Goal: Transaction & Acquisition: Purchase product/service

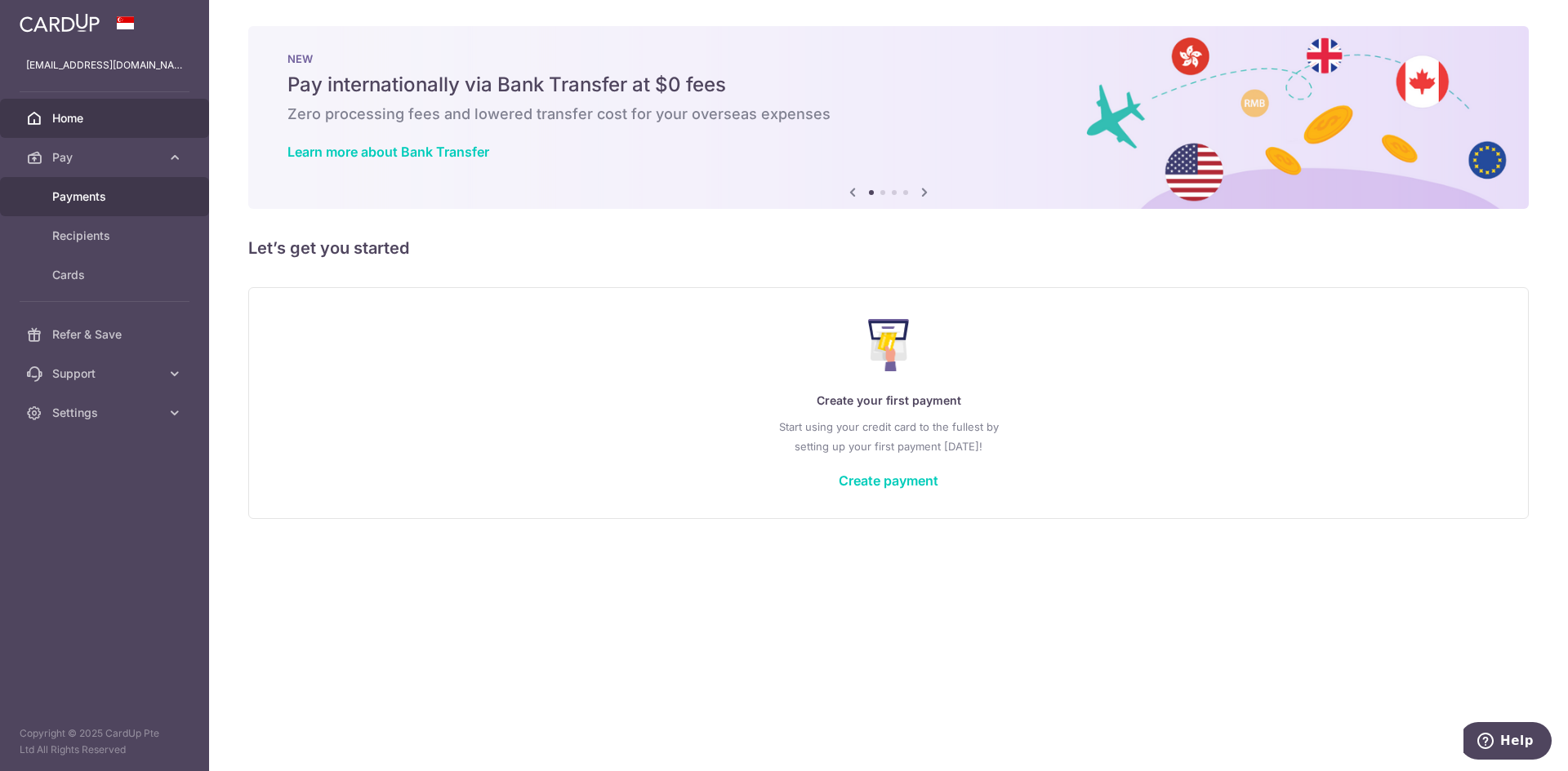
click at [160, 189] on span "Payments" at bounding box center [106, 196] width 108 height 16
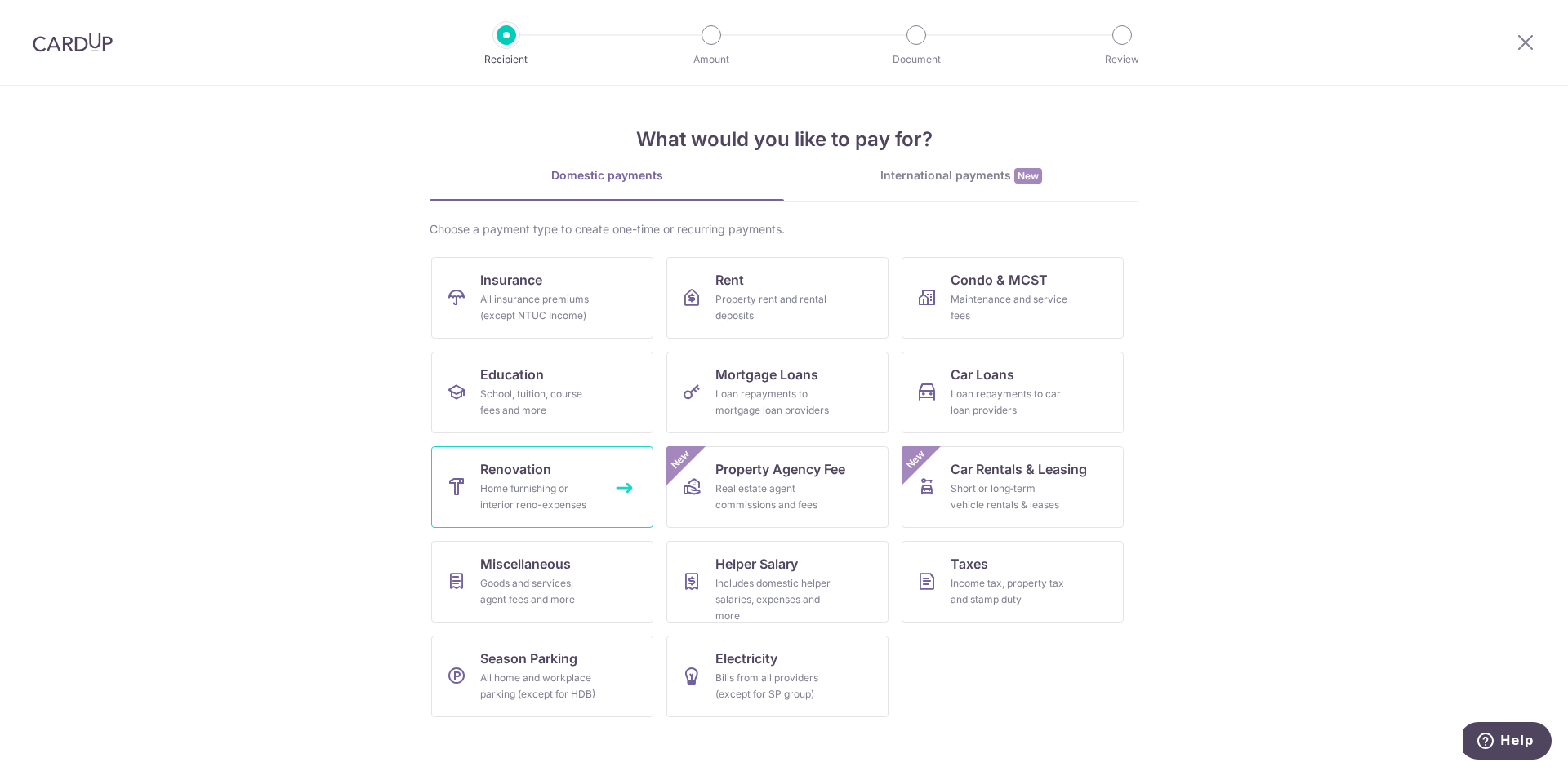
click at [583, 494] on div "Home furnishing or interior reno-expenses" at bounding box center [539, 497] width 117 height 33
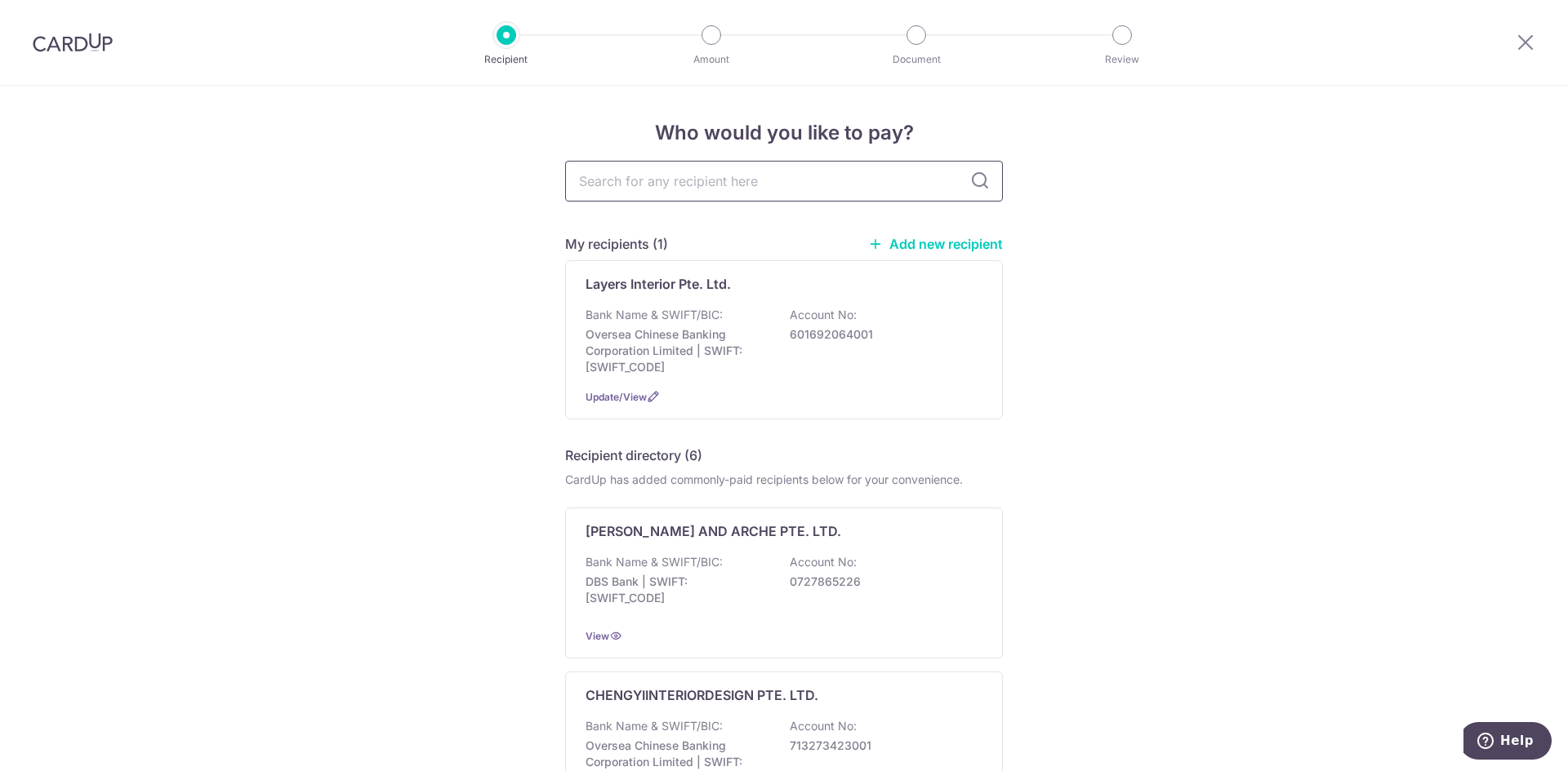
click at [806, 198] on input "text" at bounding box center [784, 181] width 437 height 41
click at [896, 355] on div "Bank Name & SWIFT/BIC: Oversea Chinese Banking Corporation Limited | SWIFT: OCB…" at bounding box center [784, 340] width 397 height 68
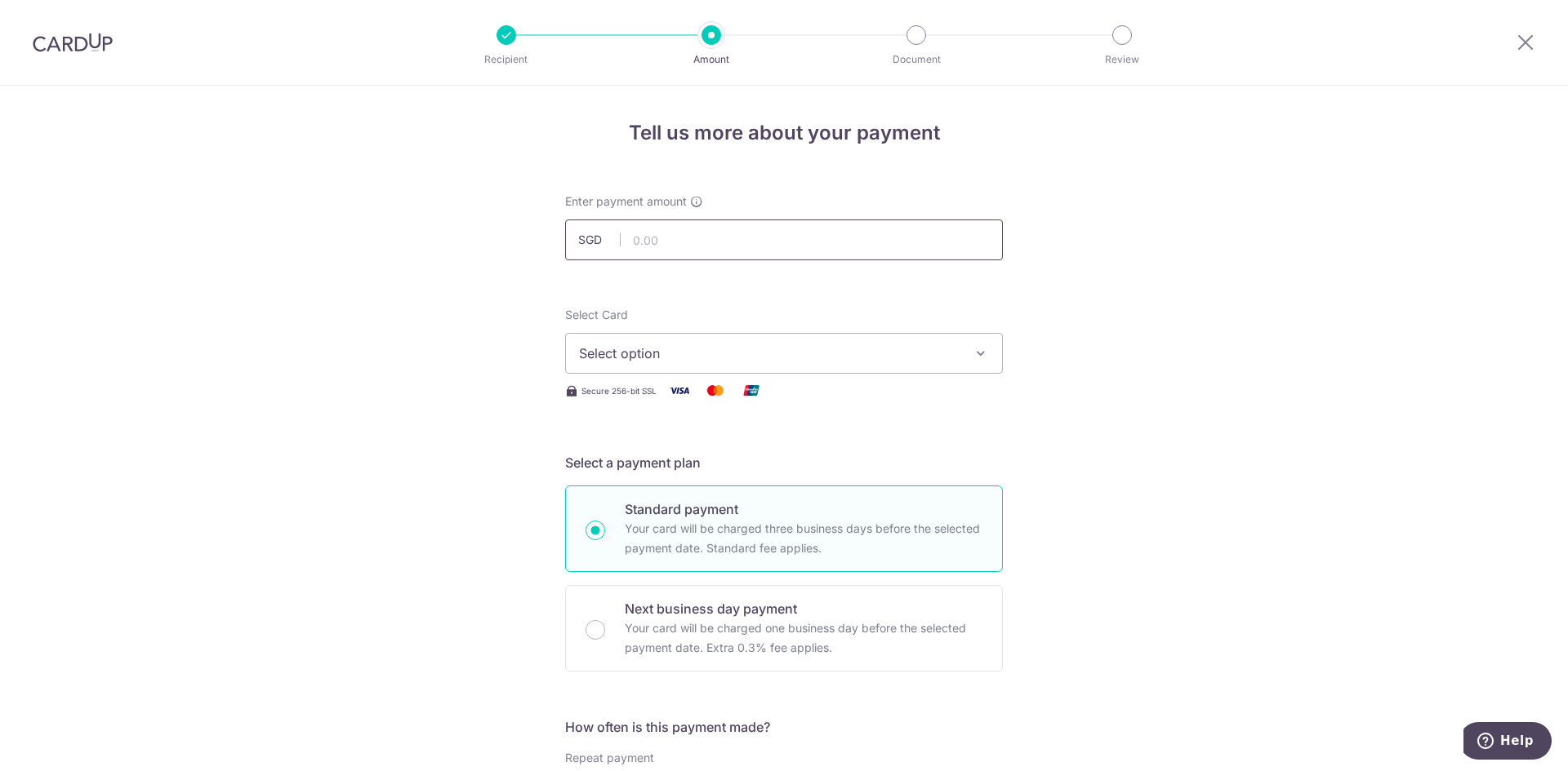
drag, startPoint x: 0, startPoint y: 0, endPoint x: 738, endPoint y: 244, distance: 777.3
click at [738, 244] on input "text" at bounding box center [784, 240] width 437 height 41
type input "5,000.00"
drag, startPoint x: 1190, startPoint y: 441, endPoint x: 1111, endPoint y: 424, distance: 80.8
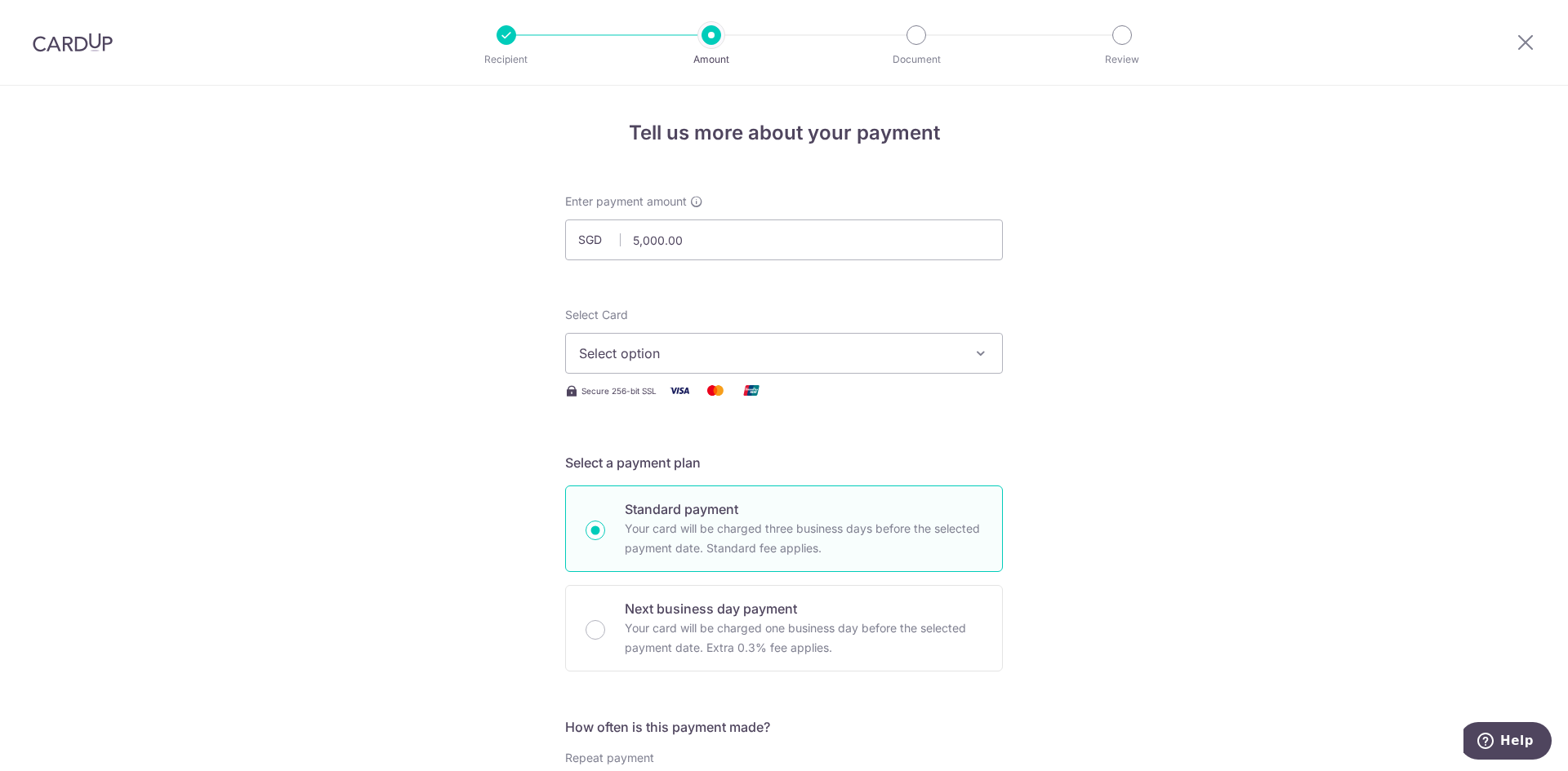
click at [738, 355] on span "Select option" at bounding box center [769, 353] width 380 height 20
click at [789, 400] on span "Add credit card" at bounding box center [798, 399] width 380 height 16
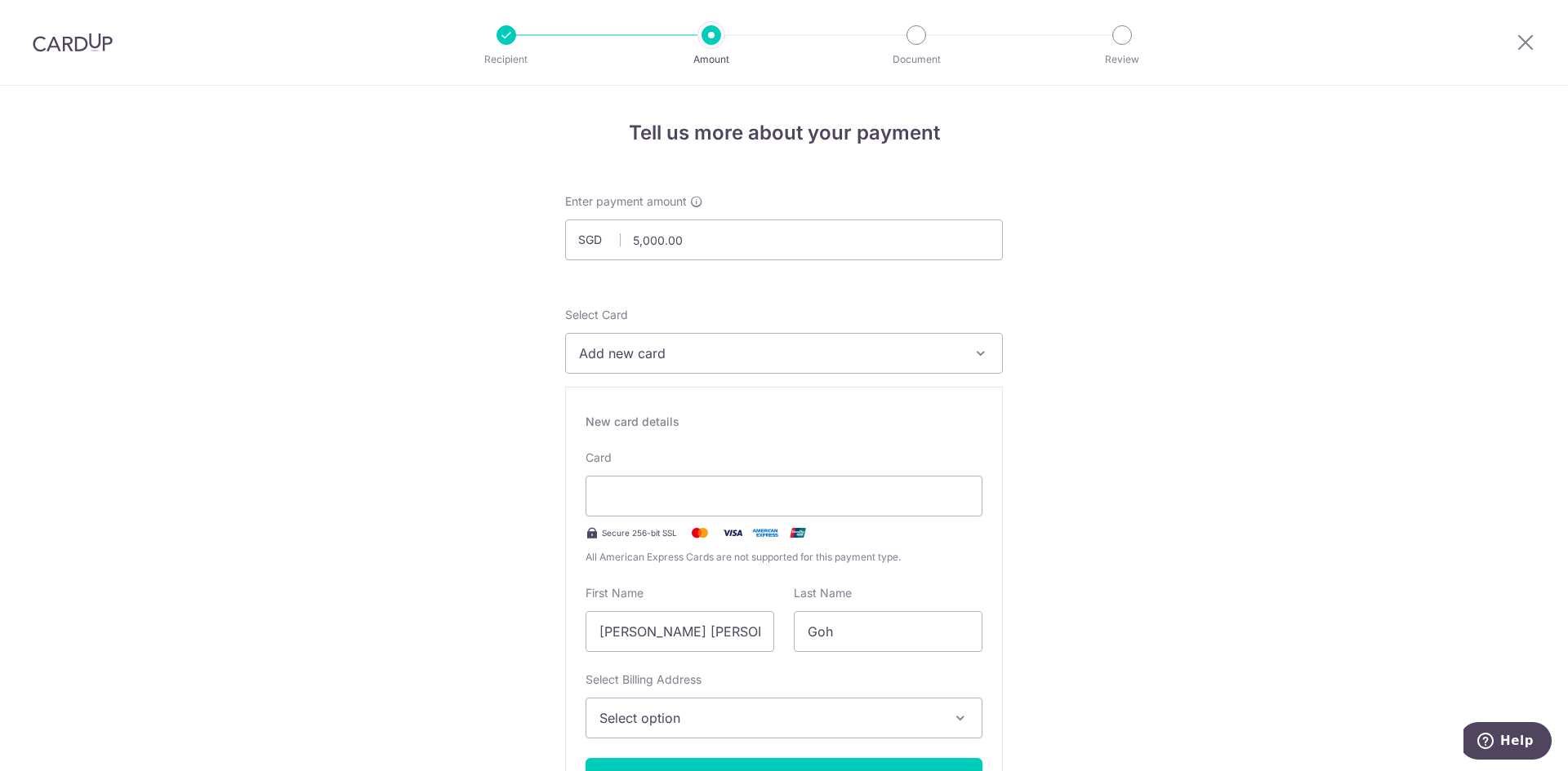
drag, startPoint x: 736, startPoint y: 640, endPoint x: 517, endPoint y: 639, distance: 219.0
type input "L"
type input "Zihui"
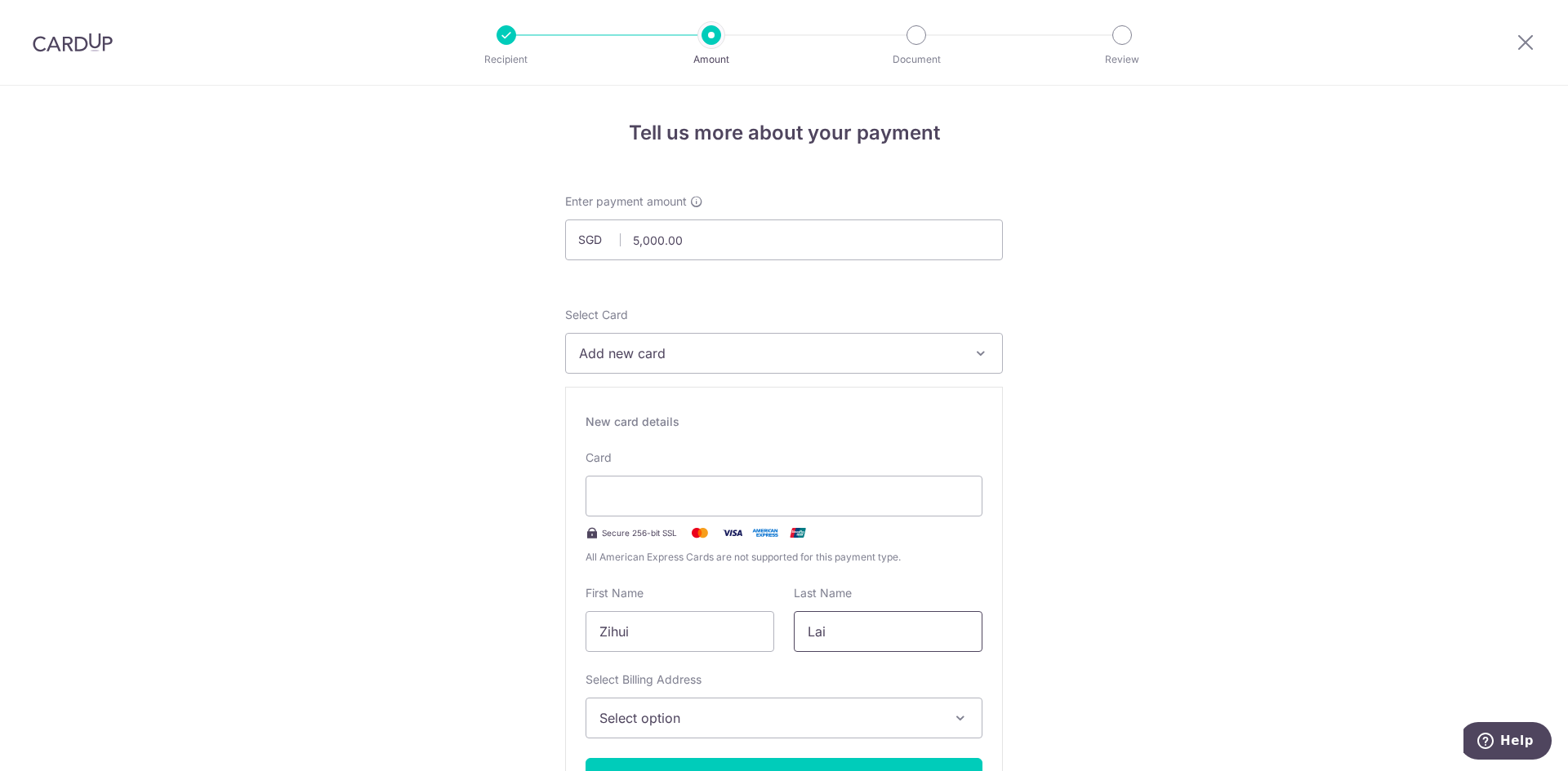
type input "Lai"
click at [695, 713] on button "Select option" at bounding box center [784, 718] width 397 height 41
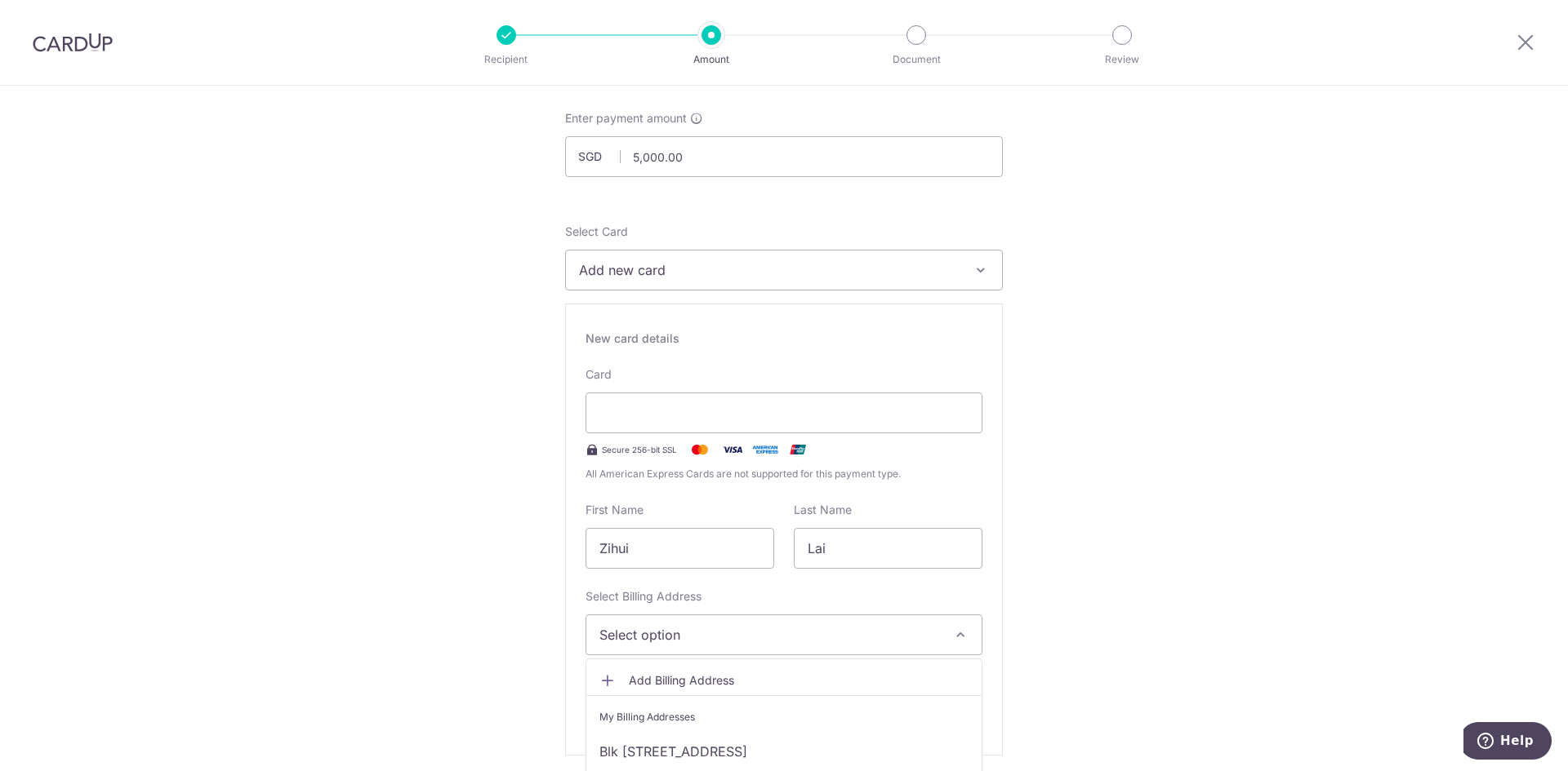
scroll to position [163, 0]
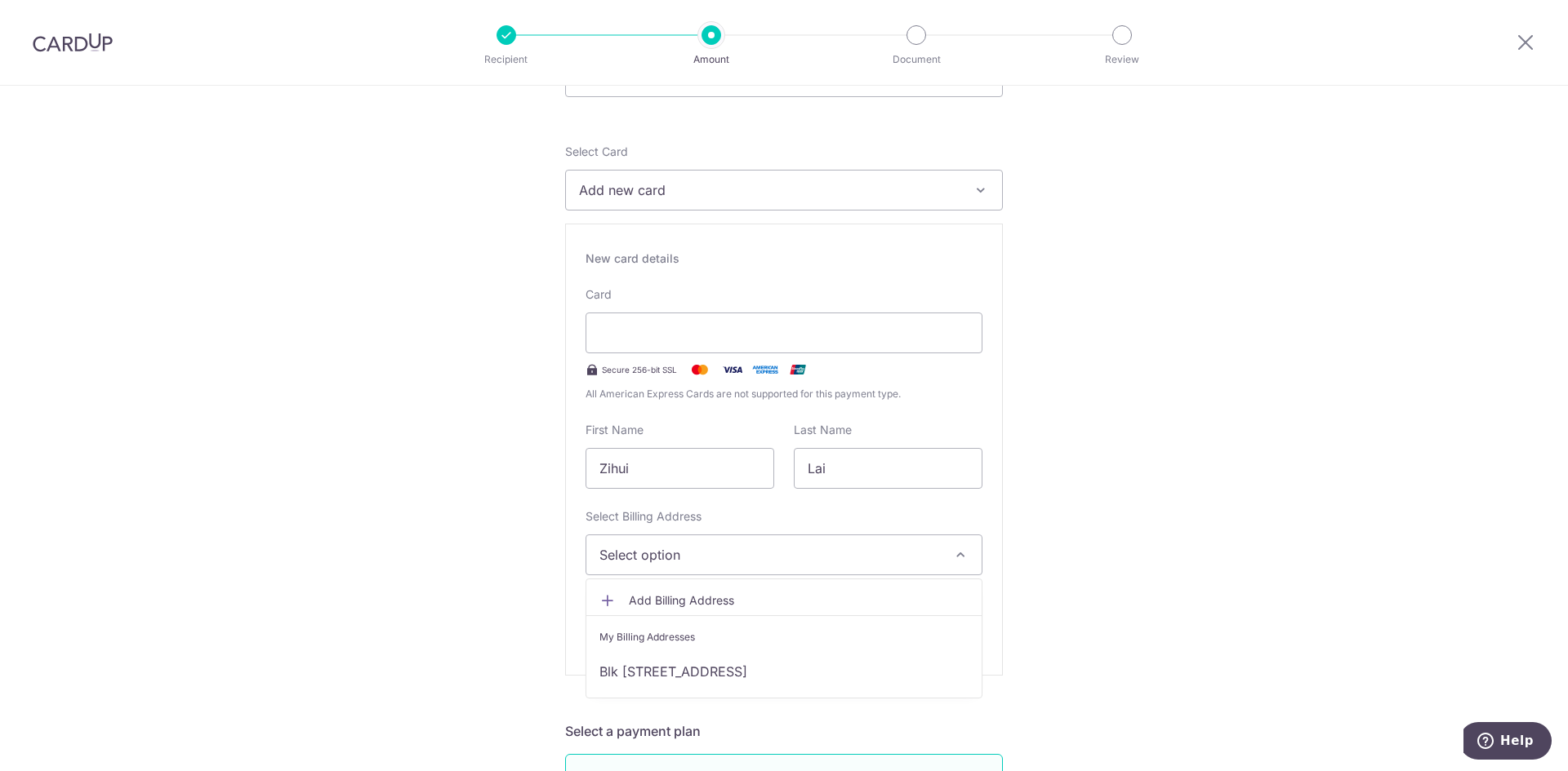
click at [753, 600] on span "Add Billing Address" at bounding box center [799, 600] width 340 height 16
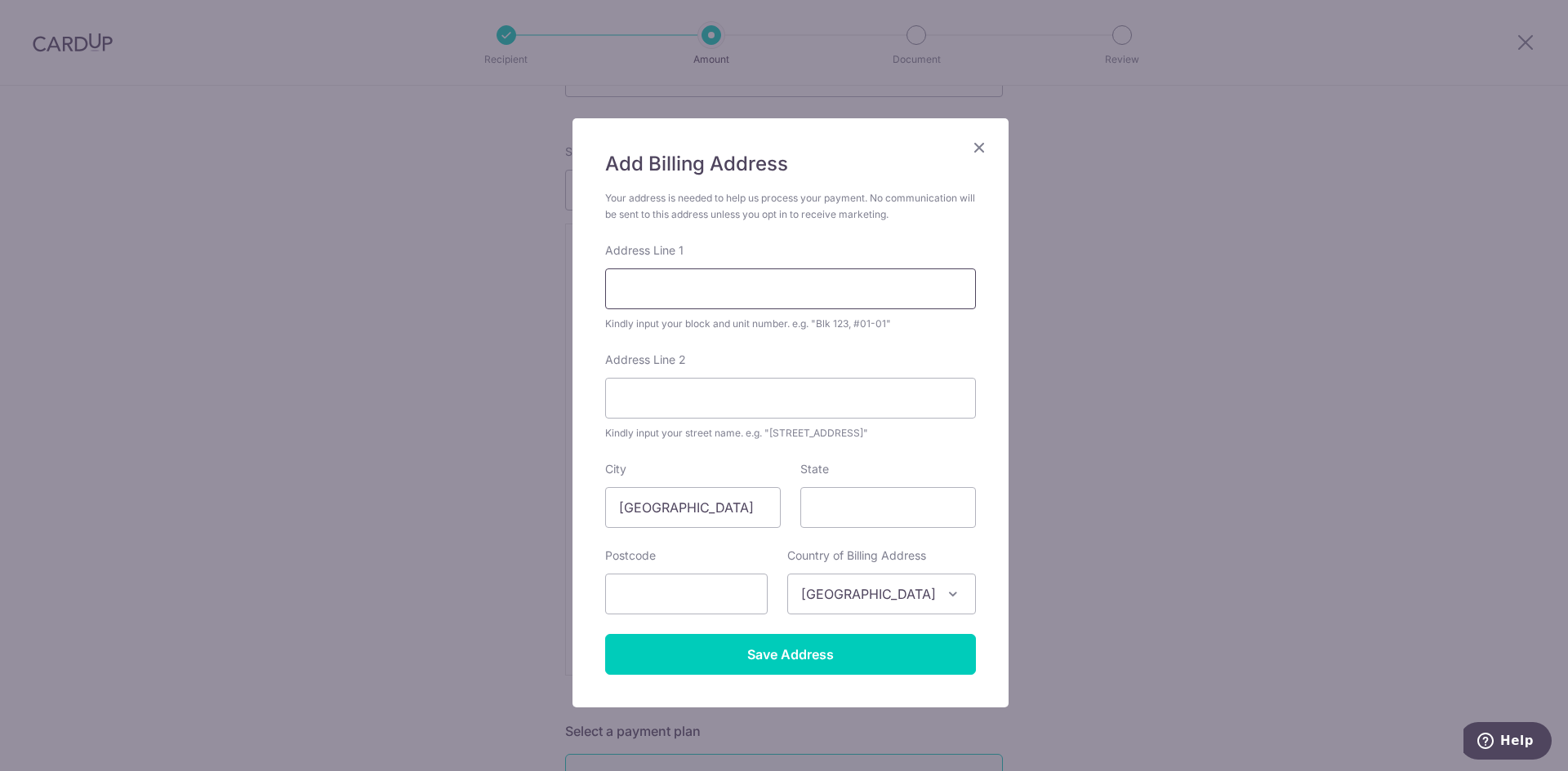
click at [738, 288] on input "Address Line 1" at bounding box center [790, 289] width 371 height 41
type input "29 YISHUN CLOSE"
type input "#04-11"
type input "769343"
click at [822, 330] on div "Kindly input your block and unit number. e.g. "Blk 123, #01-01"" at bounding box center [790, 324] width 371 height 16
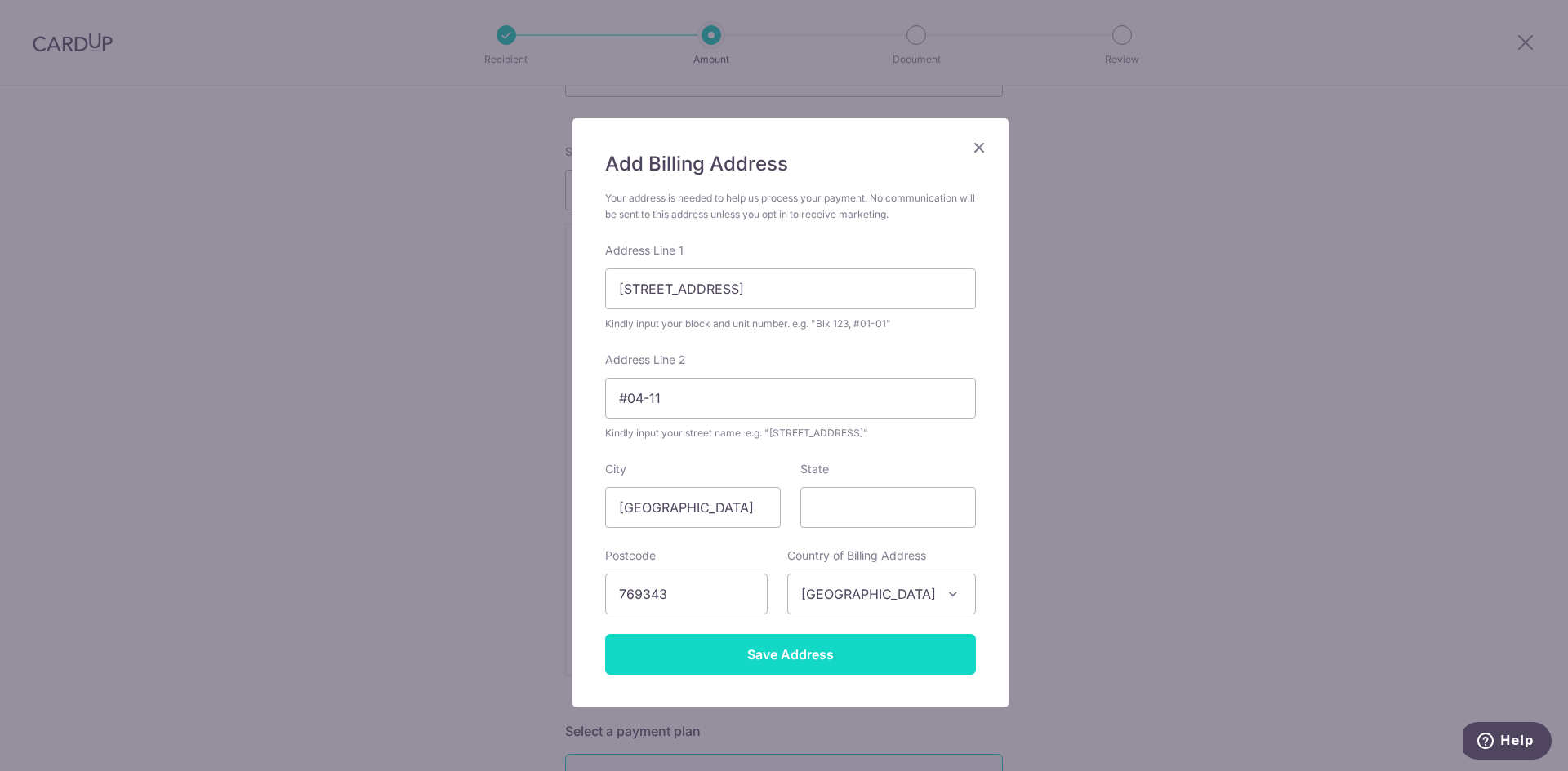
click at [864, 662] on input "Save Address" at bounding box center [790, 655] width 371 height 41
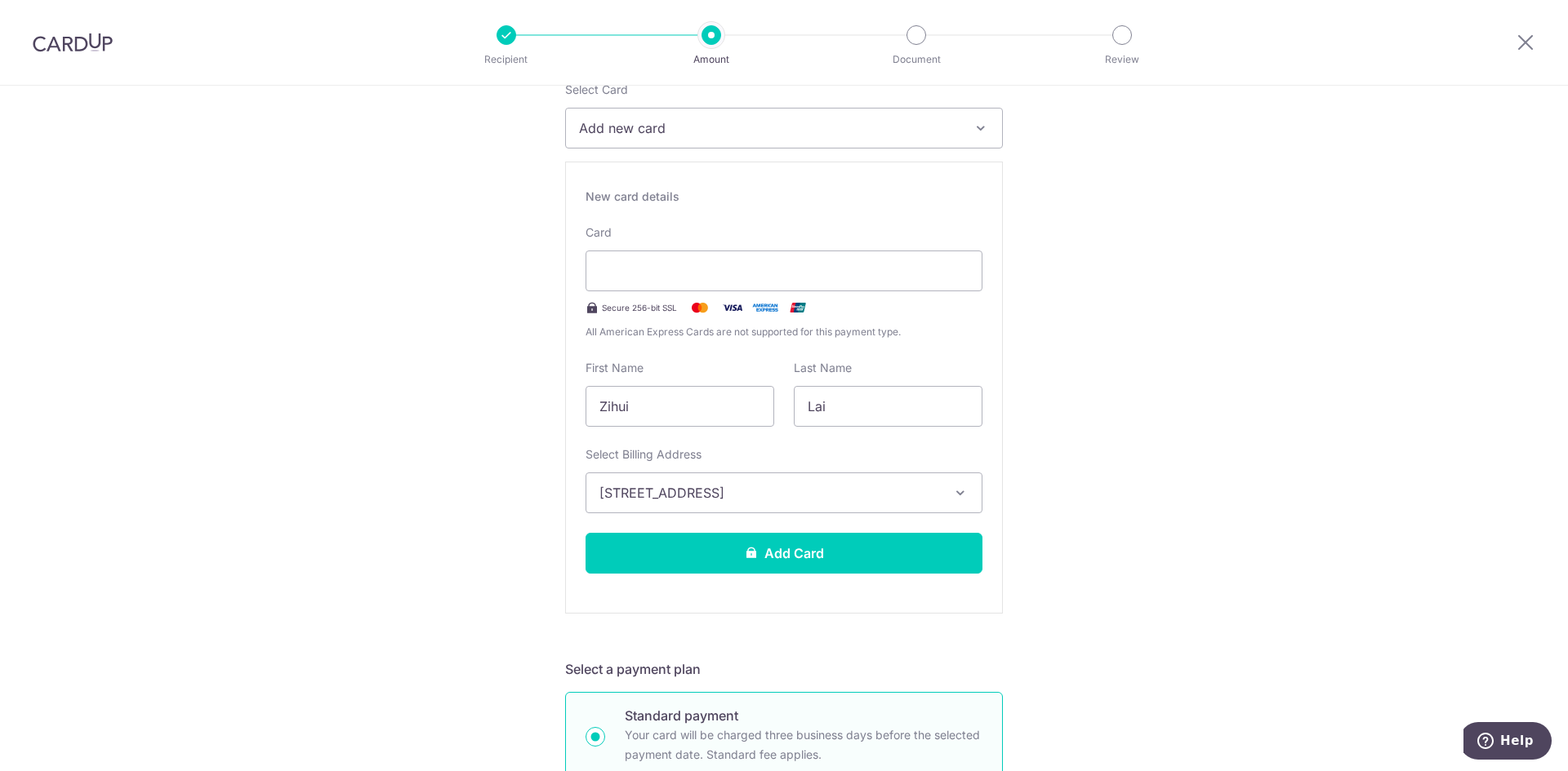
scroll to position [326, 0]
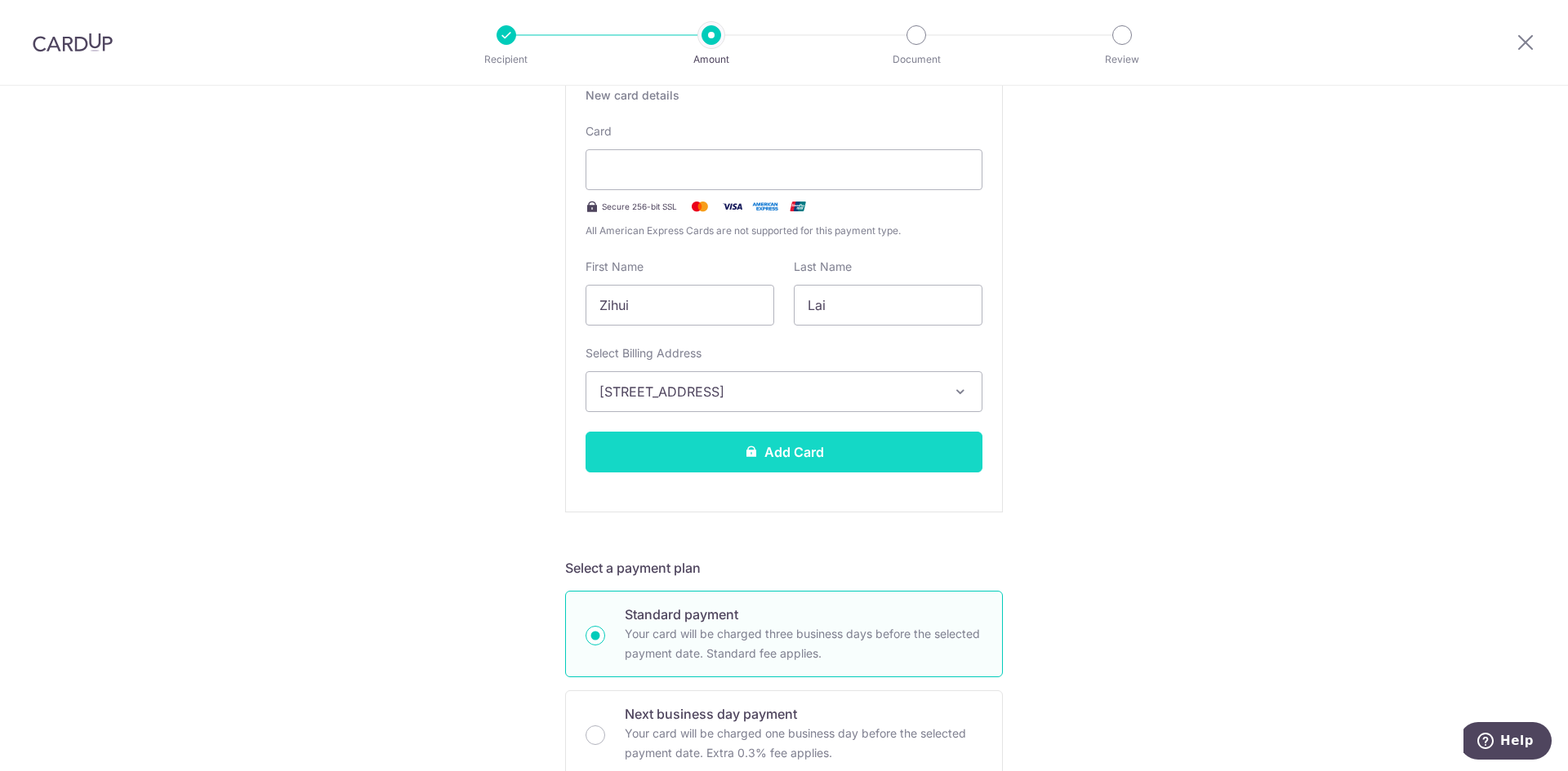
click at [912, 450] on button "Add Card" at bounding box center [784, 452] width 397 height 41
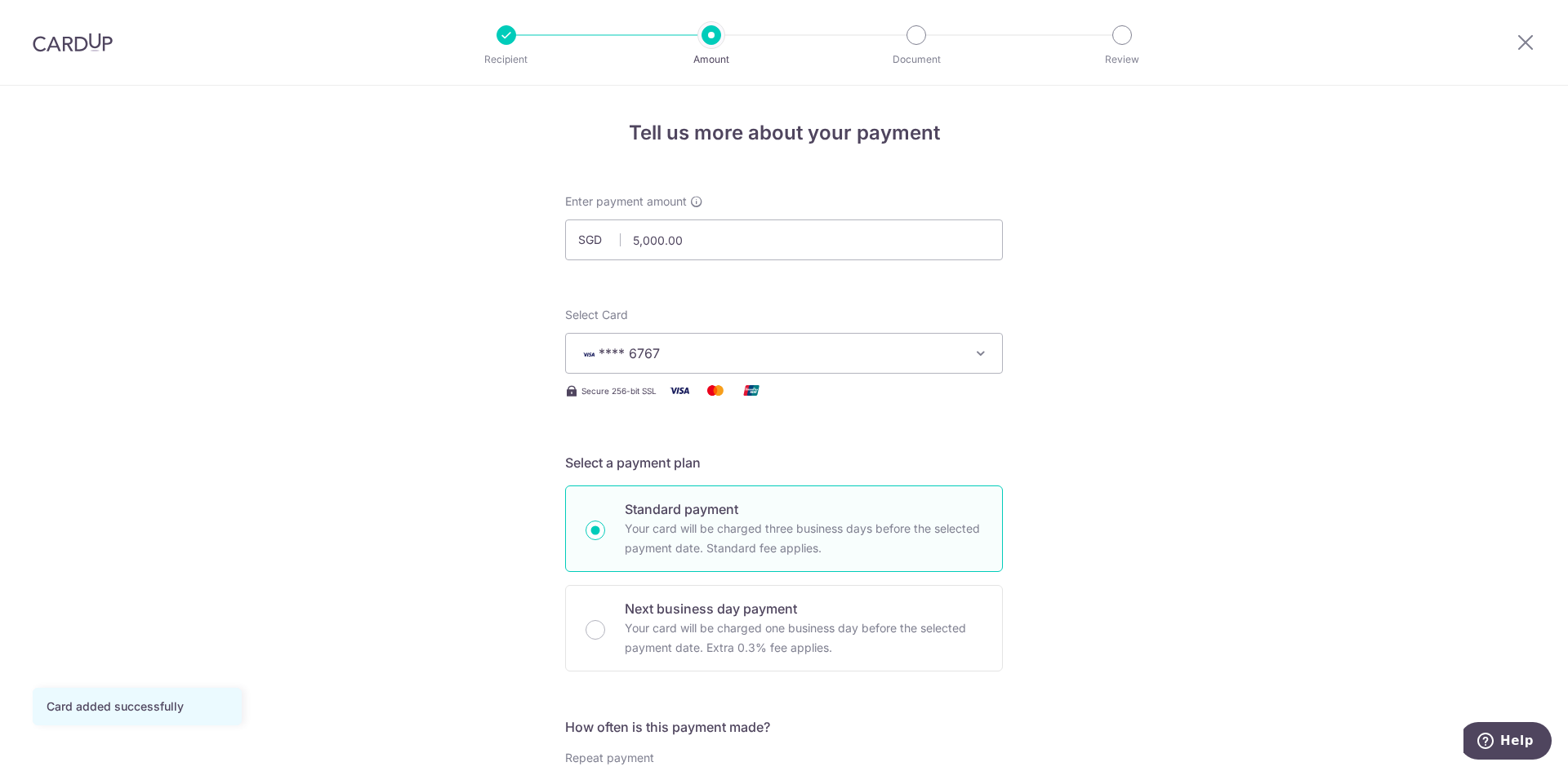
drag, startPoint x: 1251, startPoint y: 455, endPoint x: 1231, endPoint y: 471, distance: 25.6
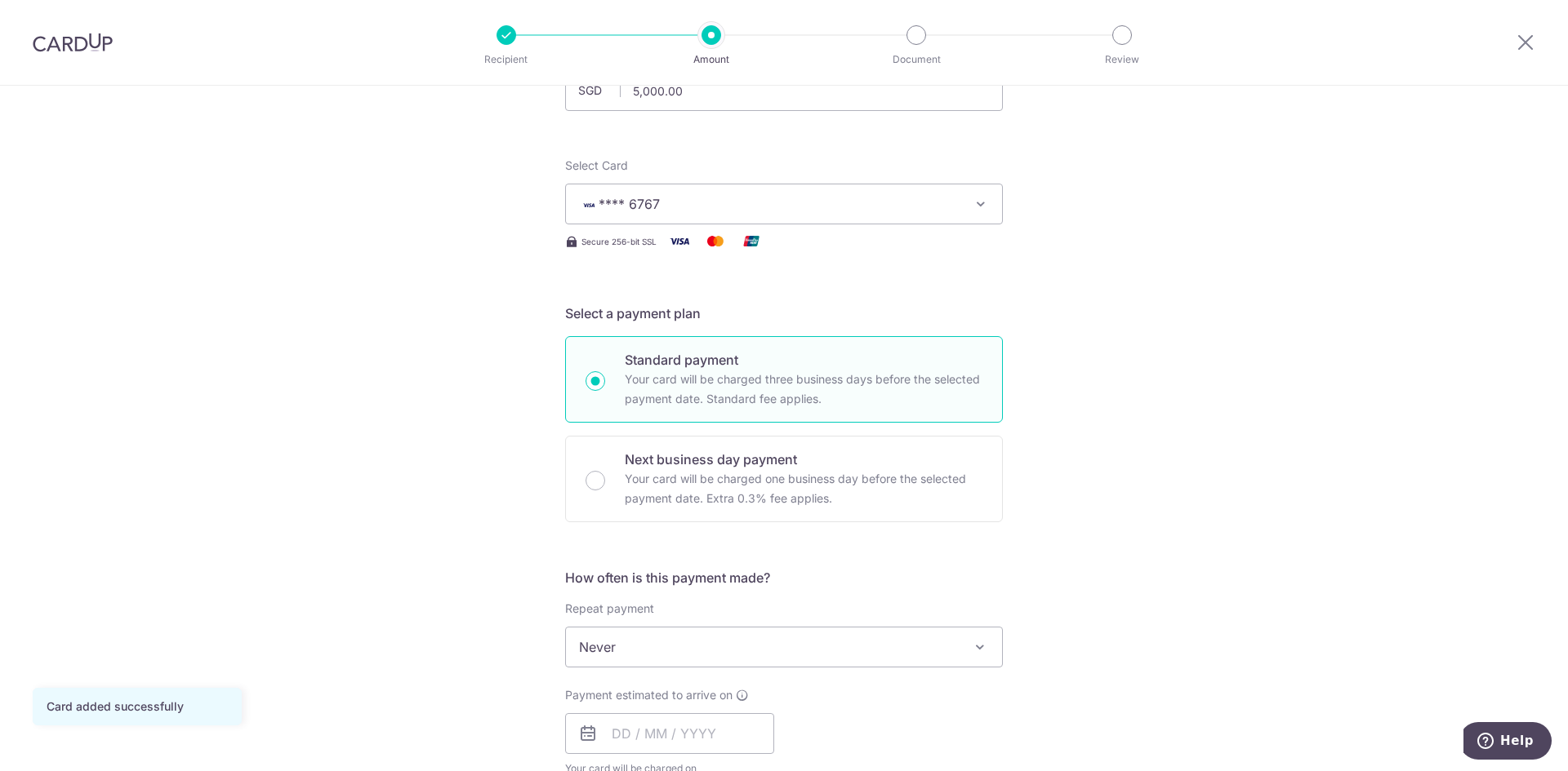
scroll to position [245, 0]
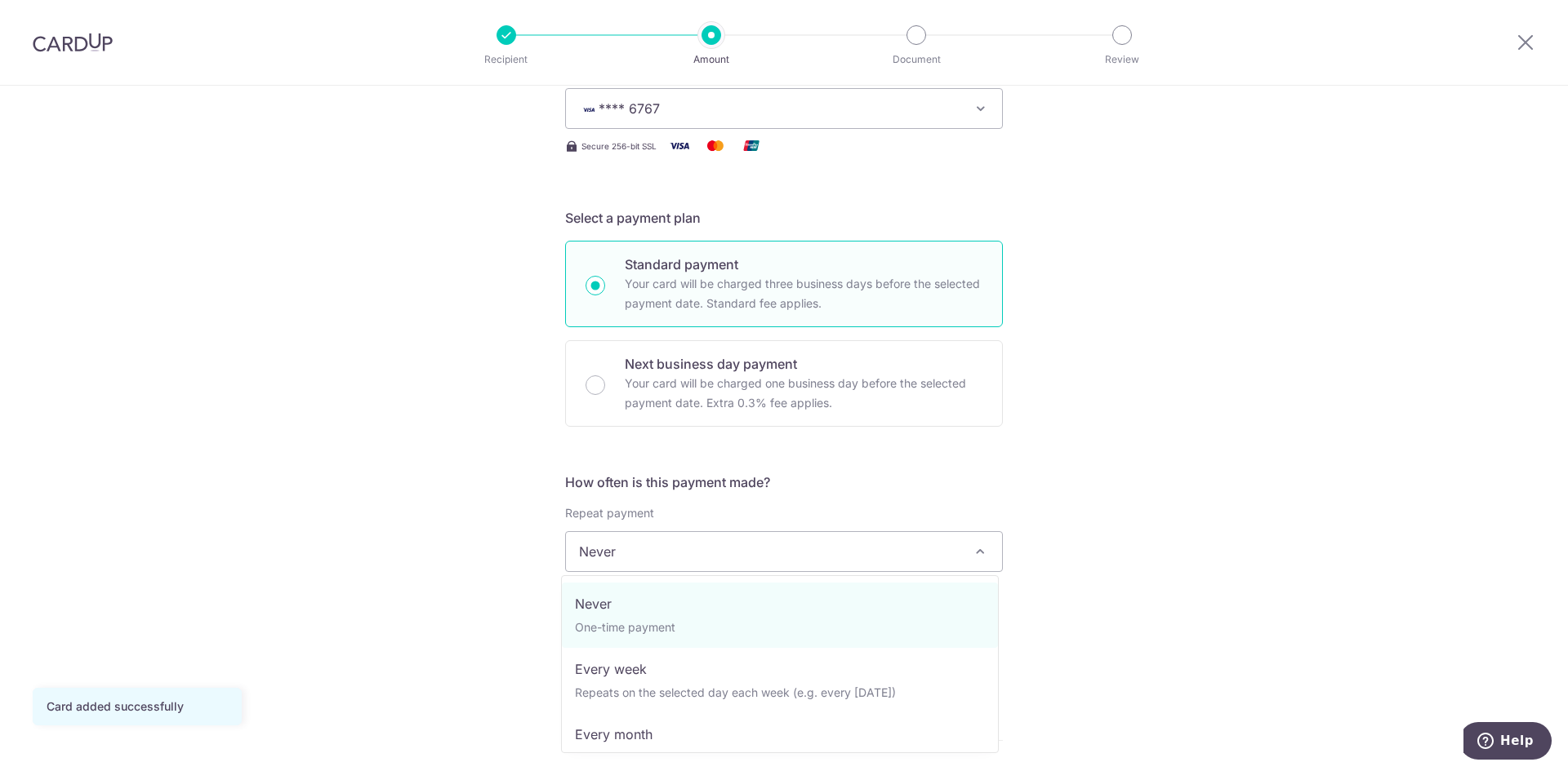
click at [712, 550] on span "Never" at bounding box center [784, 552] width 436 height 39
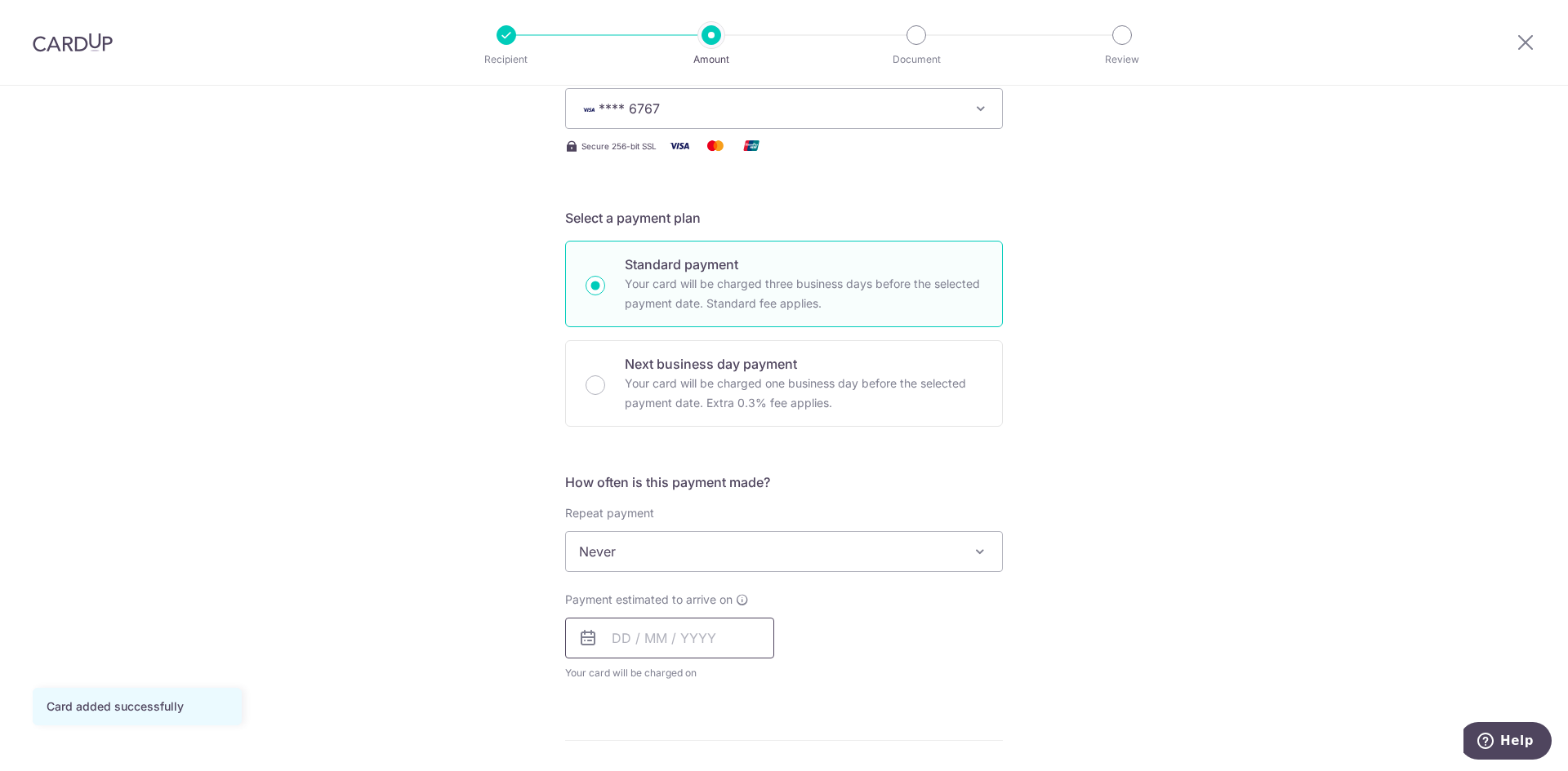
click at [676, 655] on input "text" at bounding box center [669, 639] width 209 height 41
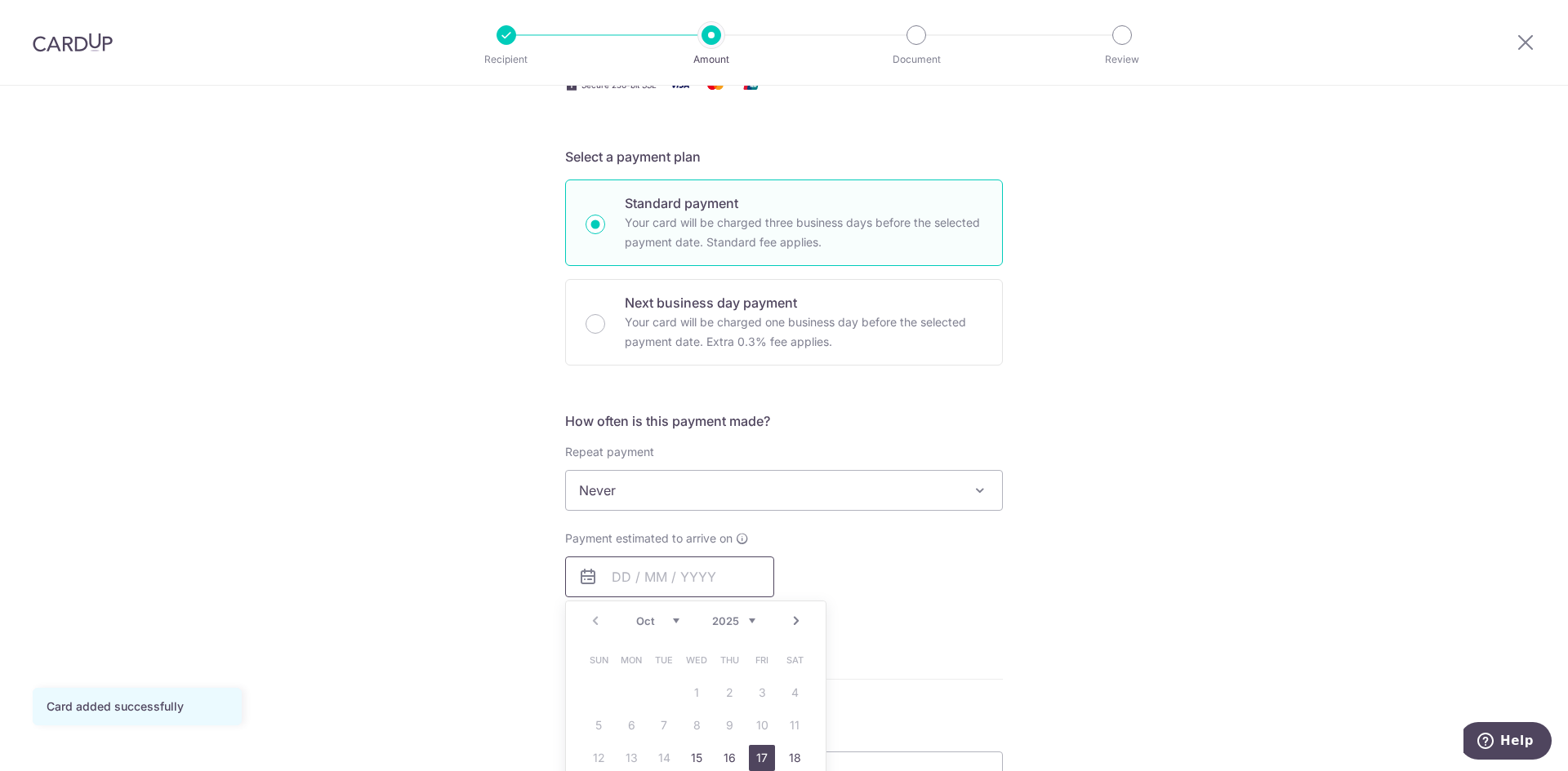
scroll to position [490, 0]
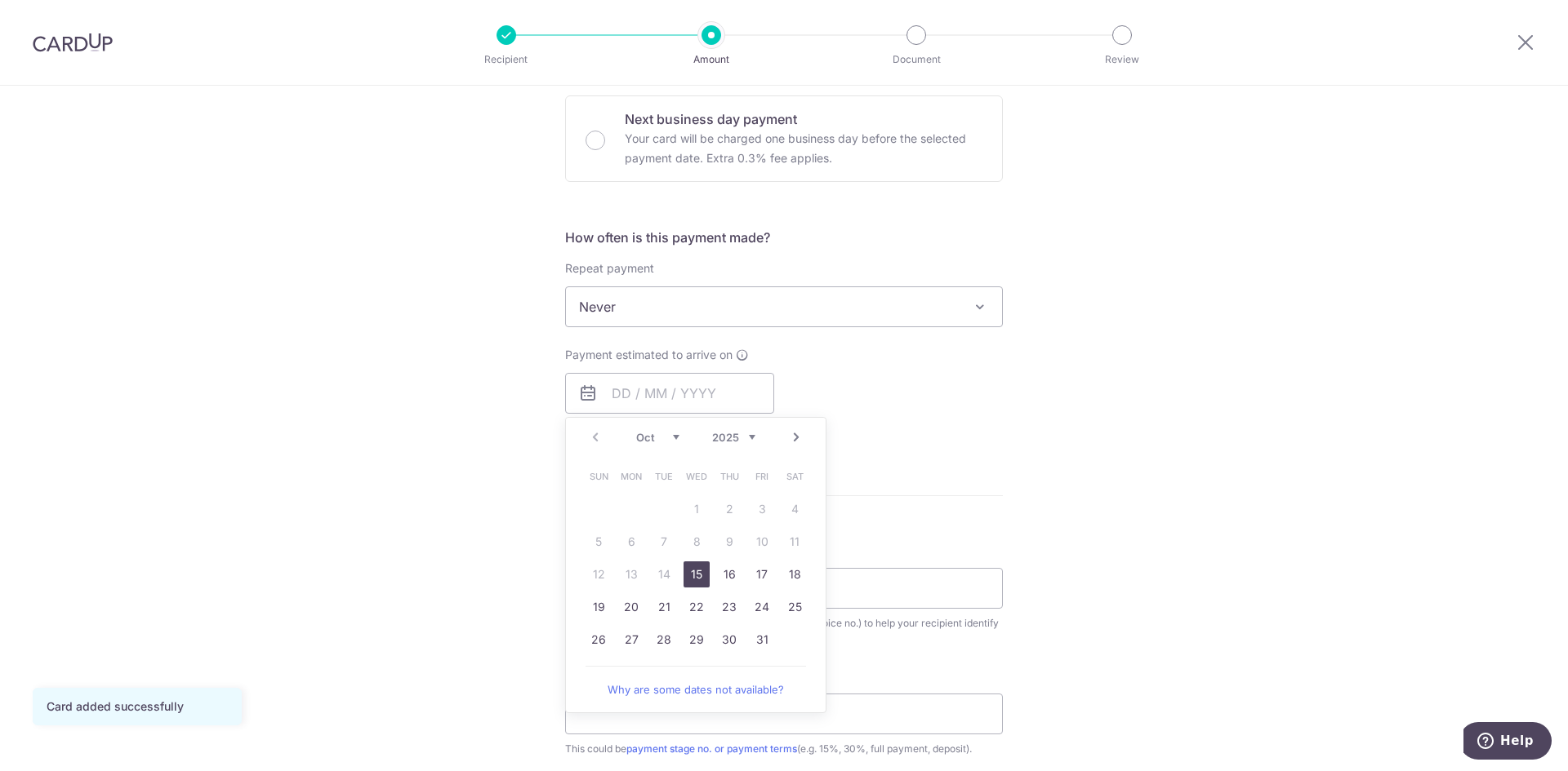
click at [689, 569] on link "15" at bounding box center [696, 575] width 26 height 26
type input "15/10/2025"
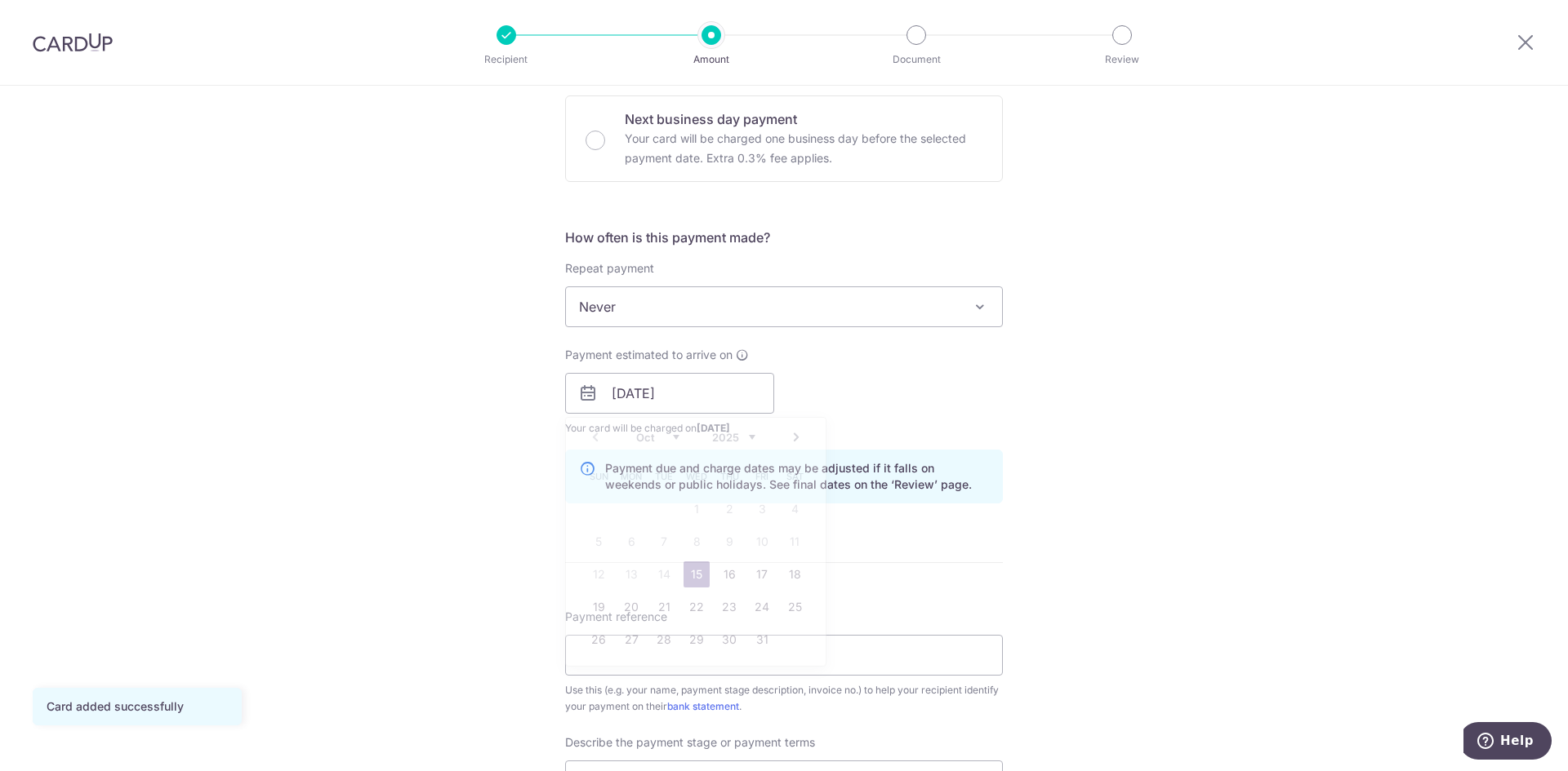
click at [988, 403] on div "Payment estimated to arrive on 15/10/2025 Prev Next Oct Nov Dec 2025 2026 2027 …" at bounding box center [784, 392] width 457 height 90
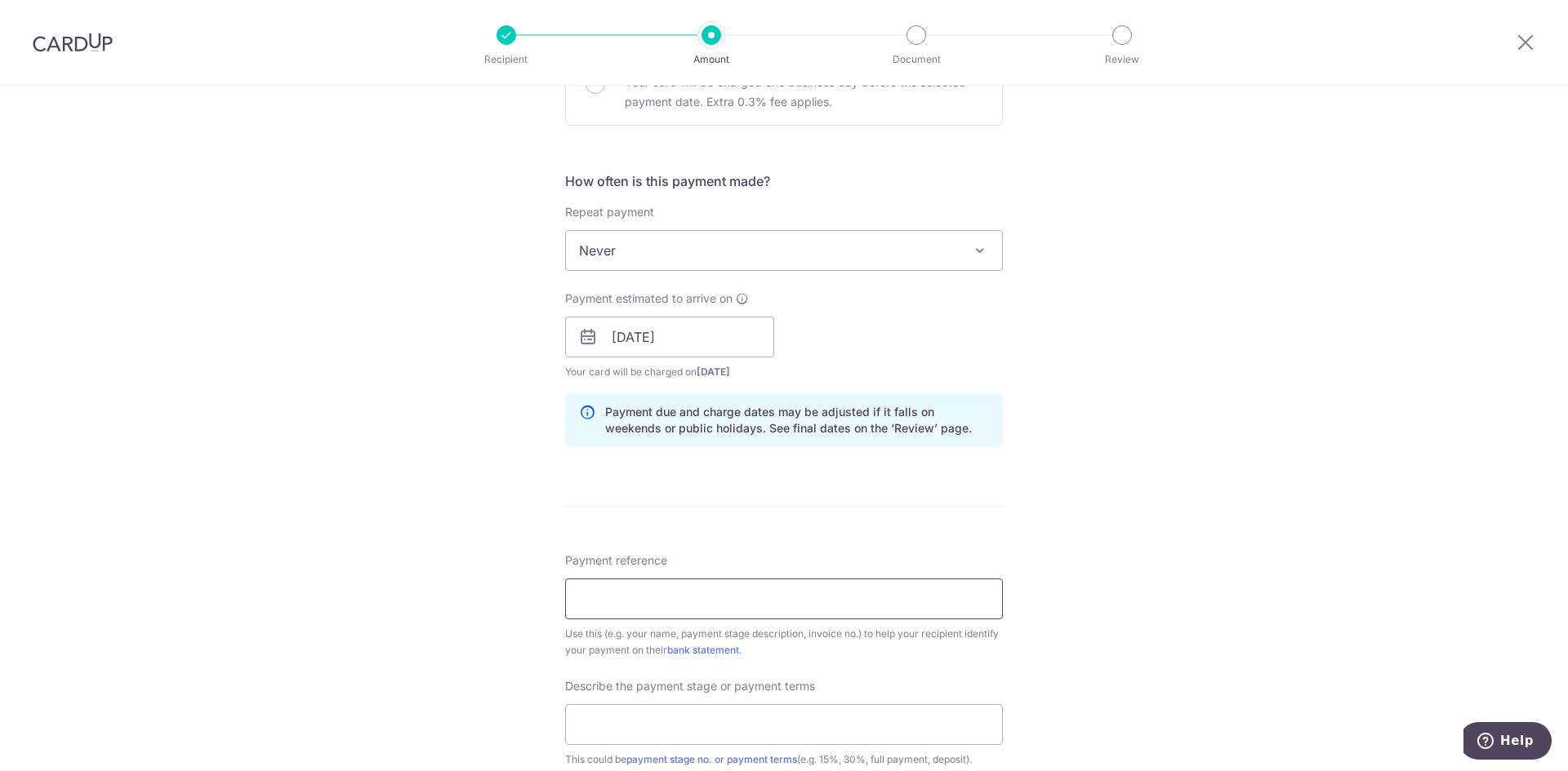
scroll to position [571, 0]
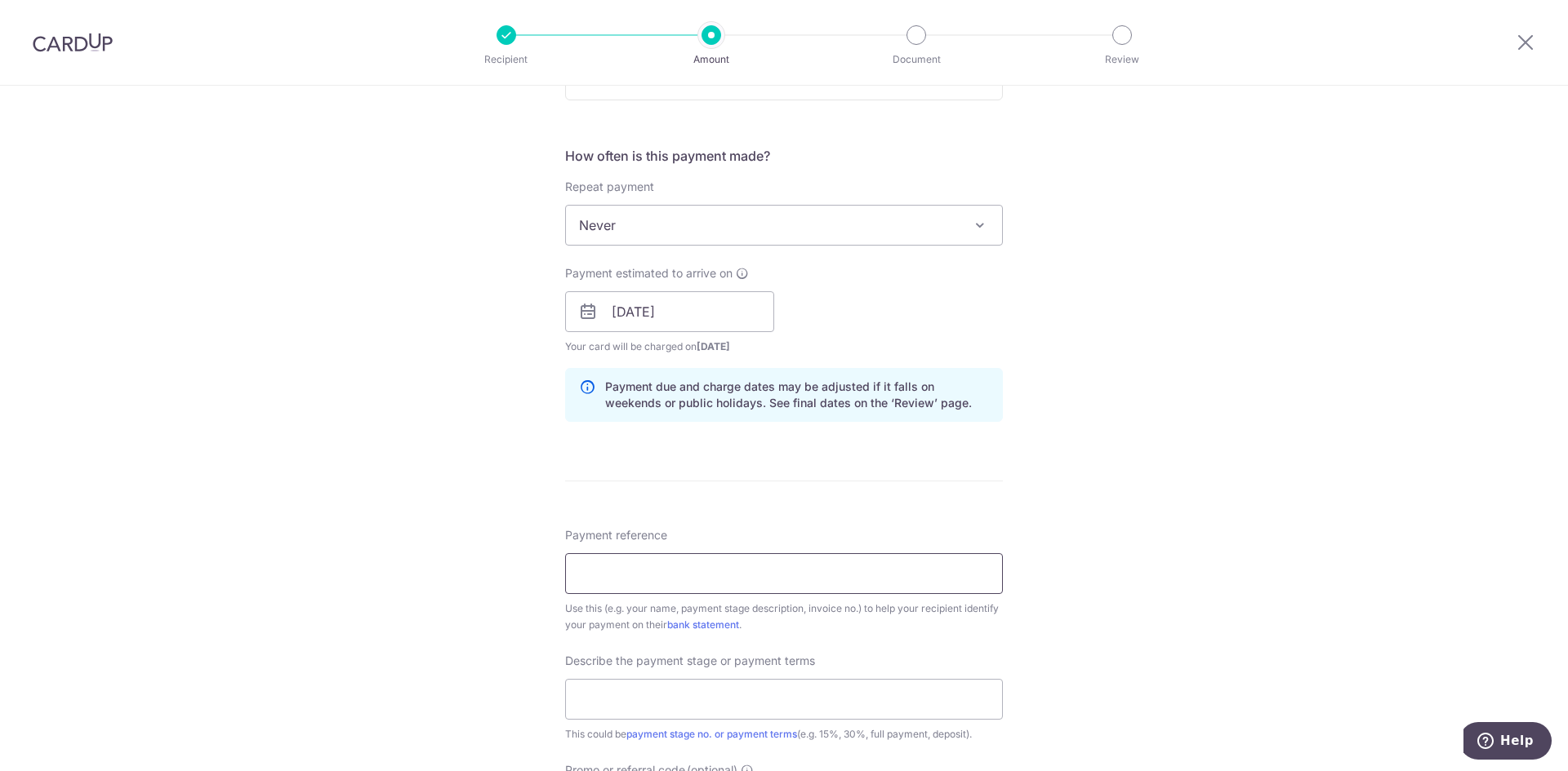
click at [890, 579] on input "Payment reference" at bounding box center [784, 574] width 437 height 41
type input "[STREET_ADDRESS] 04-11"
drag, startPoint x: 720, startPoint y: 698, endPoint x: 730, endPoint y: 694, distance: 10.8
click at [720, 698] on input "text" at bounding box center [784, 700] width 437 height 41
type input "20%"
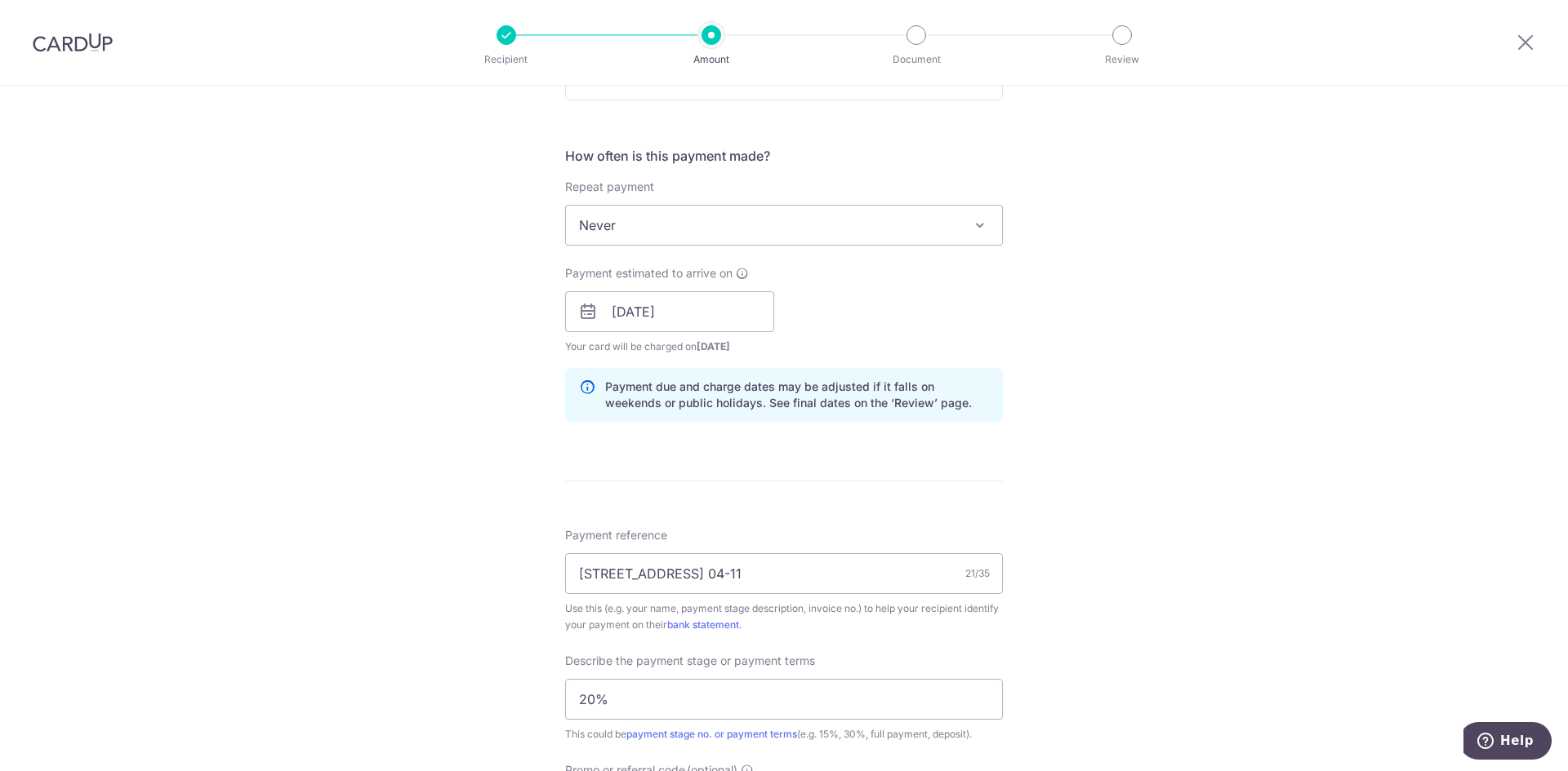
click at [959, 627] on div "Use this (e.g. your name, payment stage description, invoice no.) to help your …" at bounding box center [784, 616] width 437 height 33
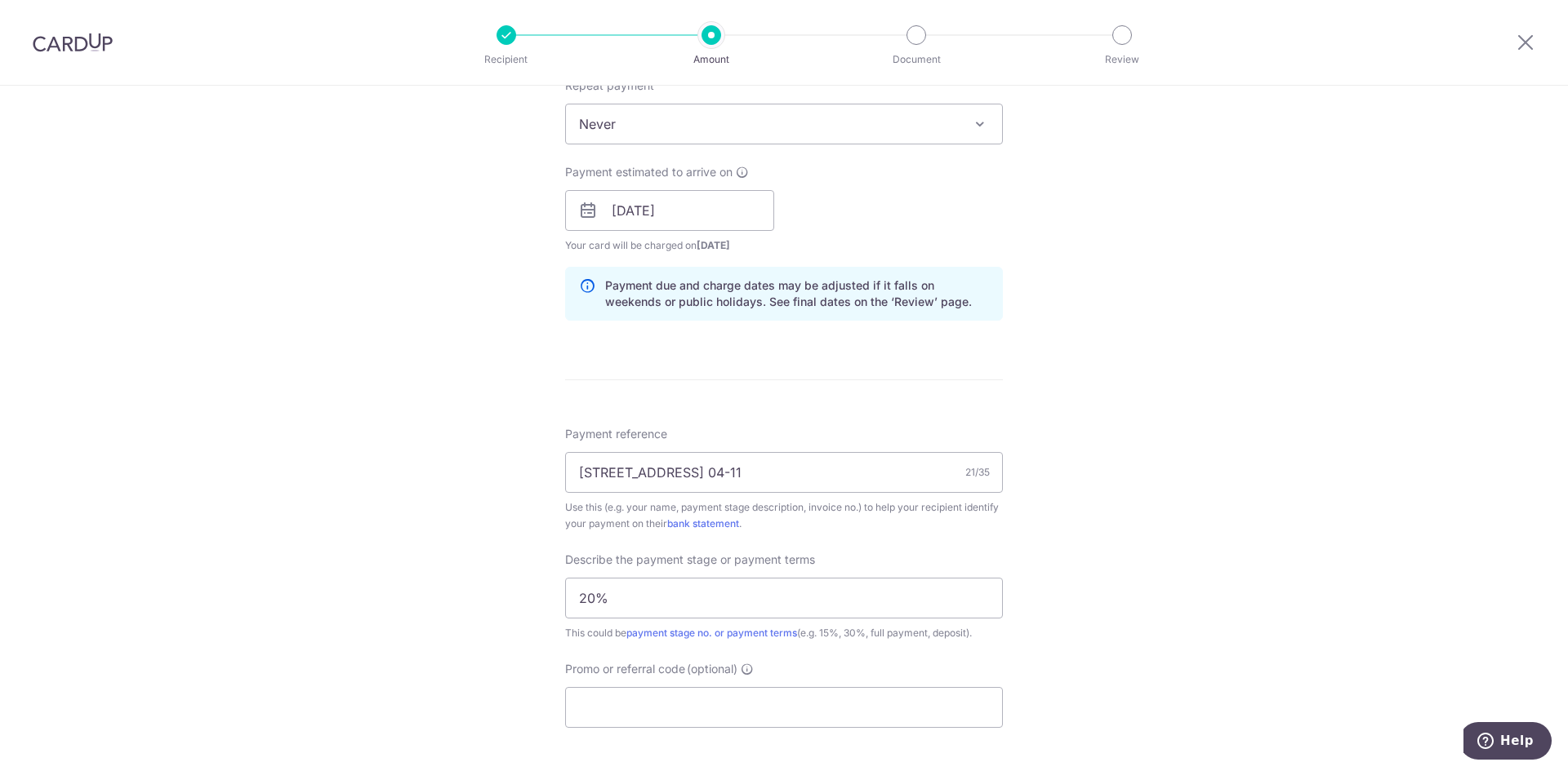
scroll to position [816, 0]
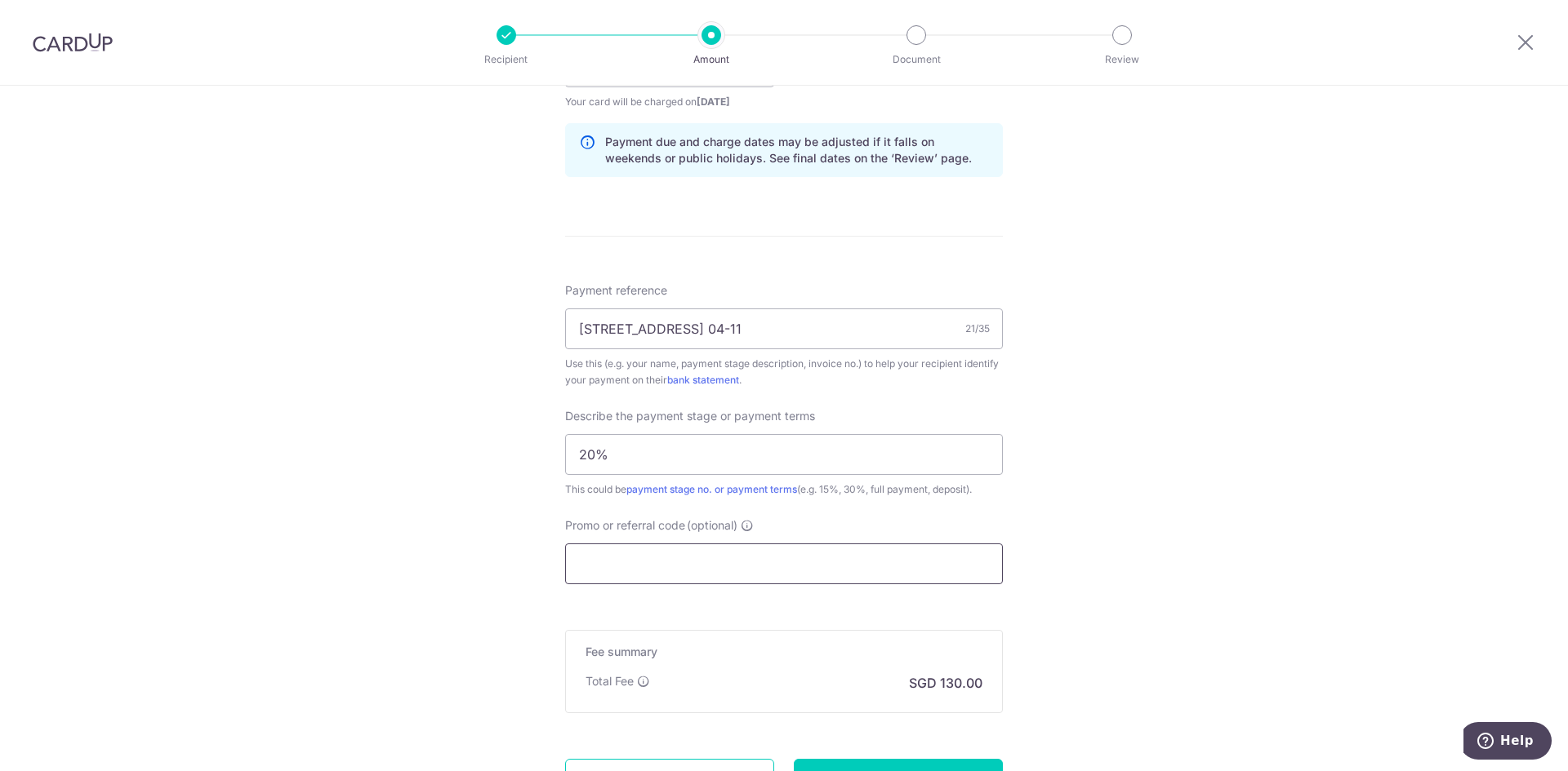
click at [805, 554] on input "Promo or referral code (optional)" at bounding box center [784, 565] width 437 height 41
paste input "MILELION"
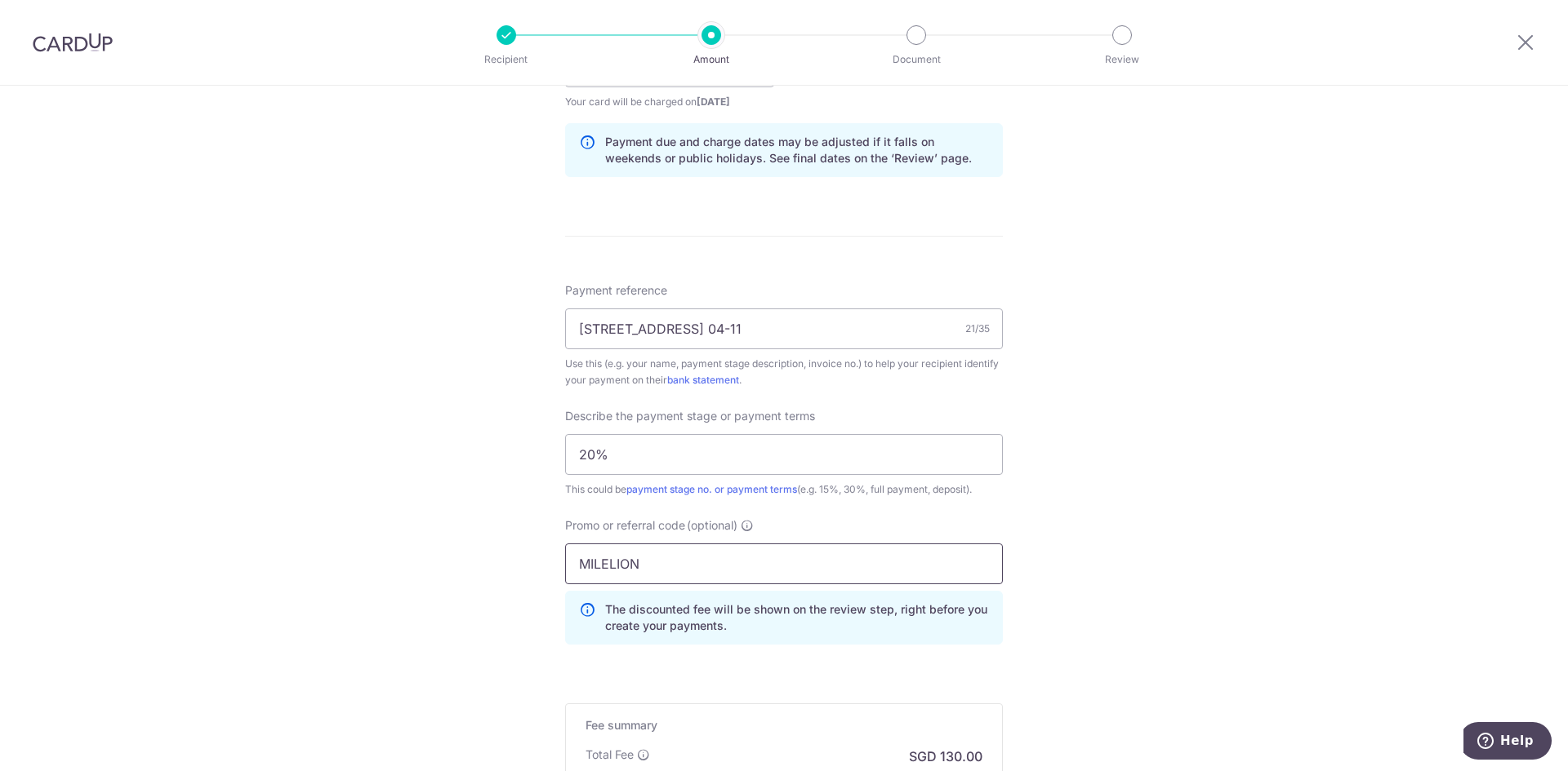
type input "MILELION"
click at [1173, 575] on div "Tell us more about your payment Enter payment amount SGD 5,000.00 5000.00 Card …" at bounding box center [784, 132] width 1568 height 1726
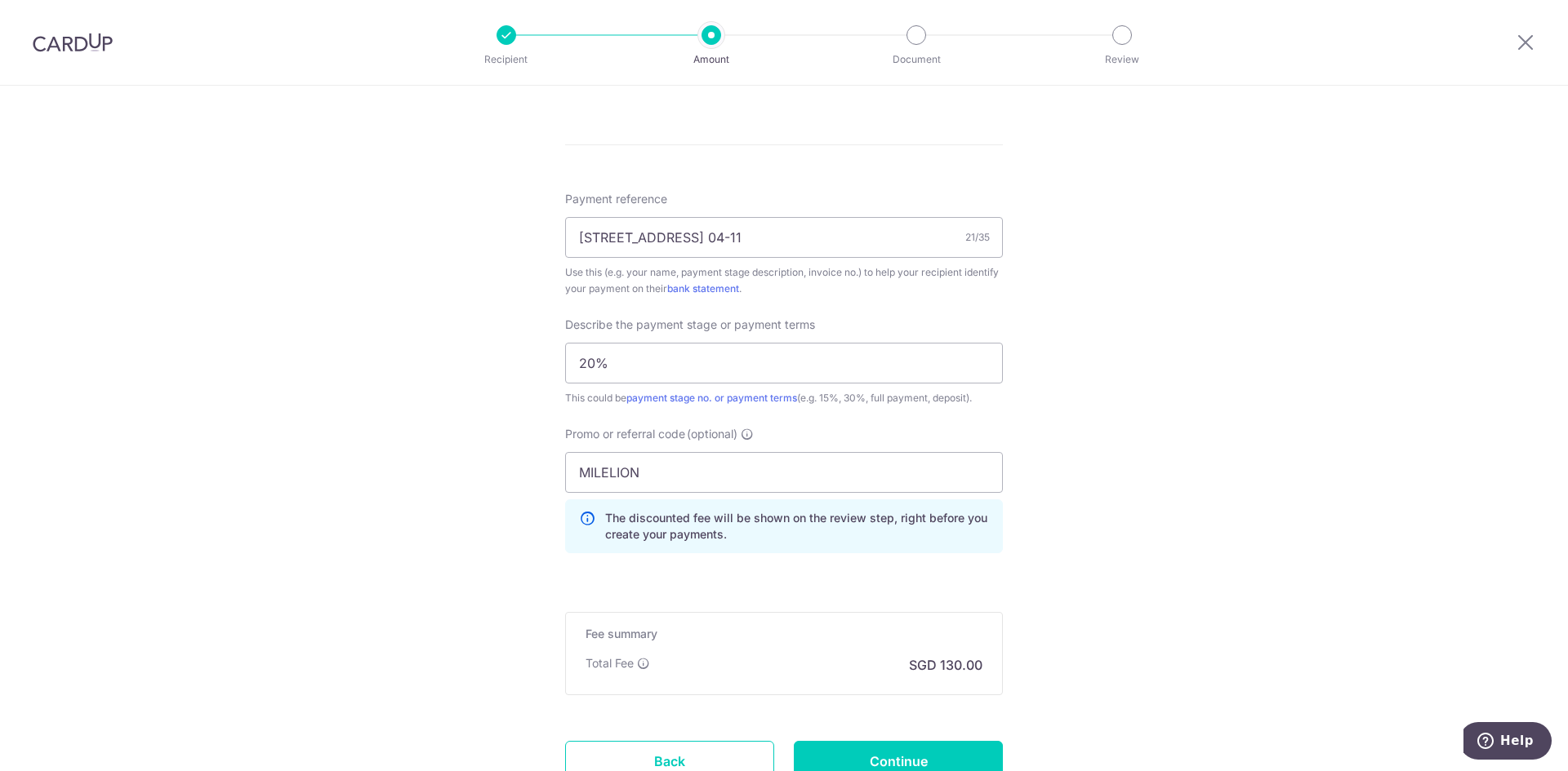
scroll to position [979, 0]
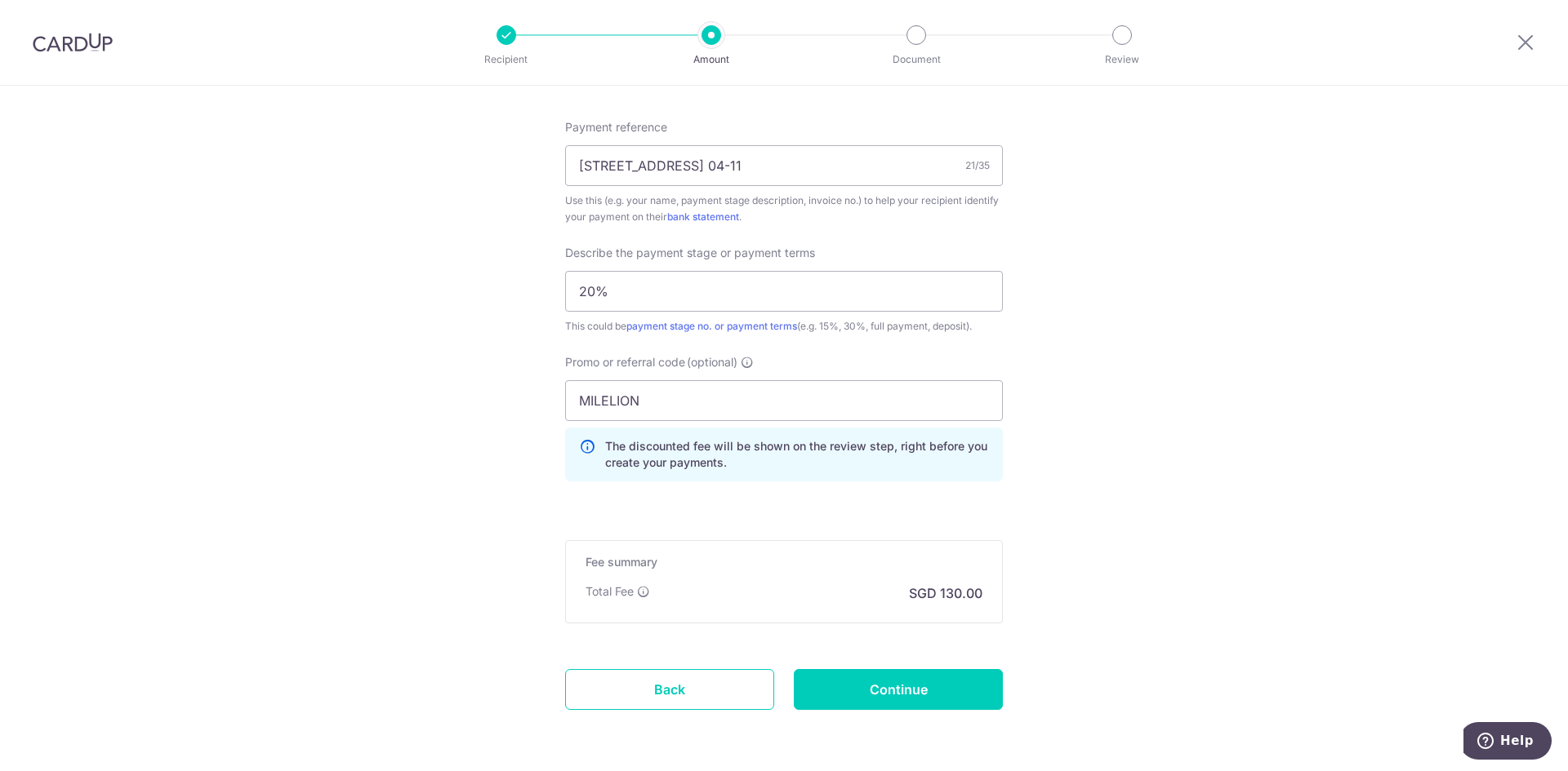
drag, startPoint x: 1059, startPoint y: 491, endPoint x: 1016, endPoint y: 521, distance: 52.4
drag, startPoint x: 845, startPoint y: 582, endPoint x: 836, endPoint y: 585, distance: 9.5
click at [844, 582] on div "Fee summary Base fee Extend fee Next-day fee Total Fee SGD 130.00" at bounding box center [784, 582] width 437 height 83
click at [857, 468] on p "The discounted fee will be shown on the review step, right before you create yo…" at bounding box center [797, 454] width 384 height 33
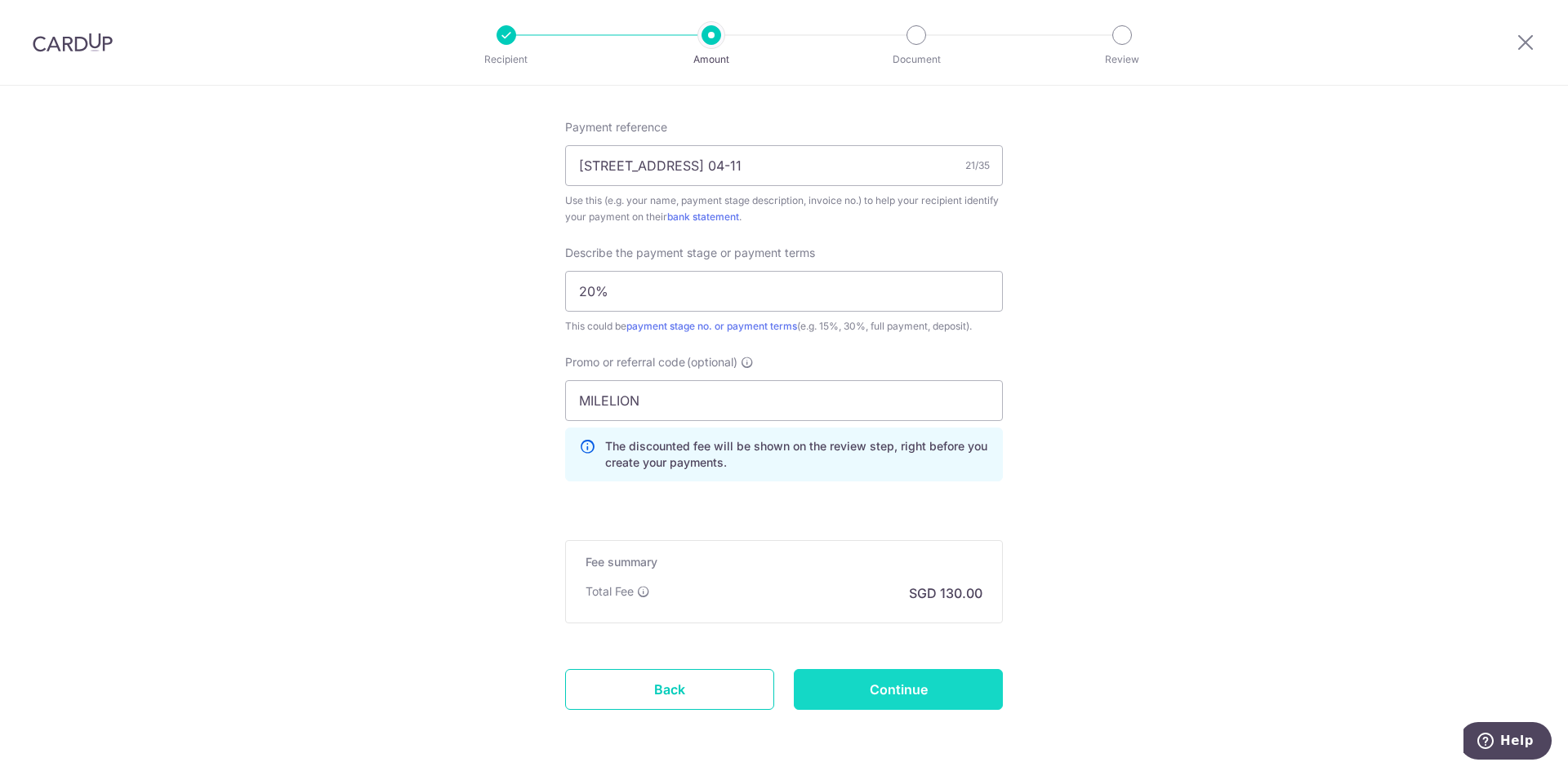
click at [935, 702] on input "Continue" at bounding box center [898, 690] width 209 height 41
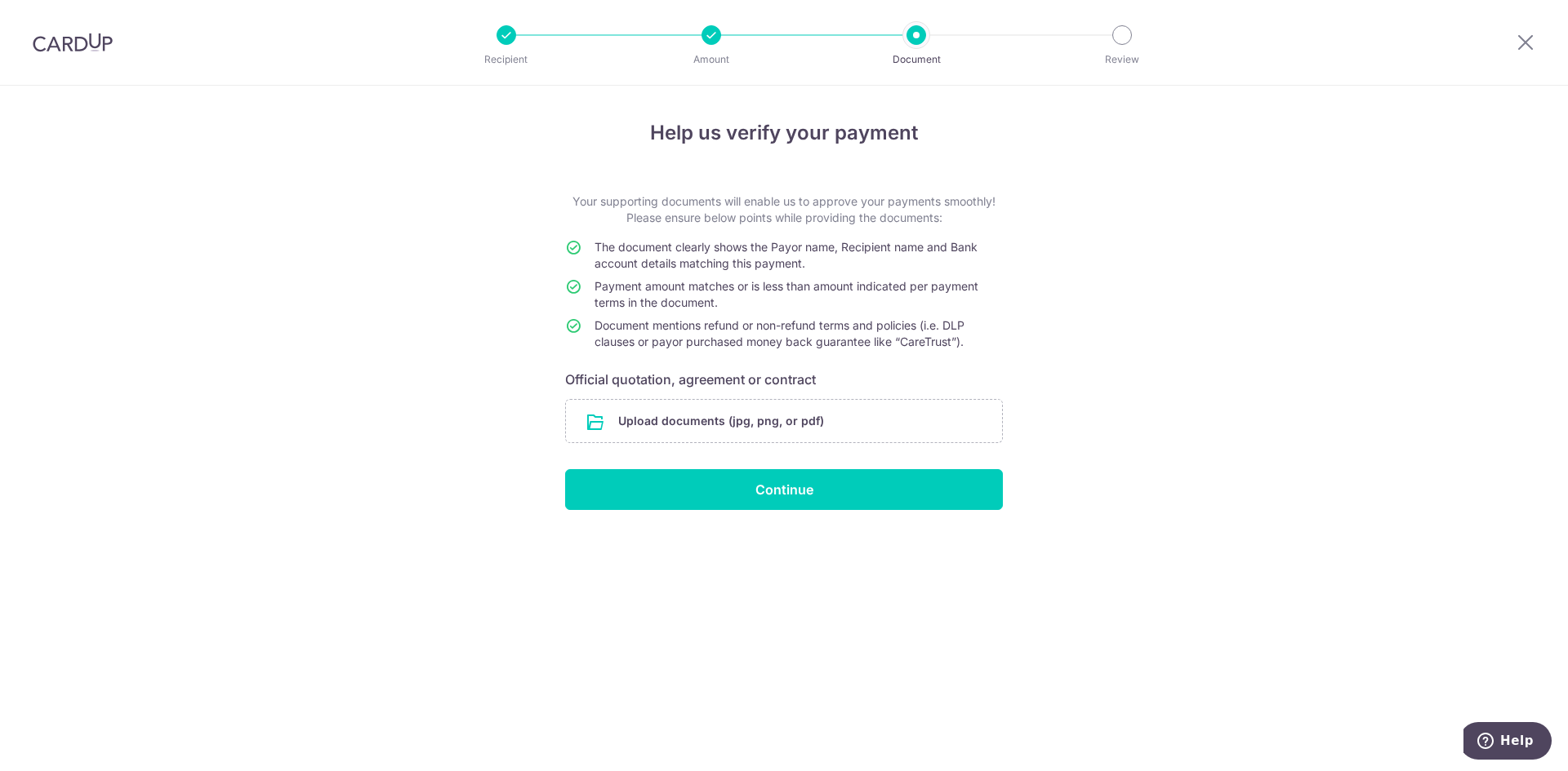
click at [917, 266] on td "The document clearly shows the Payor name, Recipient name and Bank account deta…" at bounding box center [798, 259] width 408 height 39
click at [921, 412] on input "file" at bounding box center [784, 420] width 436 height 42
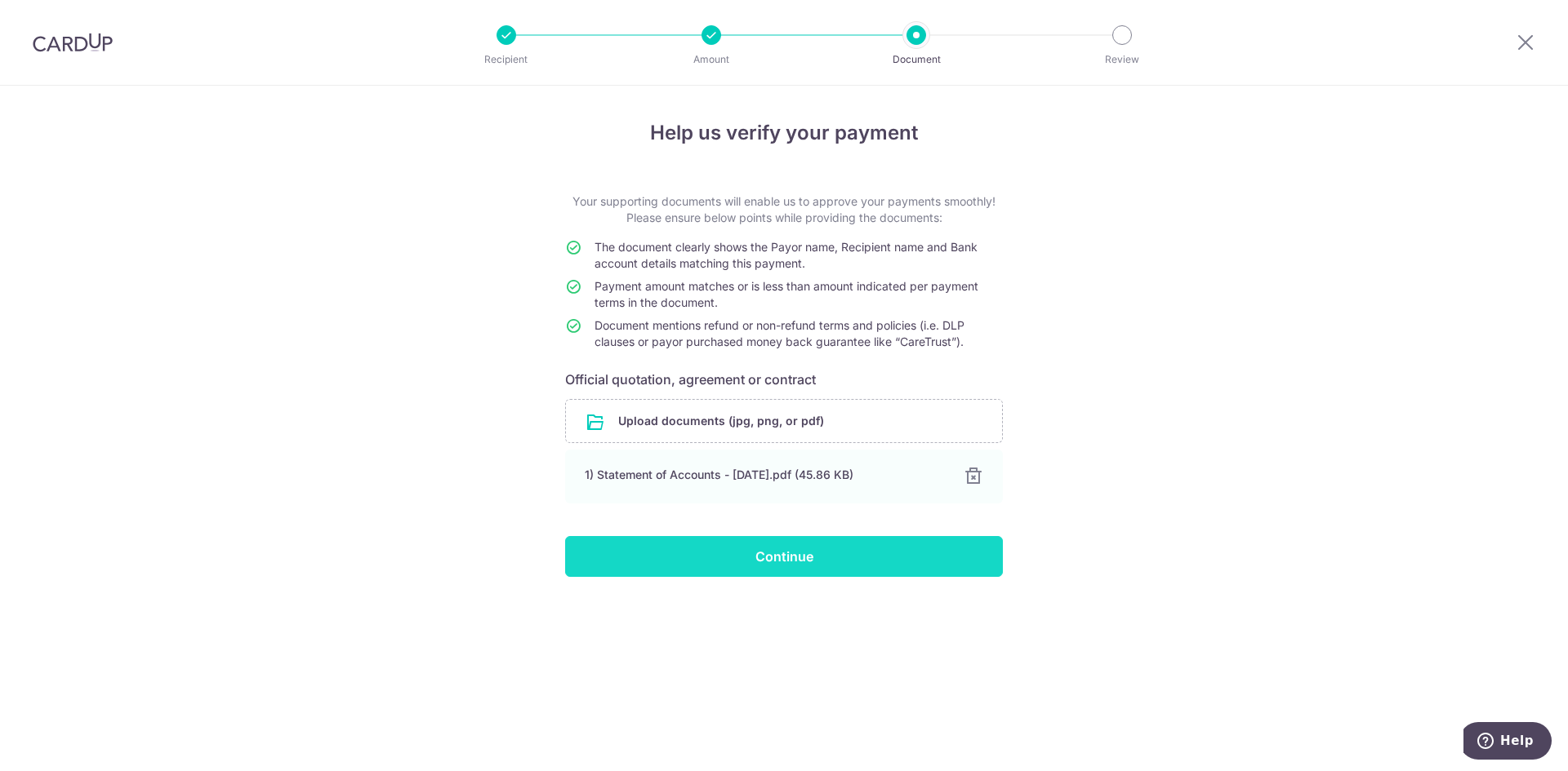
click at [860, 556] on input "Continue" at bounding box center [784, 557] width 437 height 41
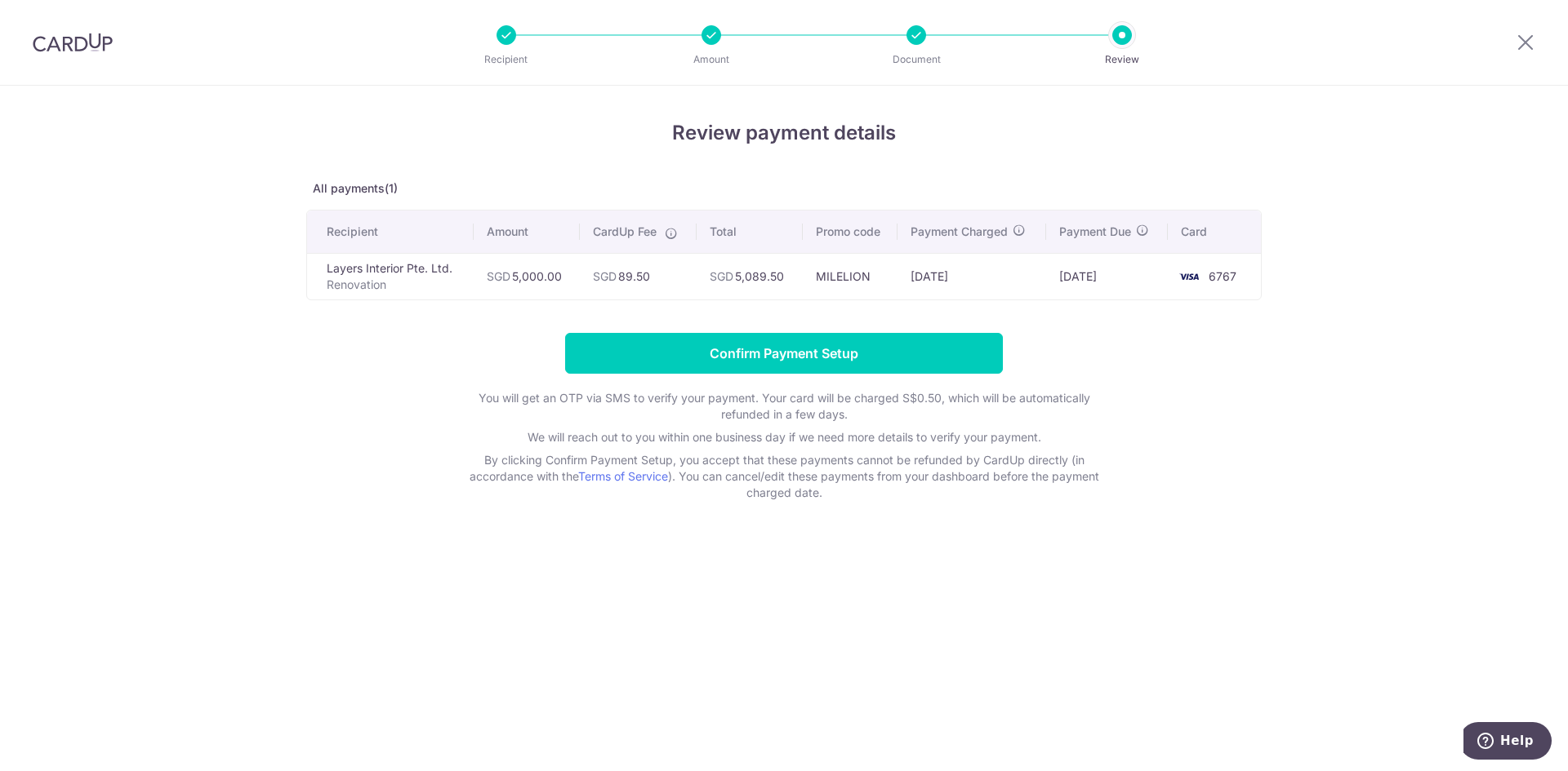
click at [1358, 348] on div "Review payment details All payments(1) Recipient Amount CardUp Fee Total Promo …" at bounding box center [784, 428] width 1568 height 686
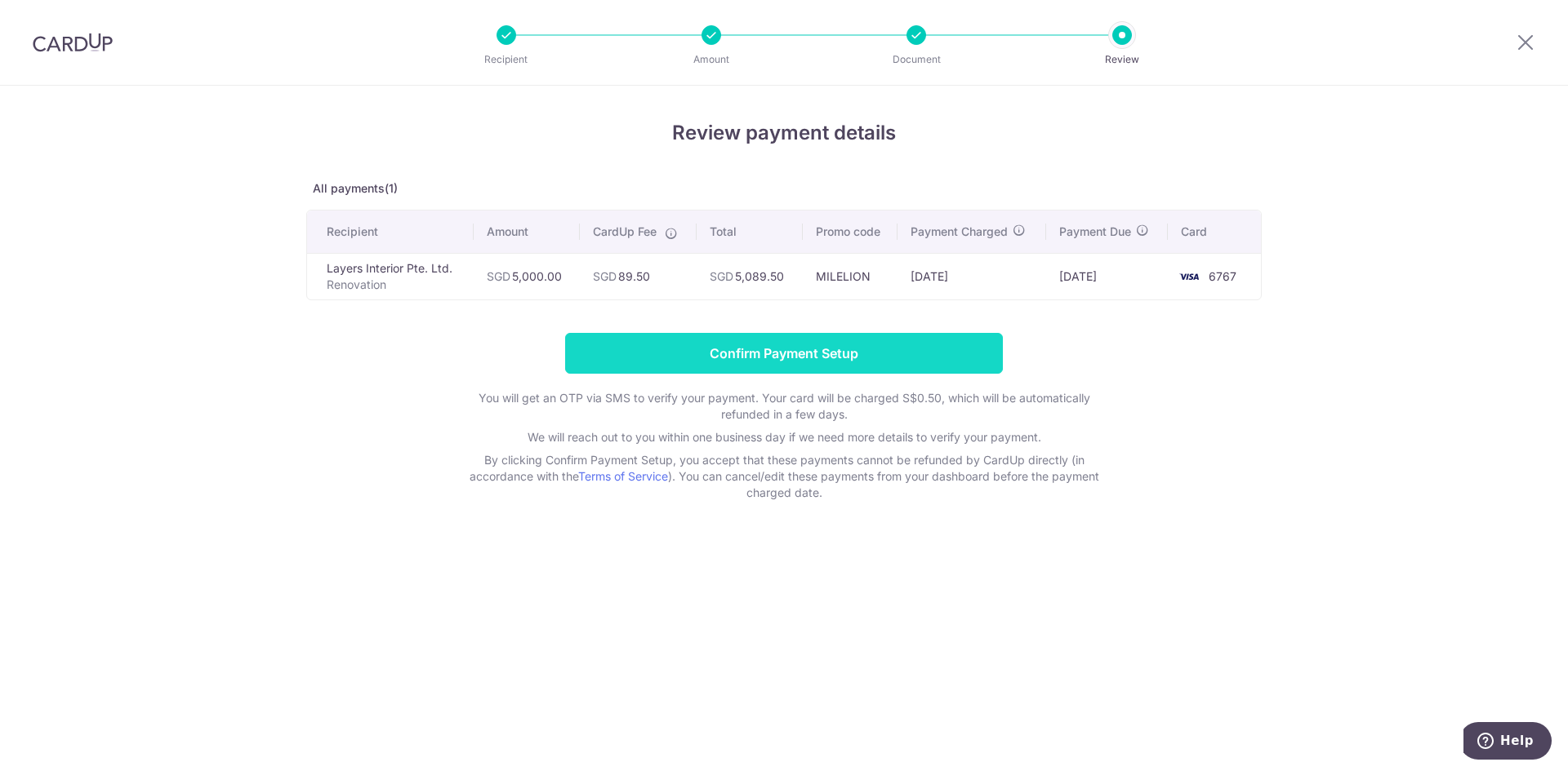
click at [943, 369] on input "Confirm Payment Setup" at bounding box center [784, 354] width 437 height 41
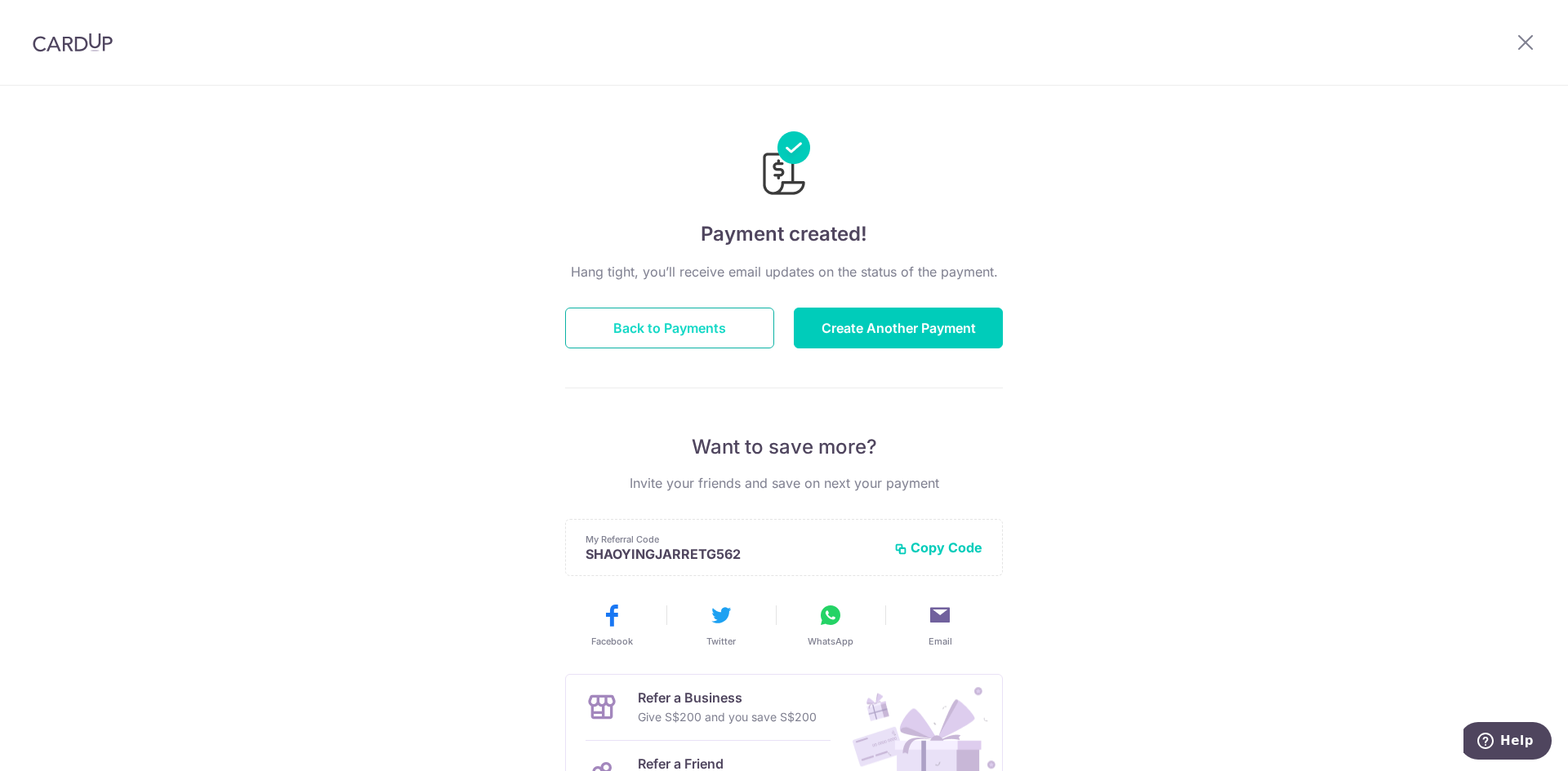
click at [740, 324] on button "Back to Payments" at bounding box center [669, 328] width 209 height 41
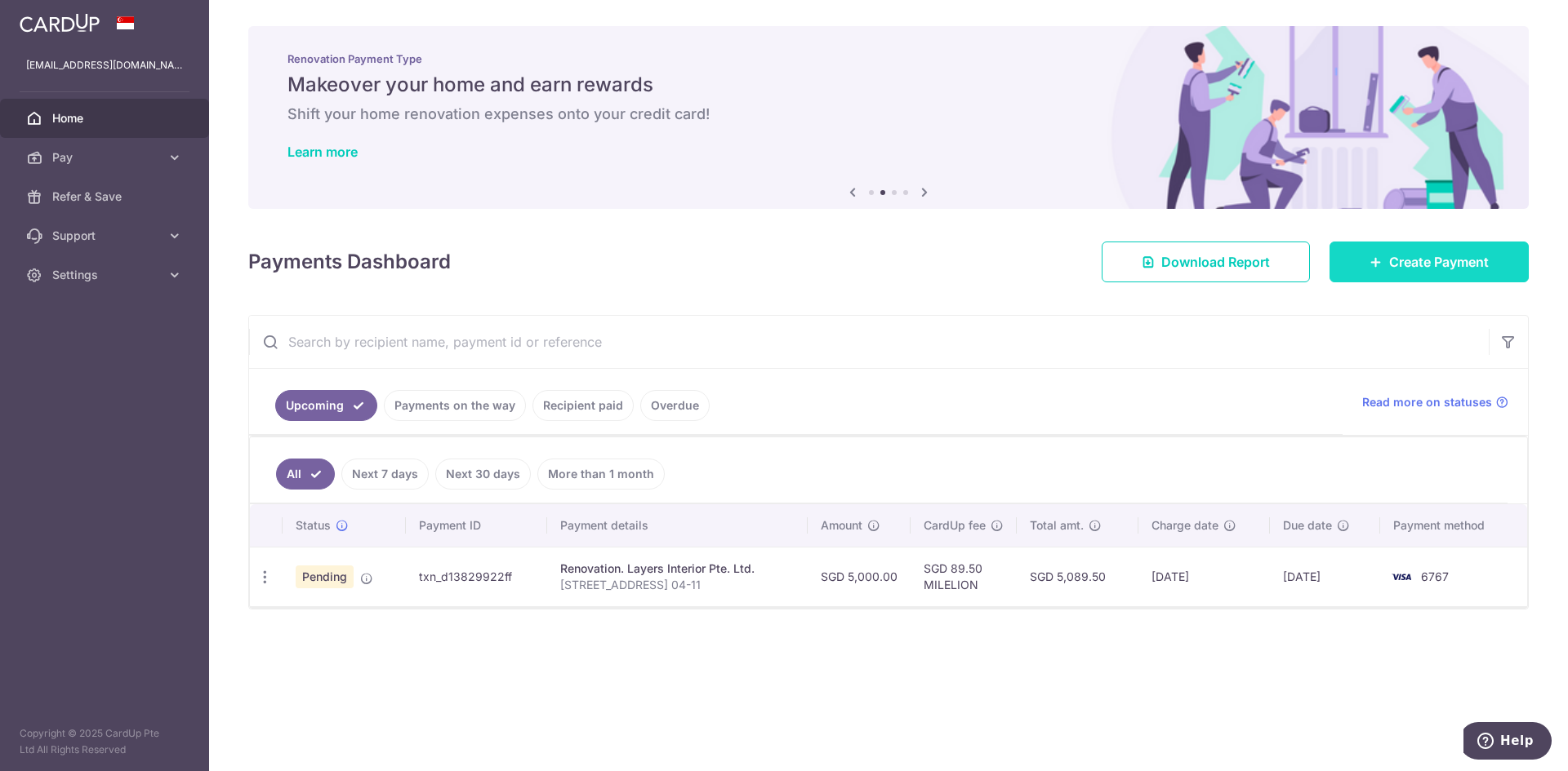
click at [1428, 273] on link "Create Payment" at bounding box center [1429, 263] width 199 height 41
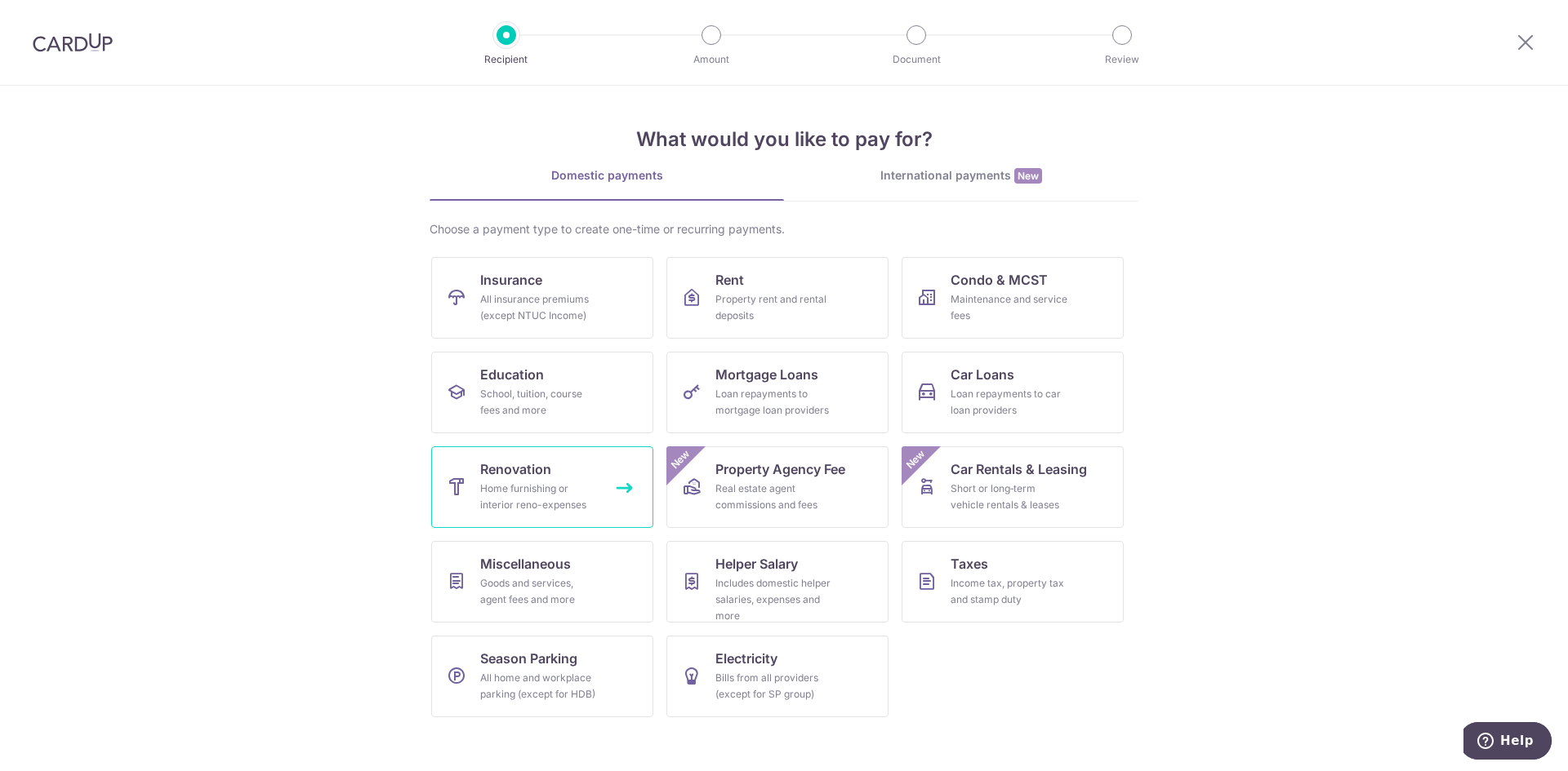
click at [604, 473] on link "Renovation Home furnishing or interior reno-expenses" at bounding box center [541, 487] width 222 height 82
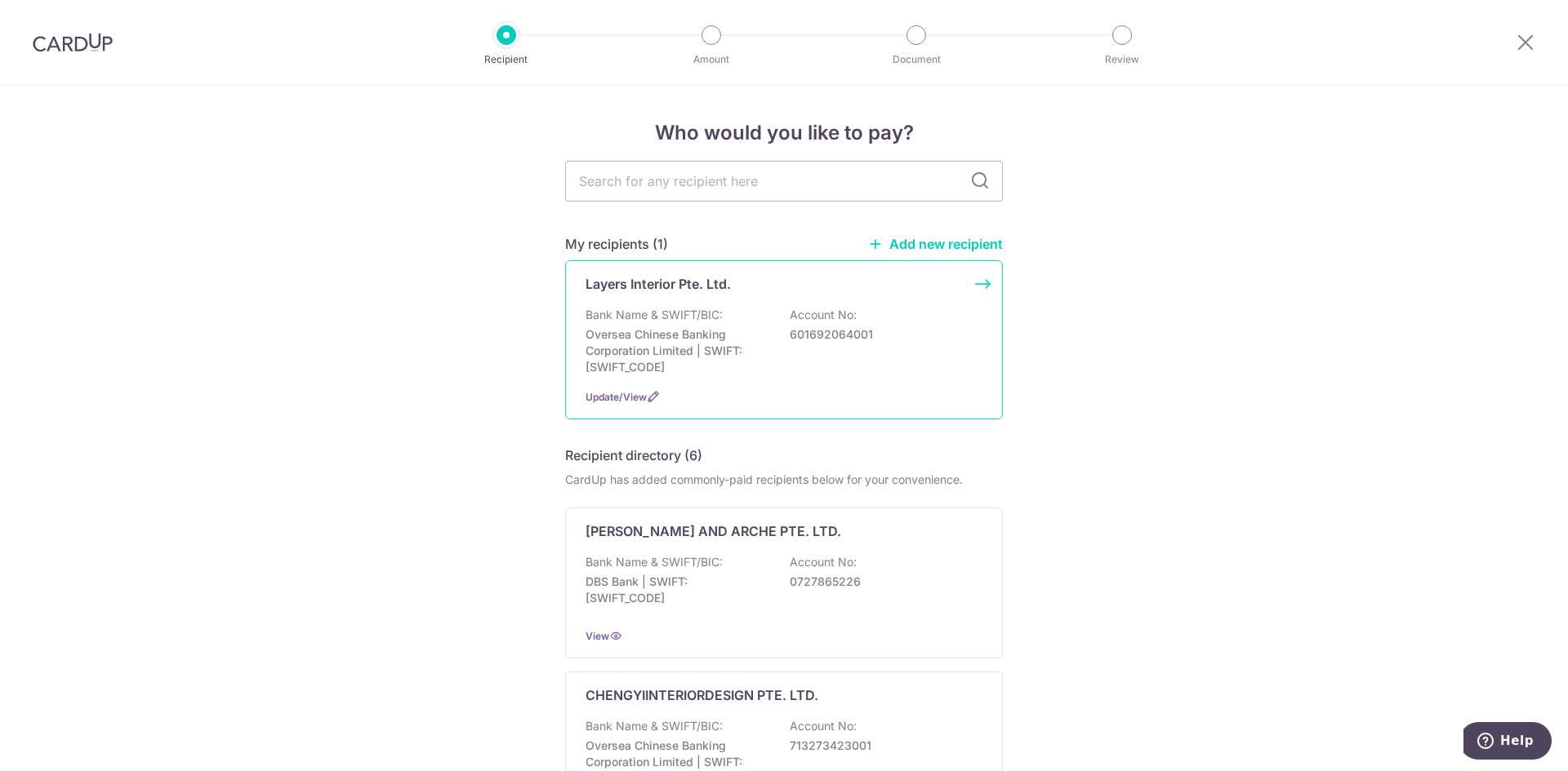
click at [816, 307] on p "Account No:" at bounding box center [822, 314] width 67 height 16
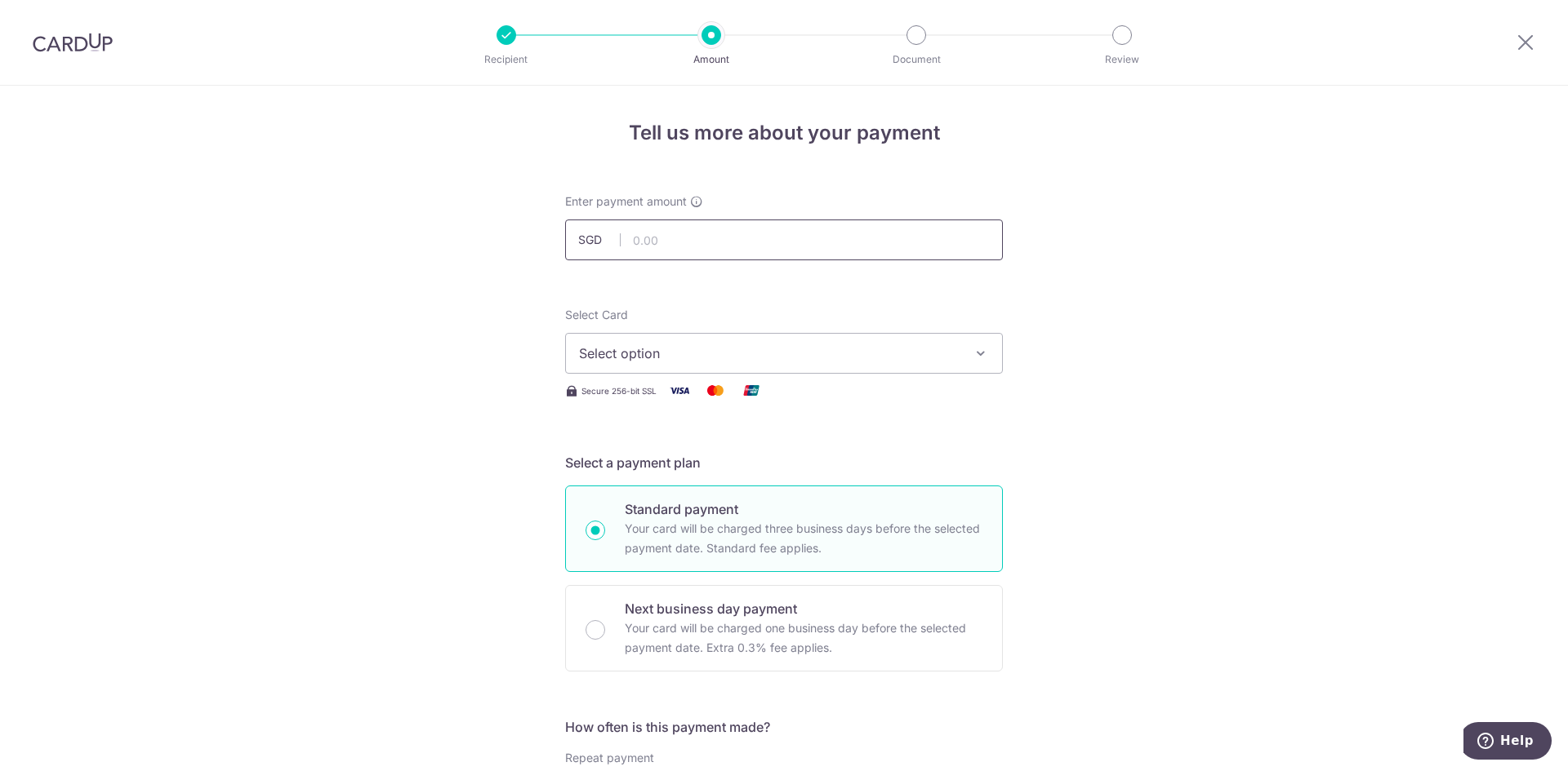
click at [751, 241] on input "text" at bounding box center [784, 240] width 437 height 41
type input "19,938.63"
click at [780, 347] on span "Select option" at bounding box center [769, 353] width 380 height 20
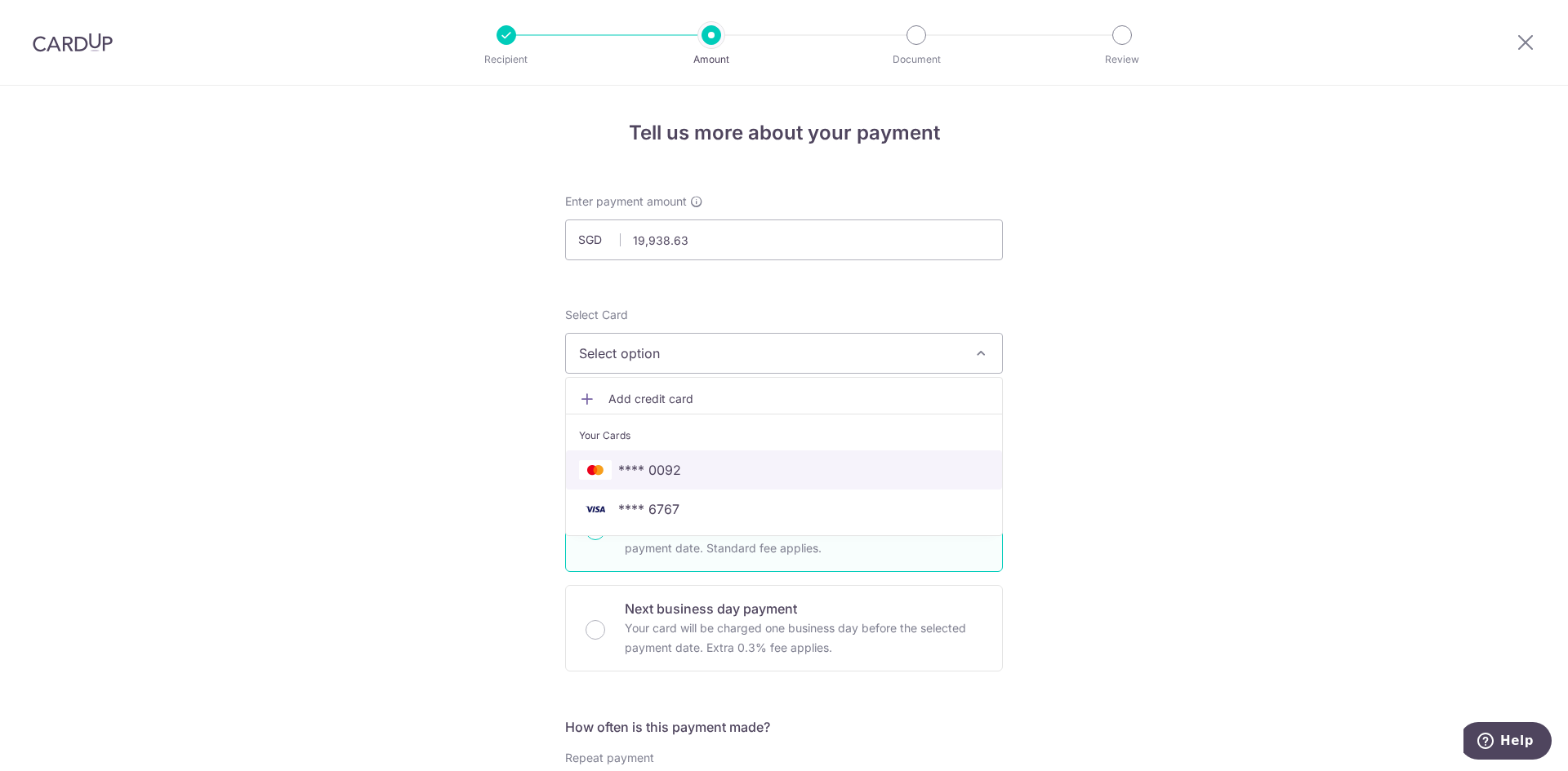
click at [774, 481] on link "**** 0092" at bounding box center [784, 470] width 436 height 39
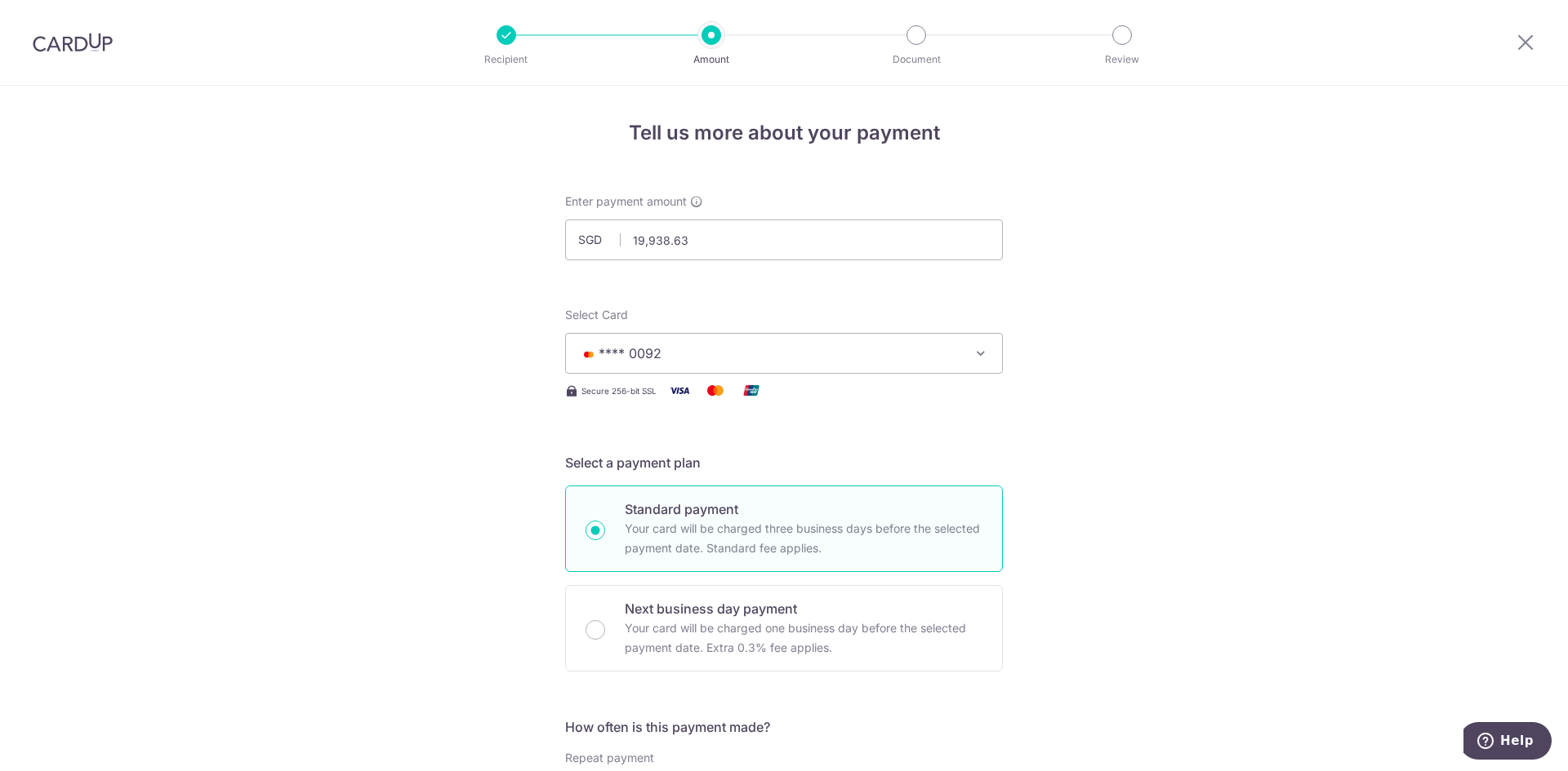
scroll to position [163, 0]
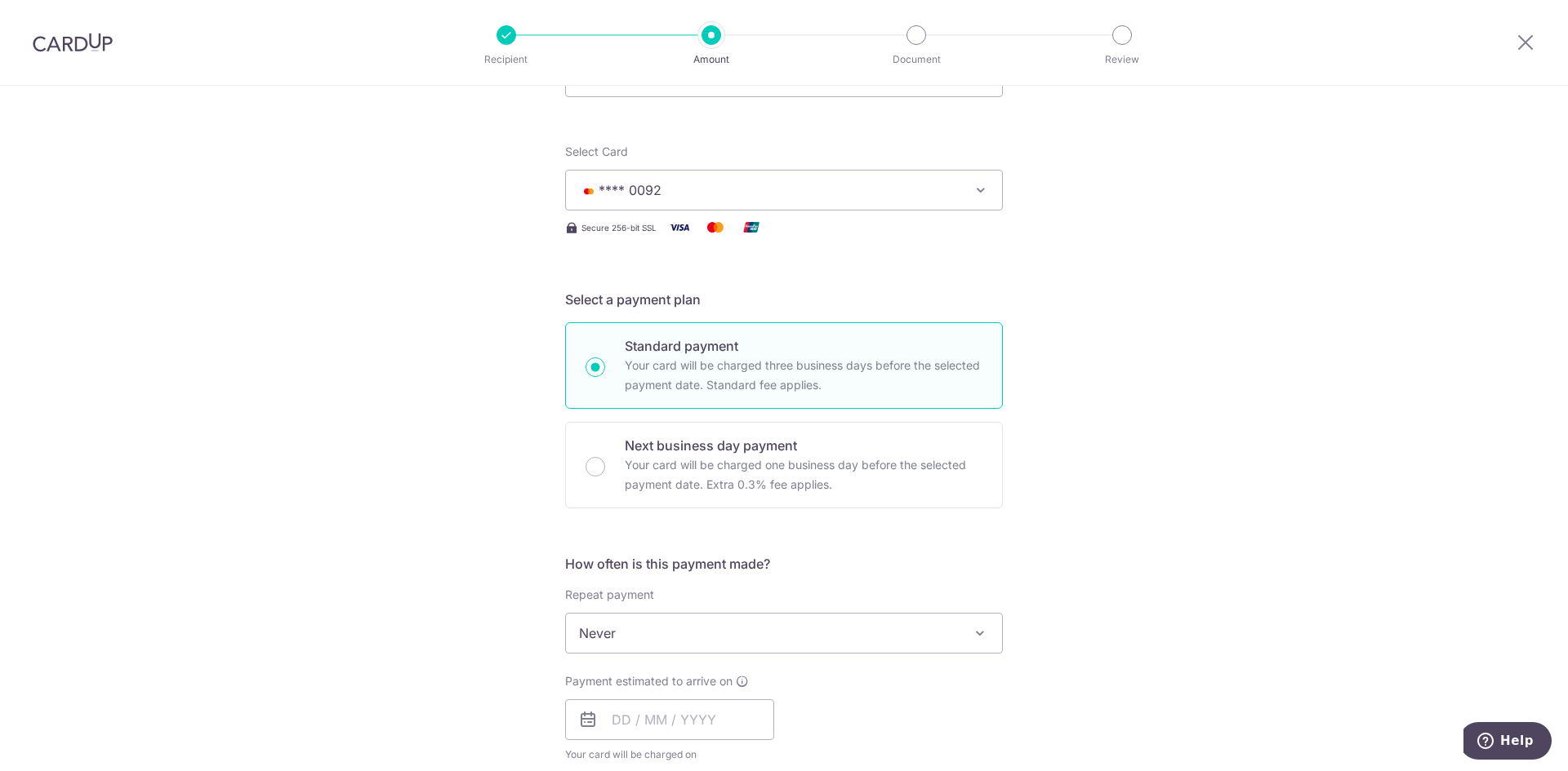
click at [857, 640] on span "Never" at bounding box center [784, 633] width 436 height 39
click at [687, 719] on input "text" at bounding box center [669, 720] width 209 height 41
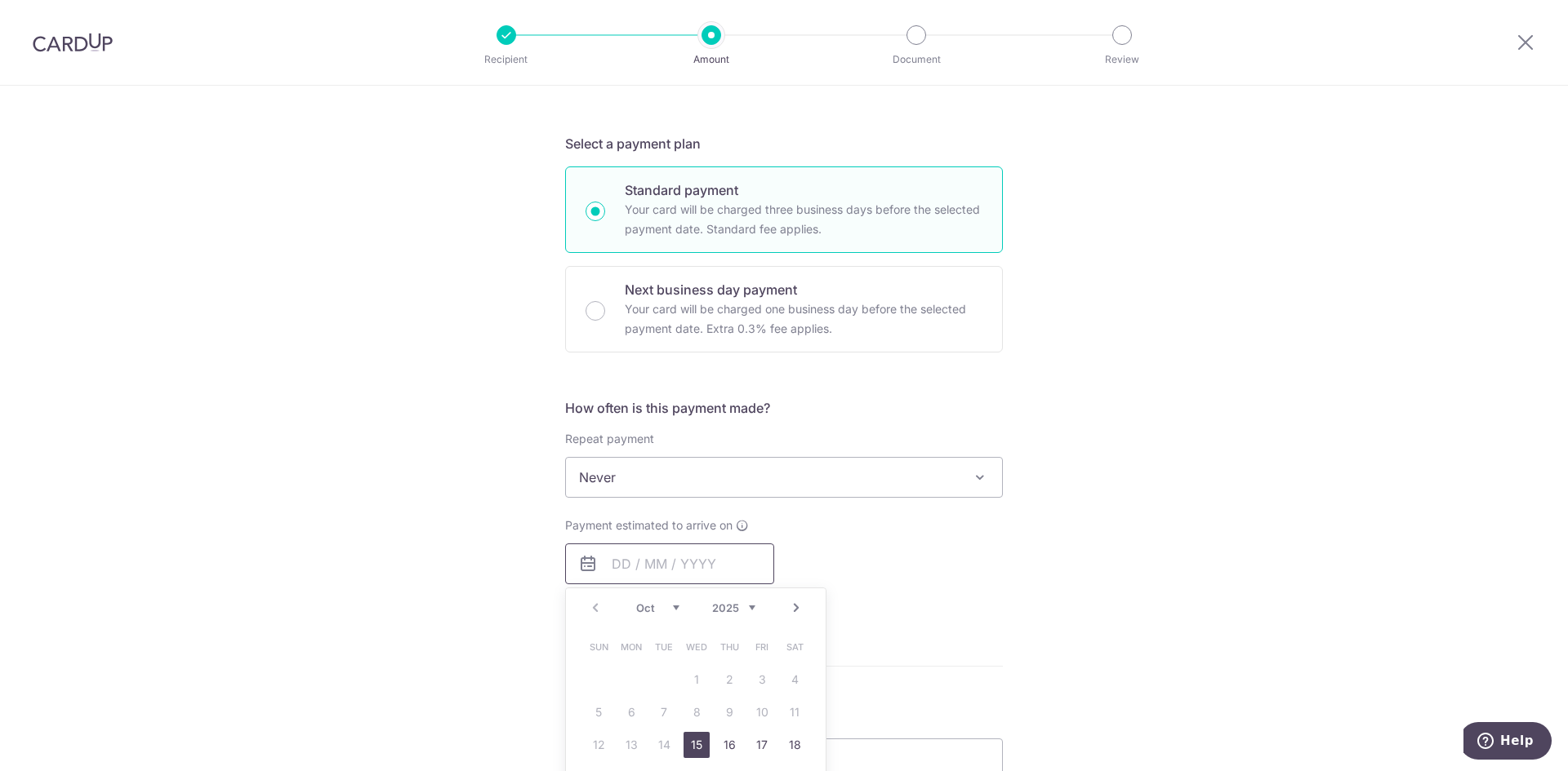
scroll to position [408, 0]
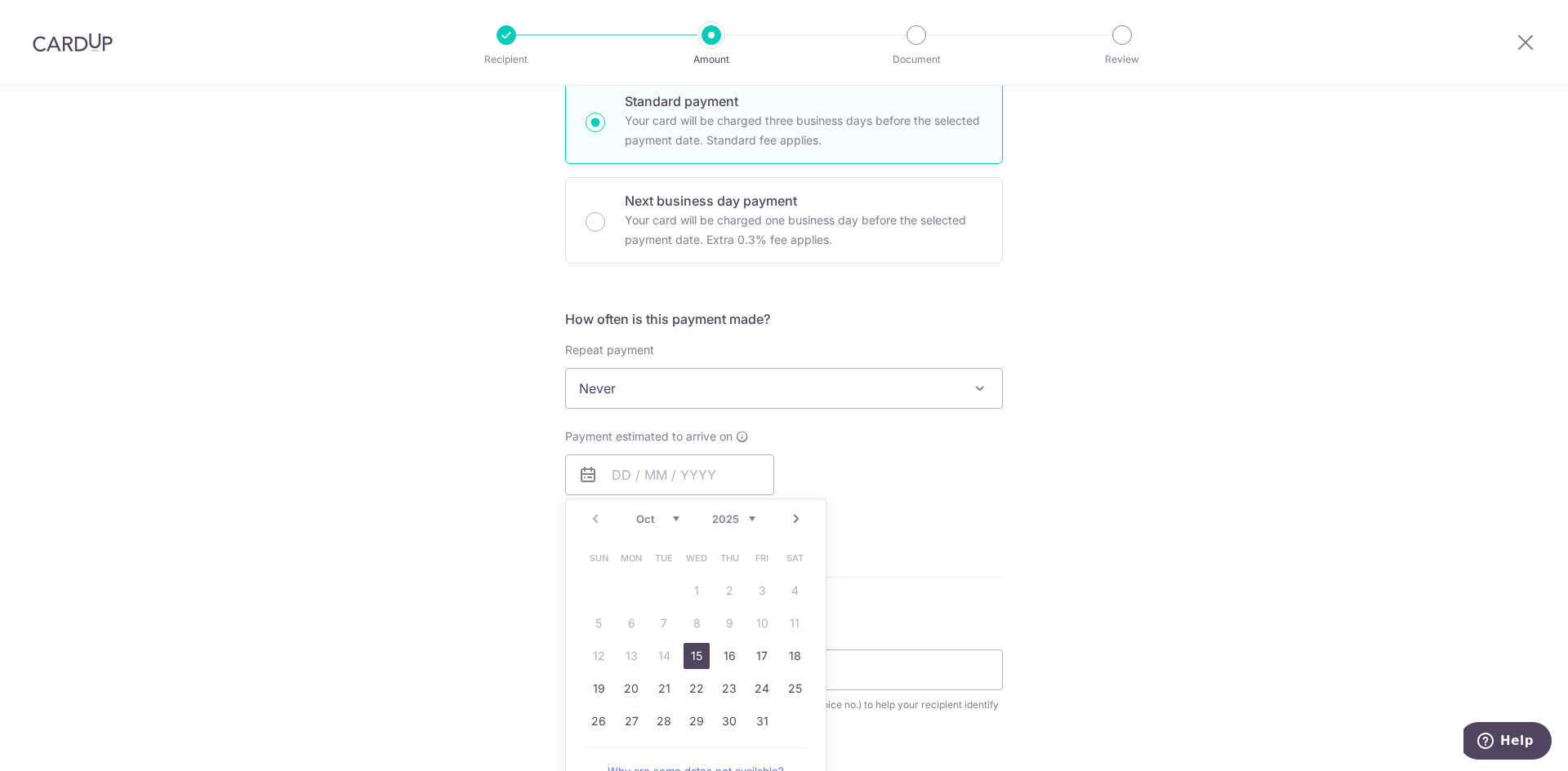
click at [694, 651] on link "15" at bounding box center [696, 657] width 26 height 26
type input "15/10/2025"
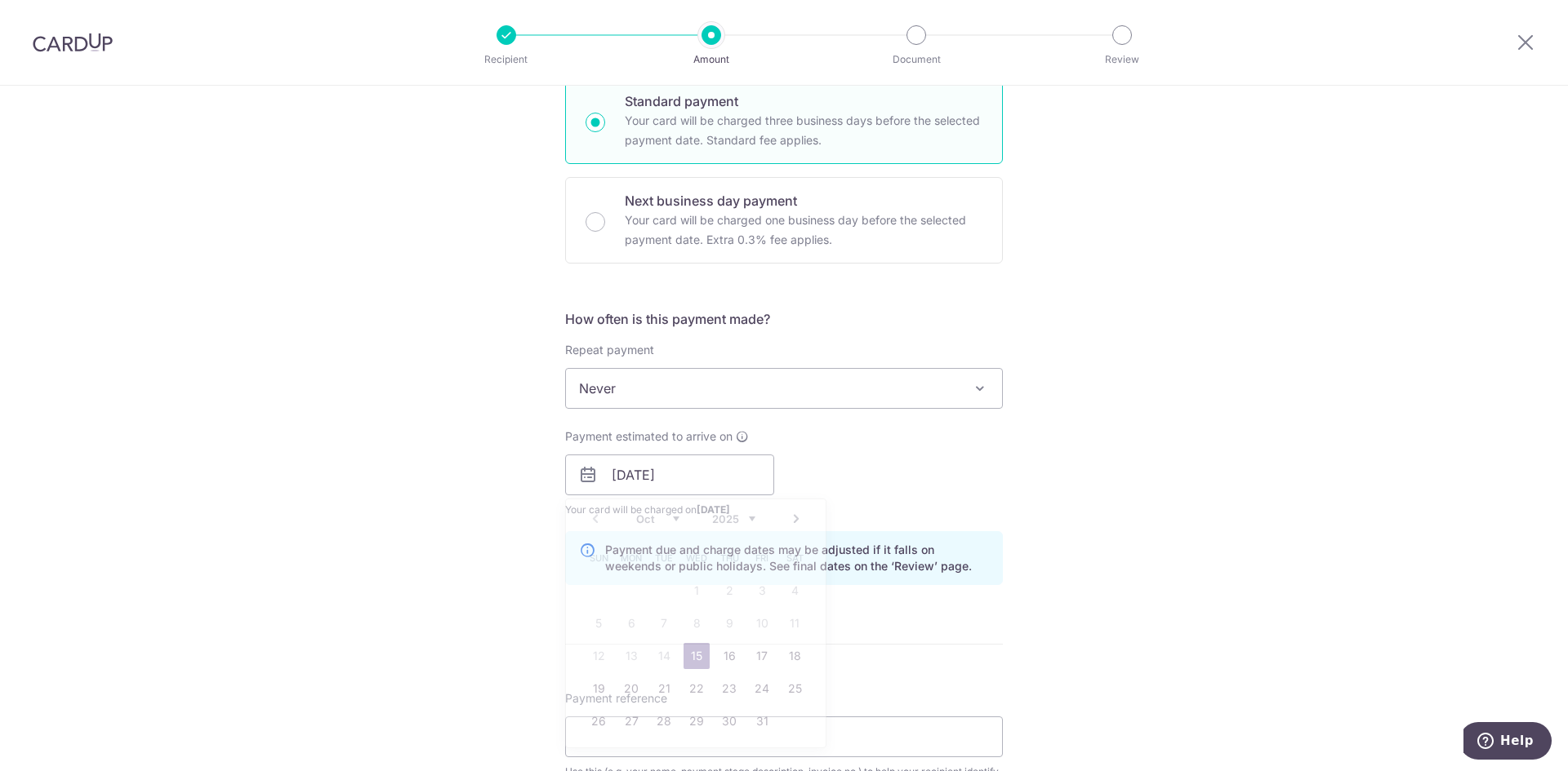
click at [993, 540] on div "Payment due and charge dates may be adjusted if it falls on weekends or public …" at bounding box center [784, 557] width 437 height 53
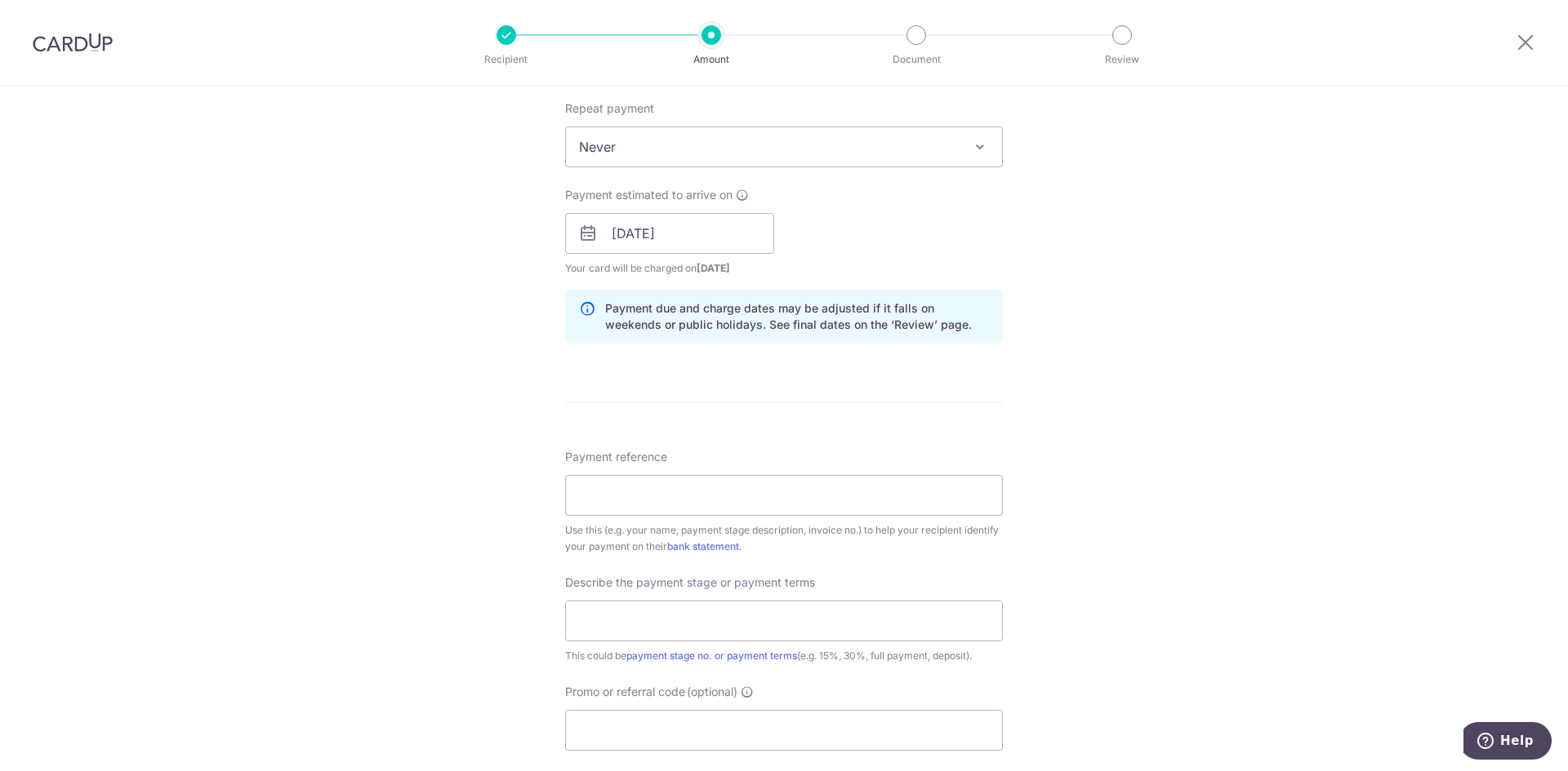
scroll to position [653, 0]
click at [777, 489] on input "Payment reference" at bounding box center [784, 492] width 437 height 41
type input "29 Yishun Close 04-11"
drag, startPoint x: 867, startPoint y: 579, endPoint x: 851, endPoint y: 581, distance: 16.1
click at [867, 579] on div "Describe the payment stage or payment terms This could be payment stage no. or …" at bounding box center [784, 616] width 437 height 90
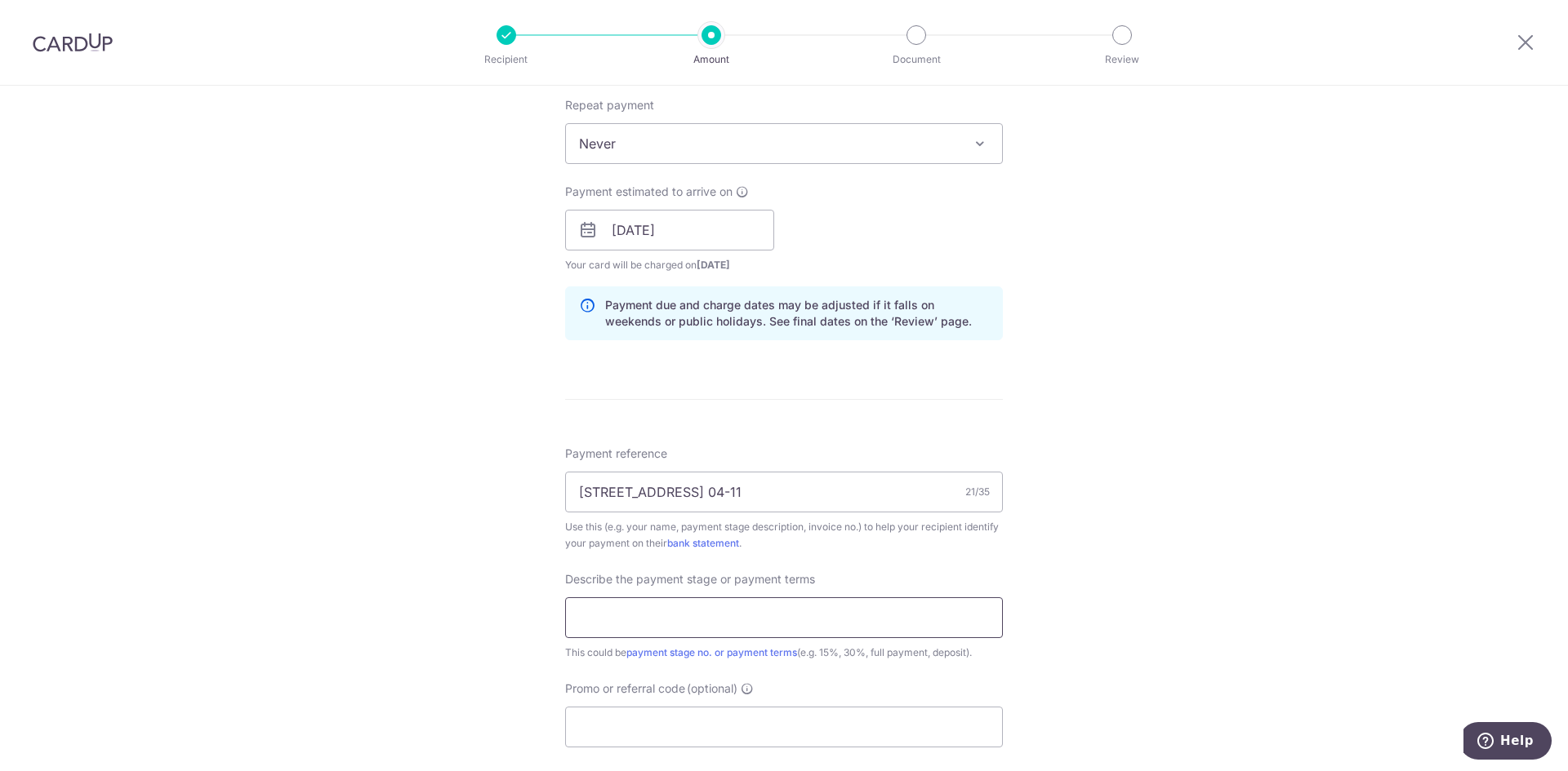
click at [821, 626] on input "text" at bounding box center [784, 618] width 437 height 41
type input "80%"
click at [1009, 582] on div "Tell us more about your payment Enter payment amount SGD 19,938.63 19938.63 Sel…" at bounding box center [784, 259] width 1568 height 1653
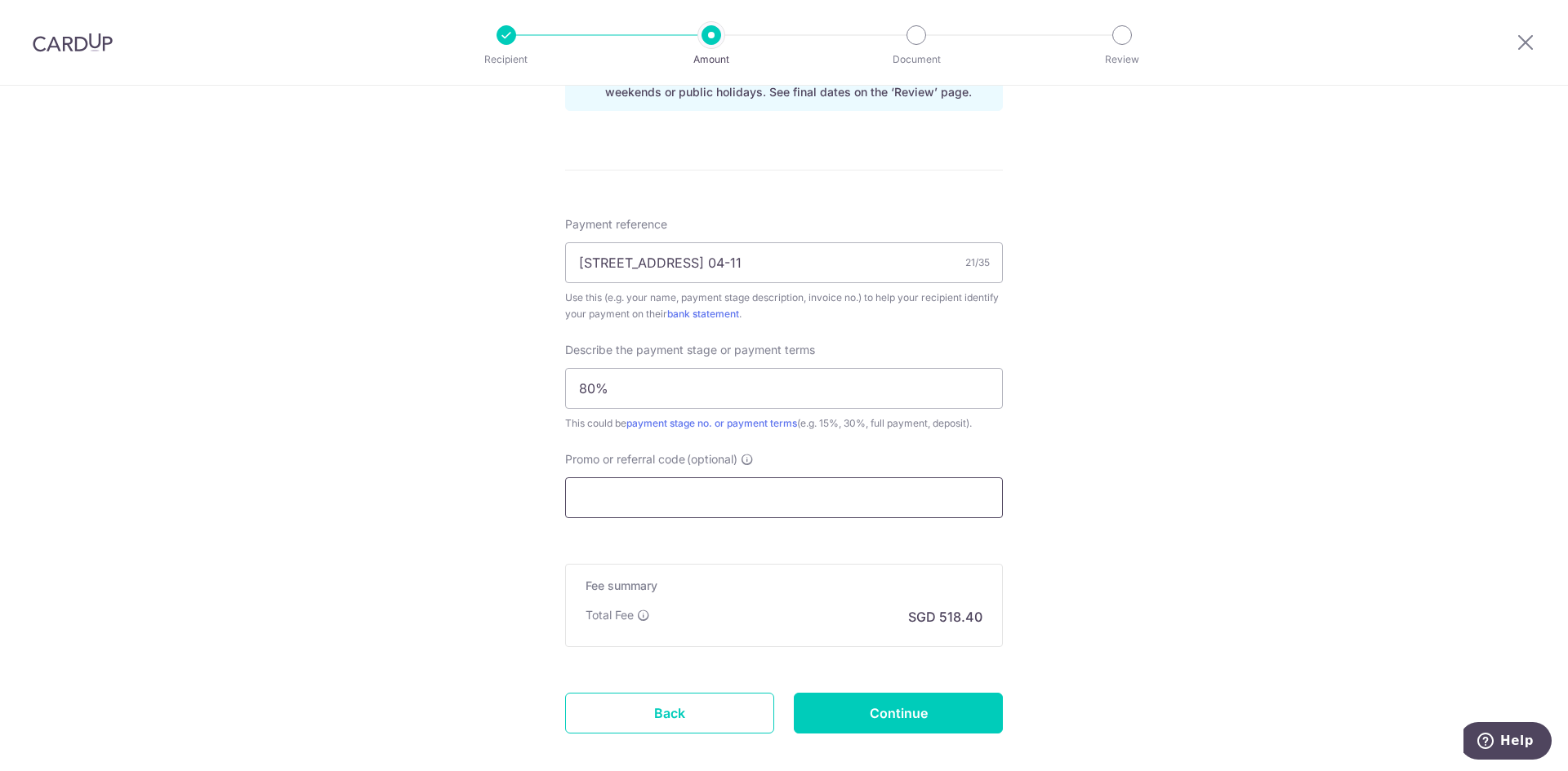
scroll to position [967, 0]
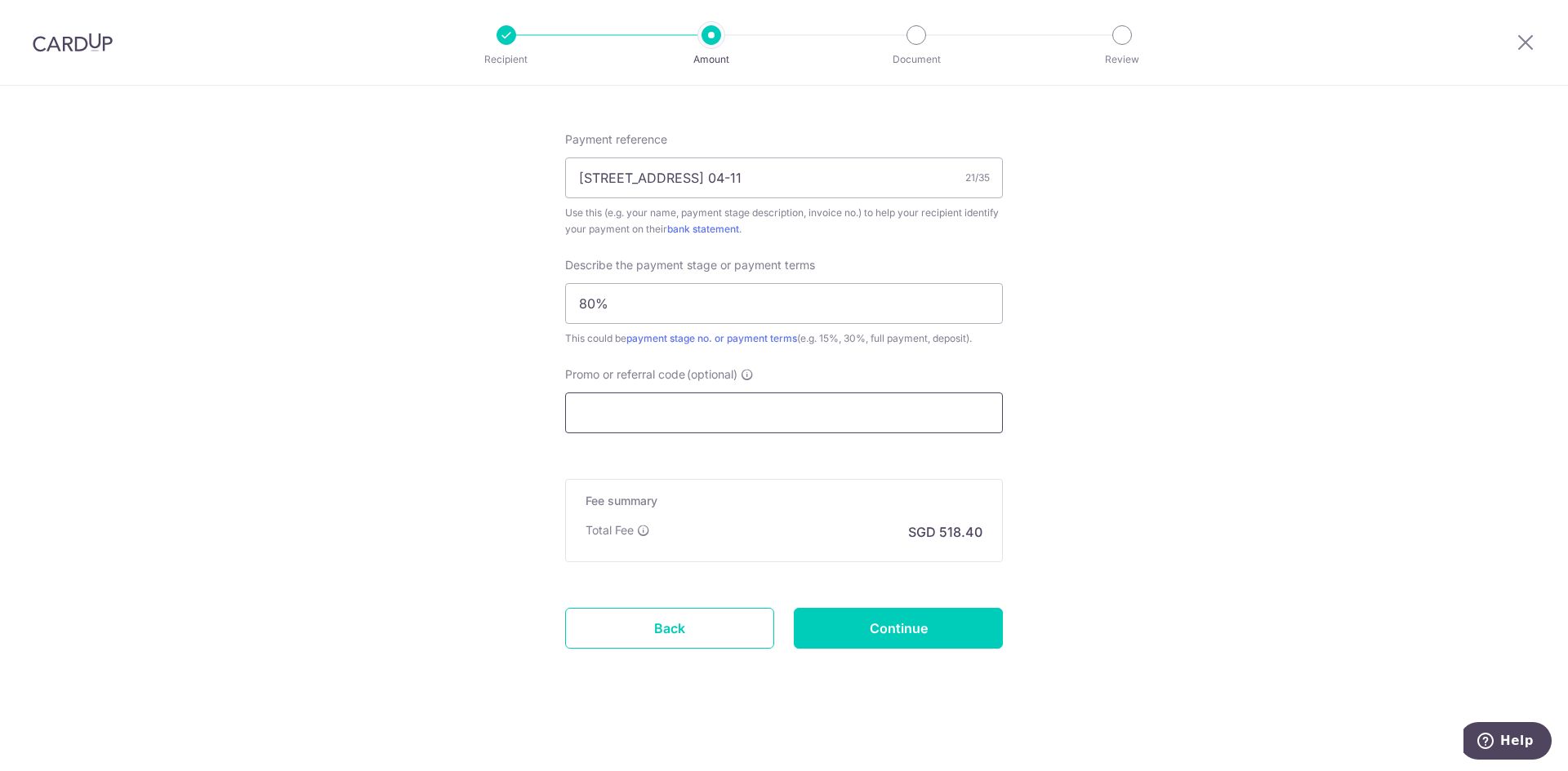
click at [783, 401] on input "Promo or referral code (optional)" at bounding box center [784, 414] width 437 height 41
paste input "OFF225"
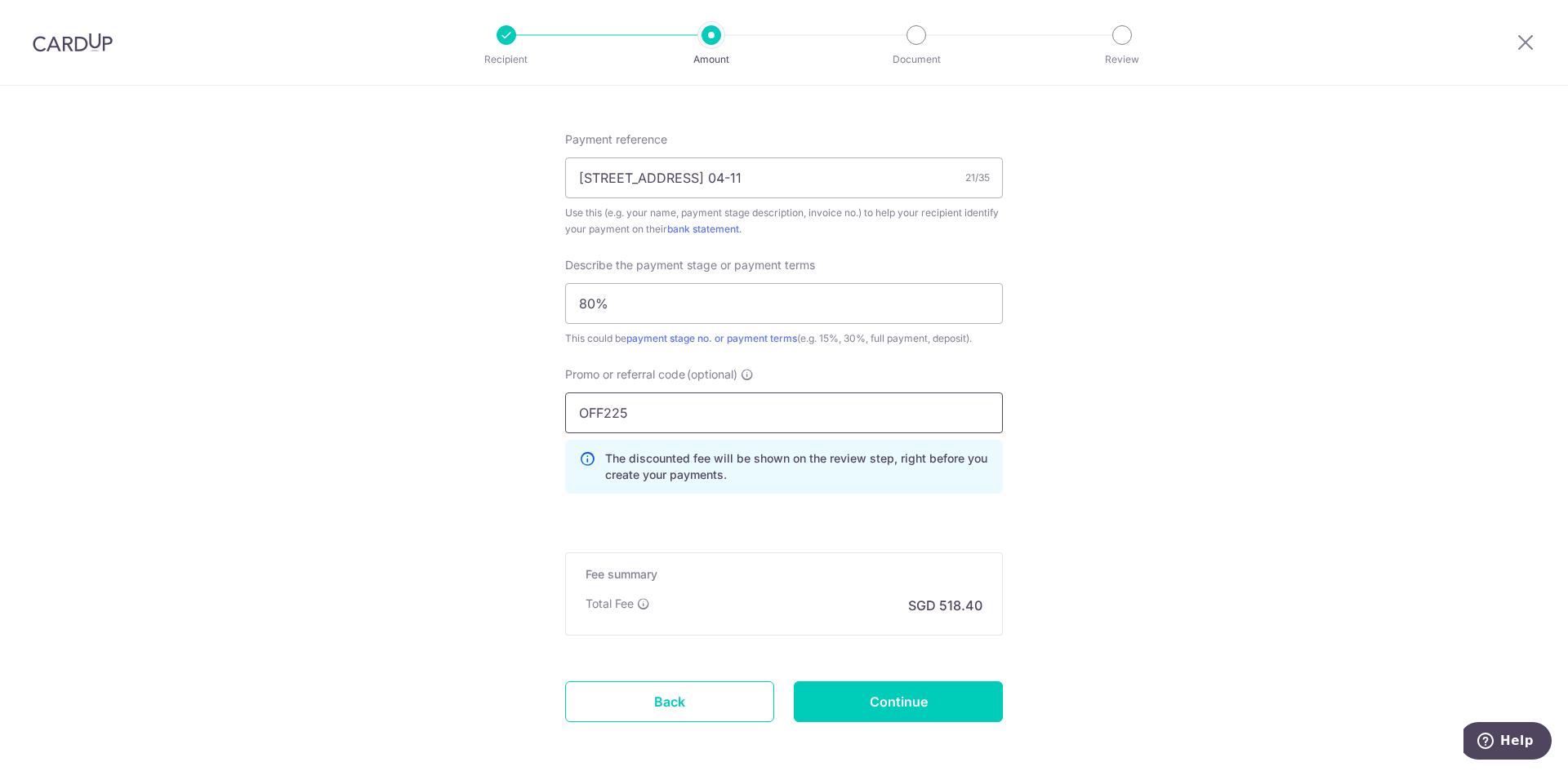
type input "OFF225"
click at [965, 698] on input "Continue" at bounding box center [898, 703] width 209 height 41
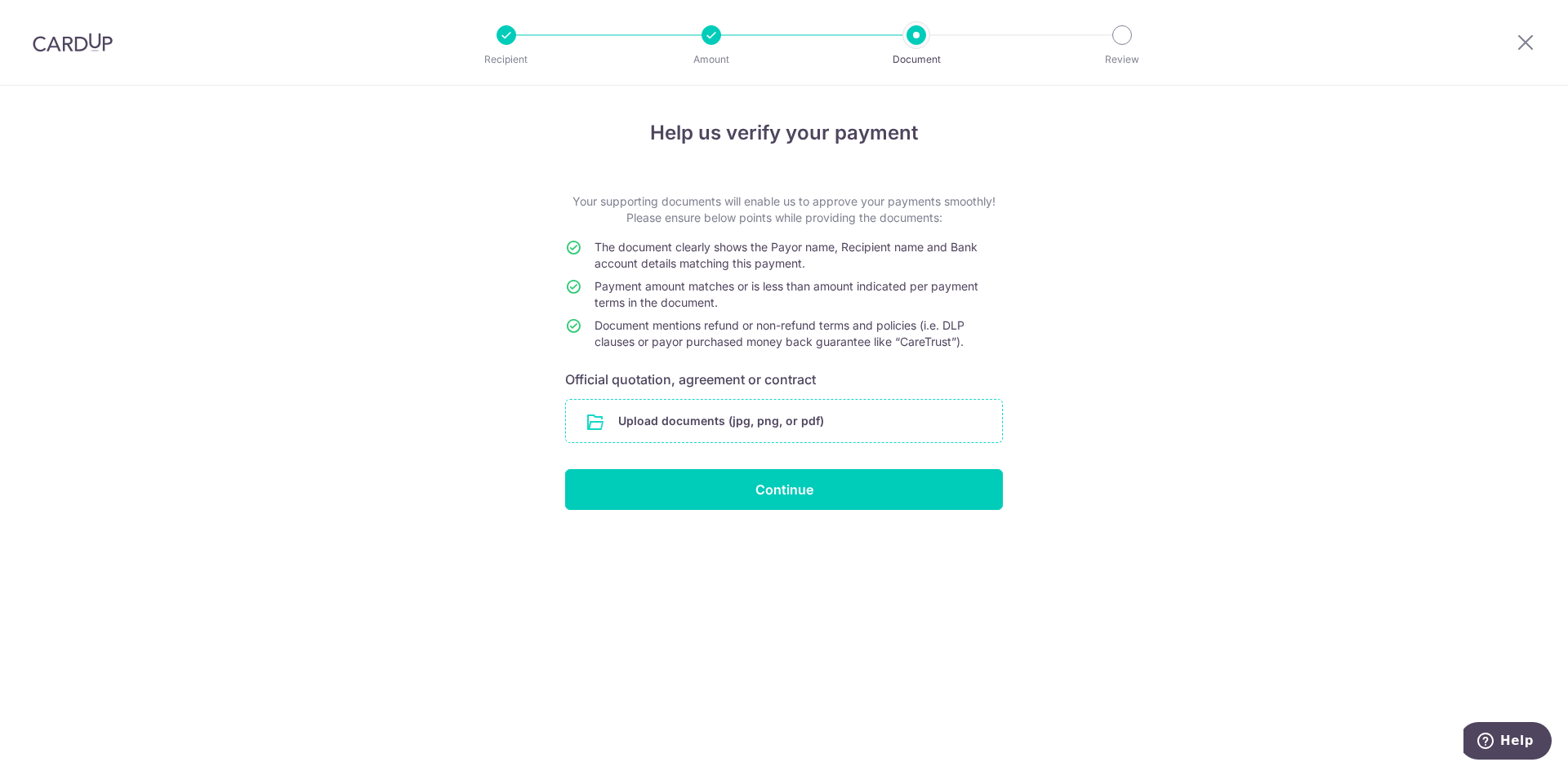
click at [855, 418] on input "file" at bounding box center [784, 420] width 436 height 42
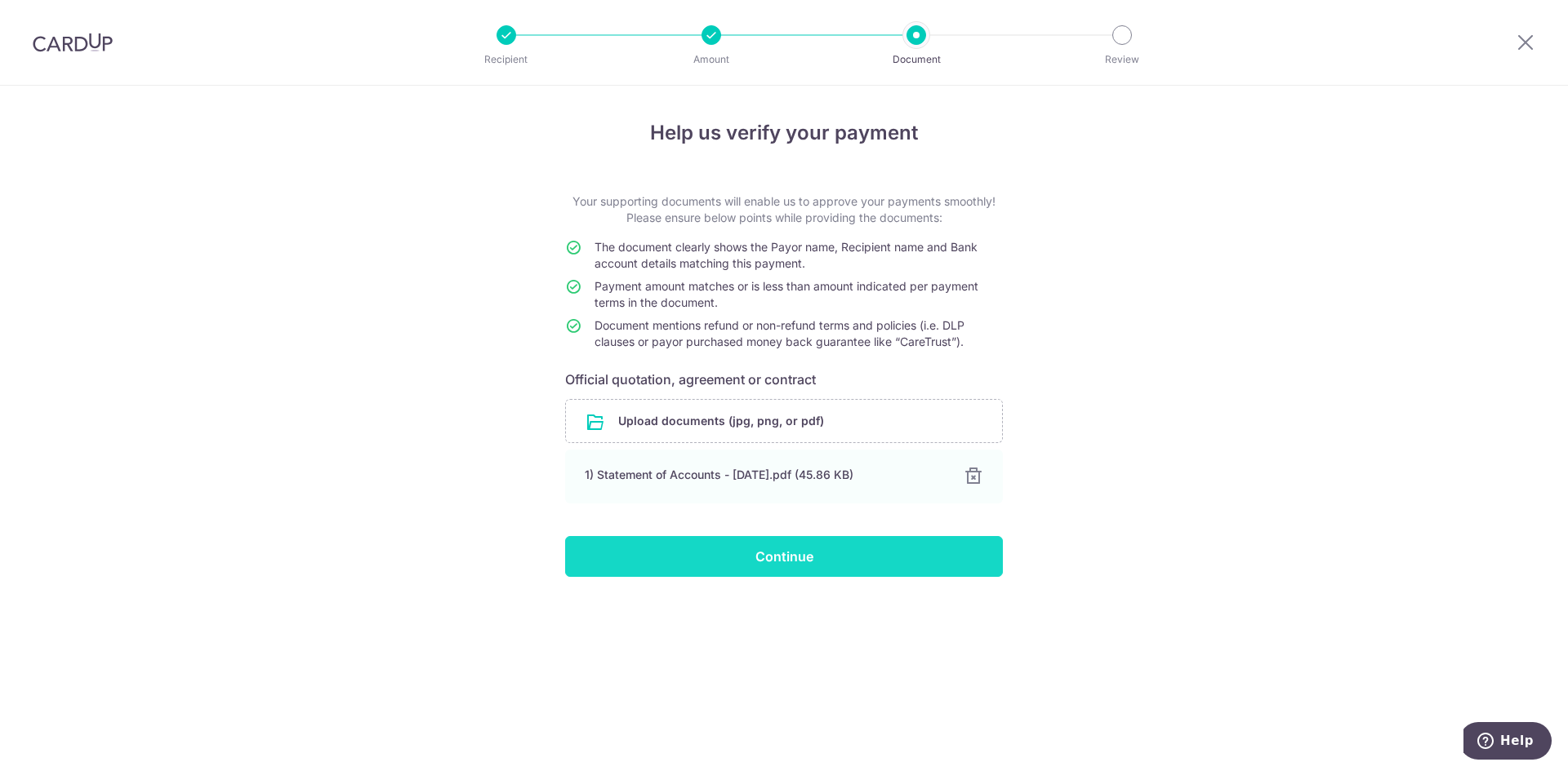
click at [899, 567] on input "Continue" at bounding box center [784, 557] width 437 height 41
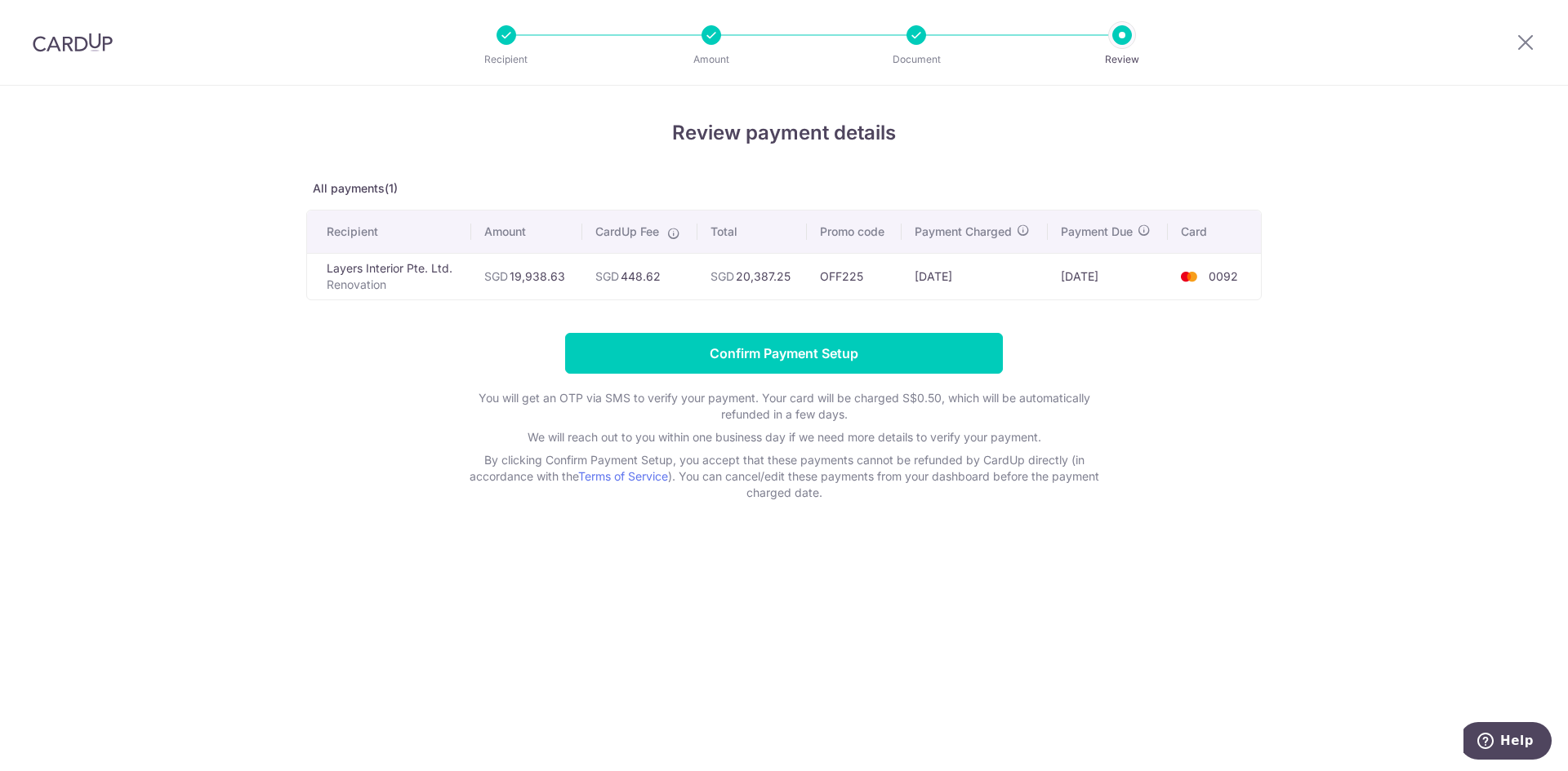
click at [1204, 407] on form "Confirm Payment Setup You will get an OTP via SMS to verify your payment. Your …" at bounding box center [784, 416] width 955 height 168
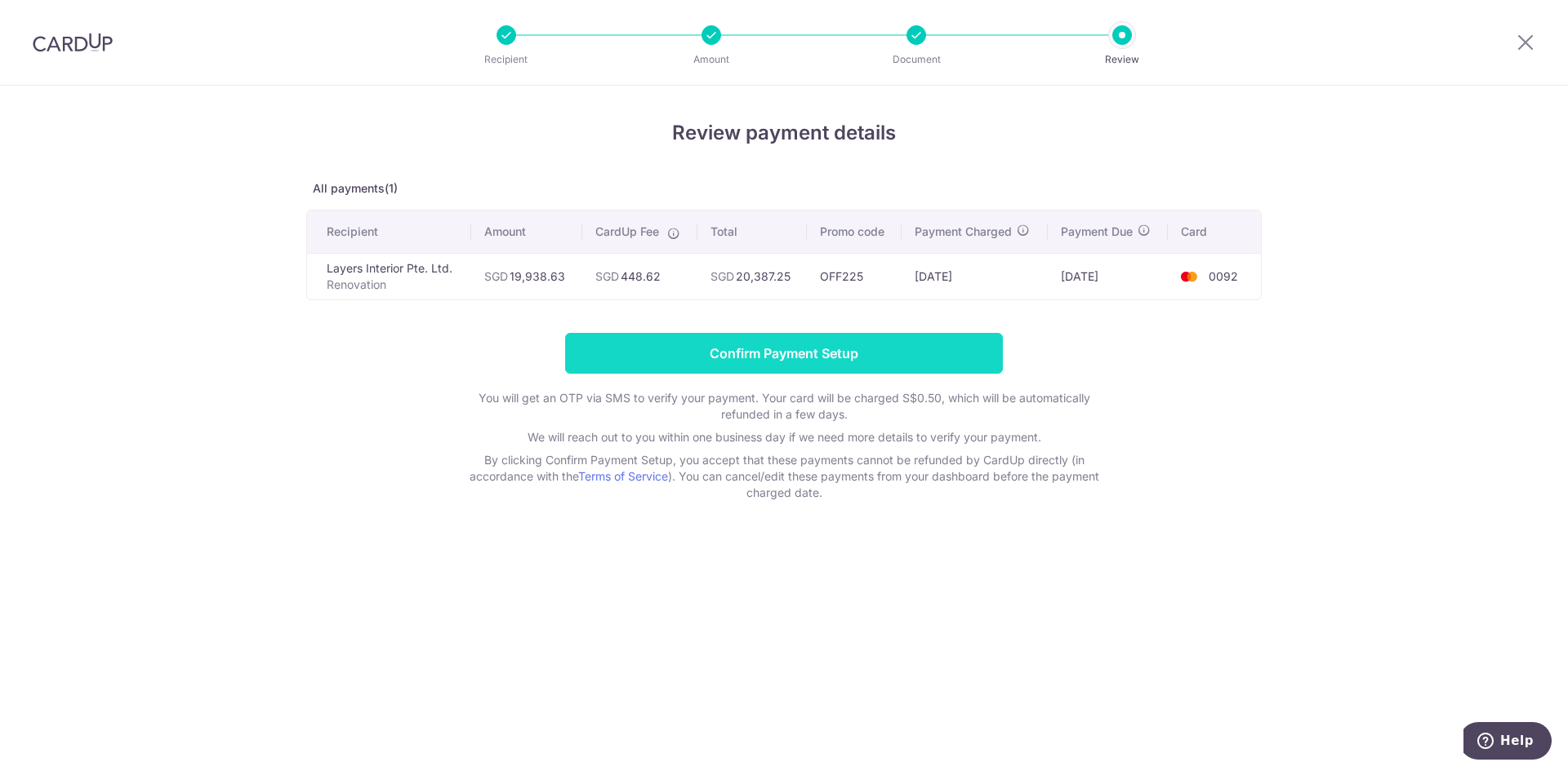
click at [940, 354] on input "Confirm Payment Setup" at bounding box center [784, 354] width 437 height 41
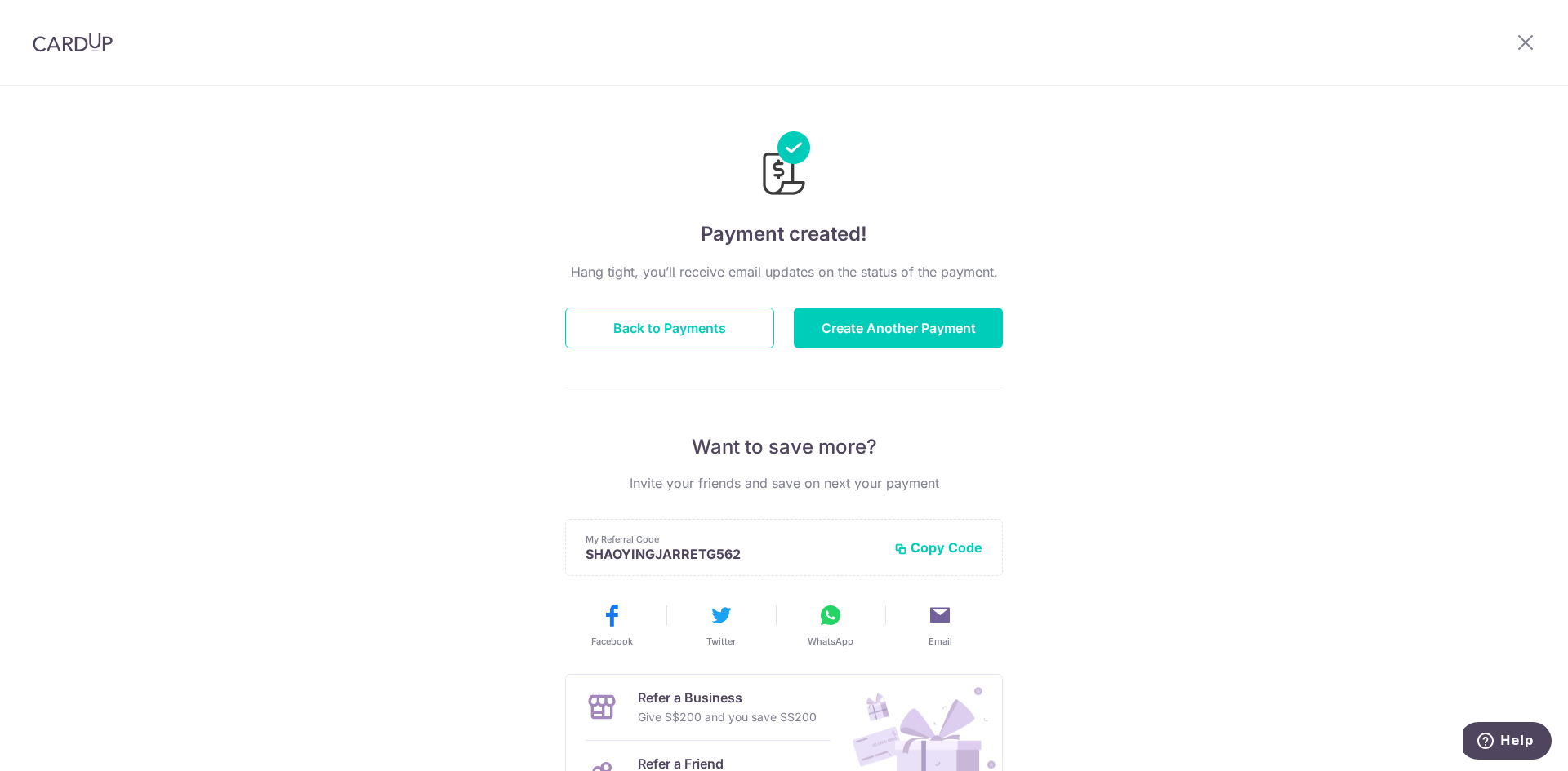
click at [1189, 197] on div "Payment created! Hang tight, you’ll receive email updates on the status of the …" at bounding box center [784, 521] width 1568 height 871
click at [706, 330] on button "Back to Payments" at bounding box center [669, 328] width 209 height 41
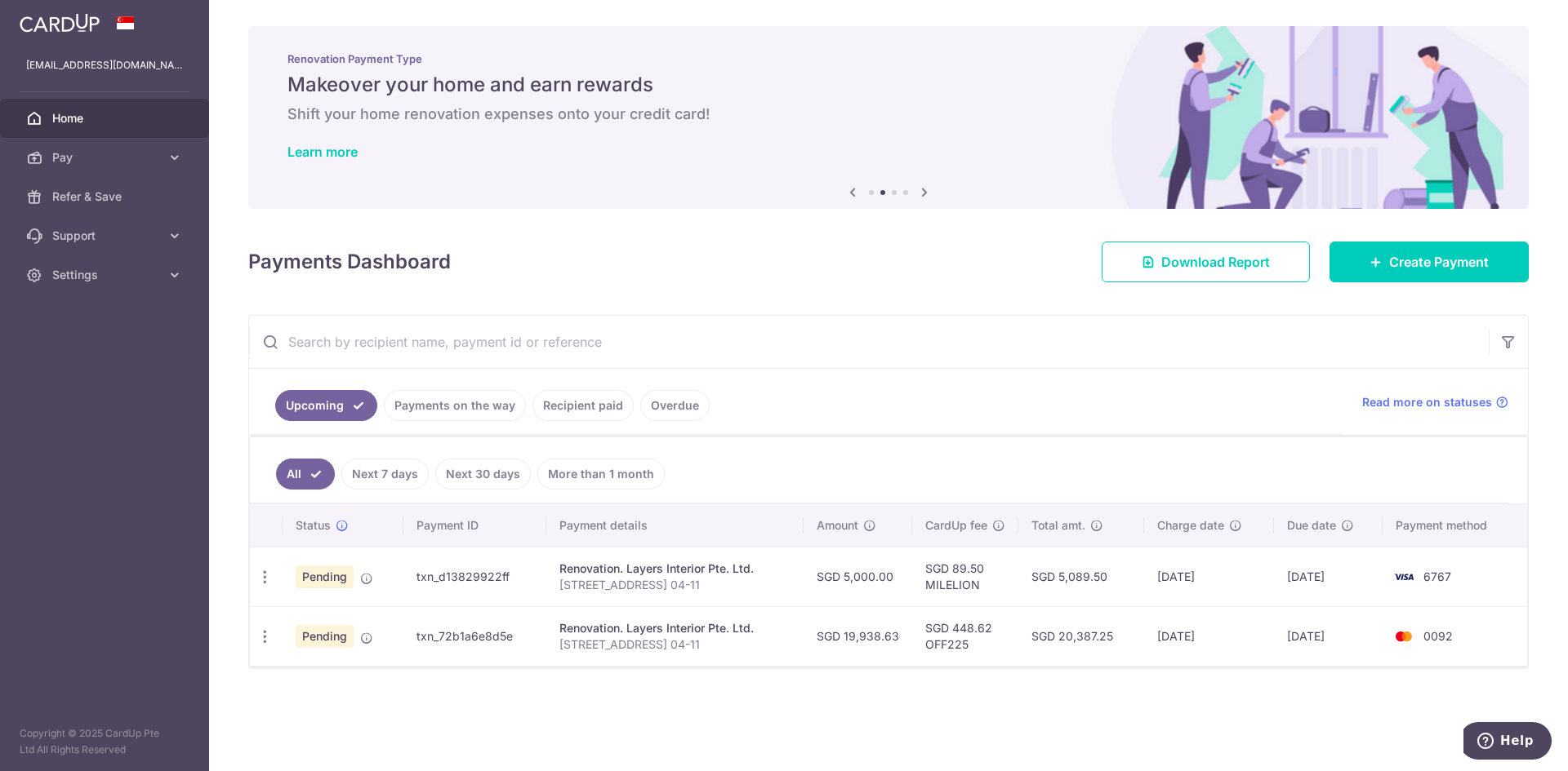
click at [1364, 687] on div "× Pause Schedule Pause all future payments in this series Pause just this one p…" at bounding box center [889, 386] width 1359 height 771
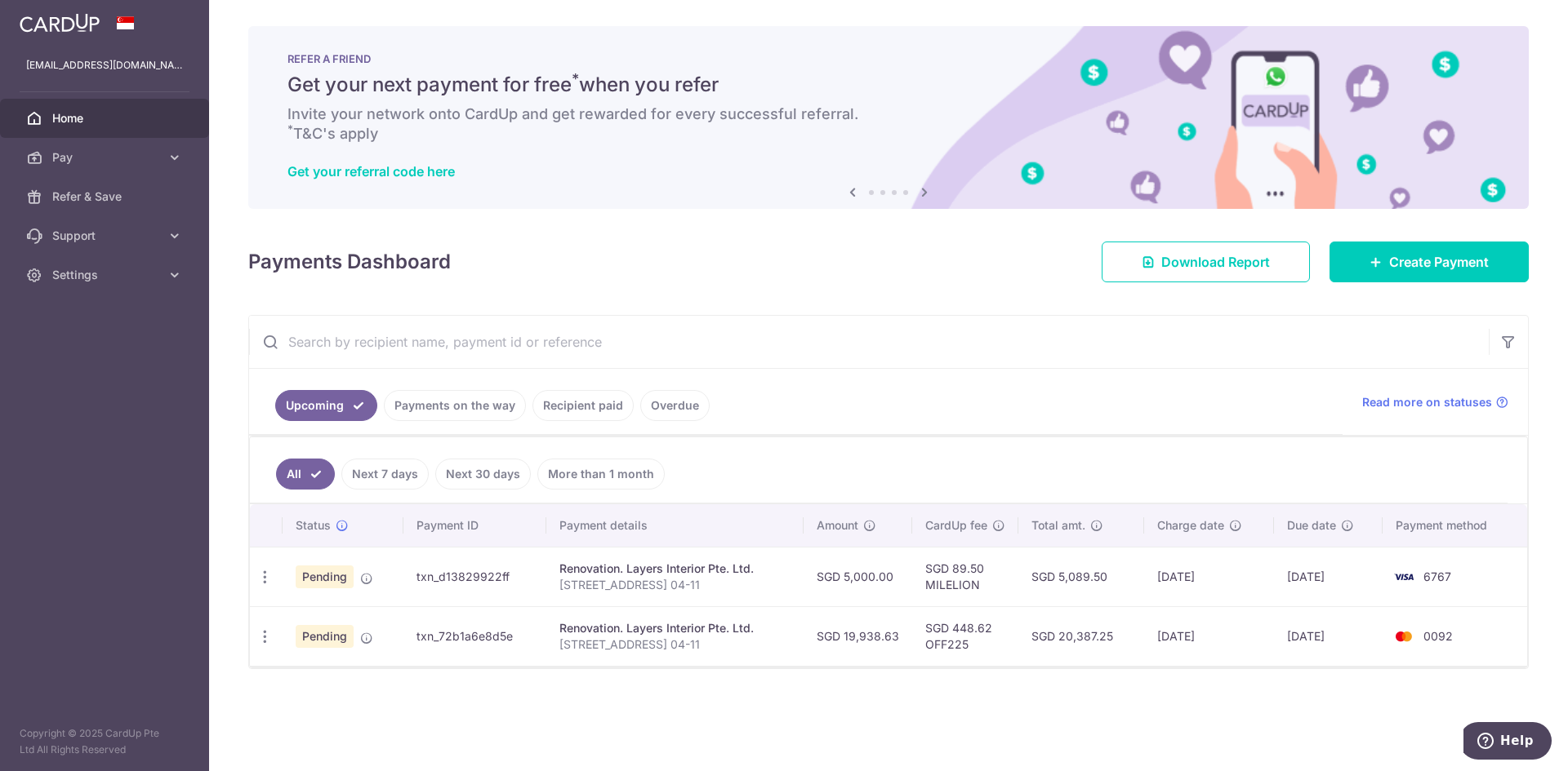
drag, startPoint x: 1121, startPoint y: 632, endPoint x: 1420, endPoint y: 624, distance: 299.1
click at [1060, 639] on td "SGD 20,387.25" at bounding box center [1081, 637] width 126 height 60
copy td "20,387.25"
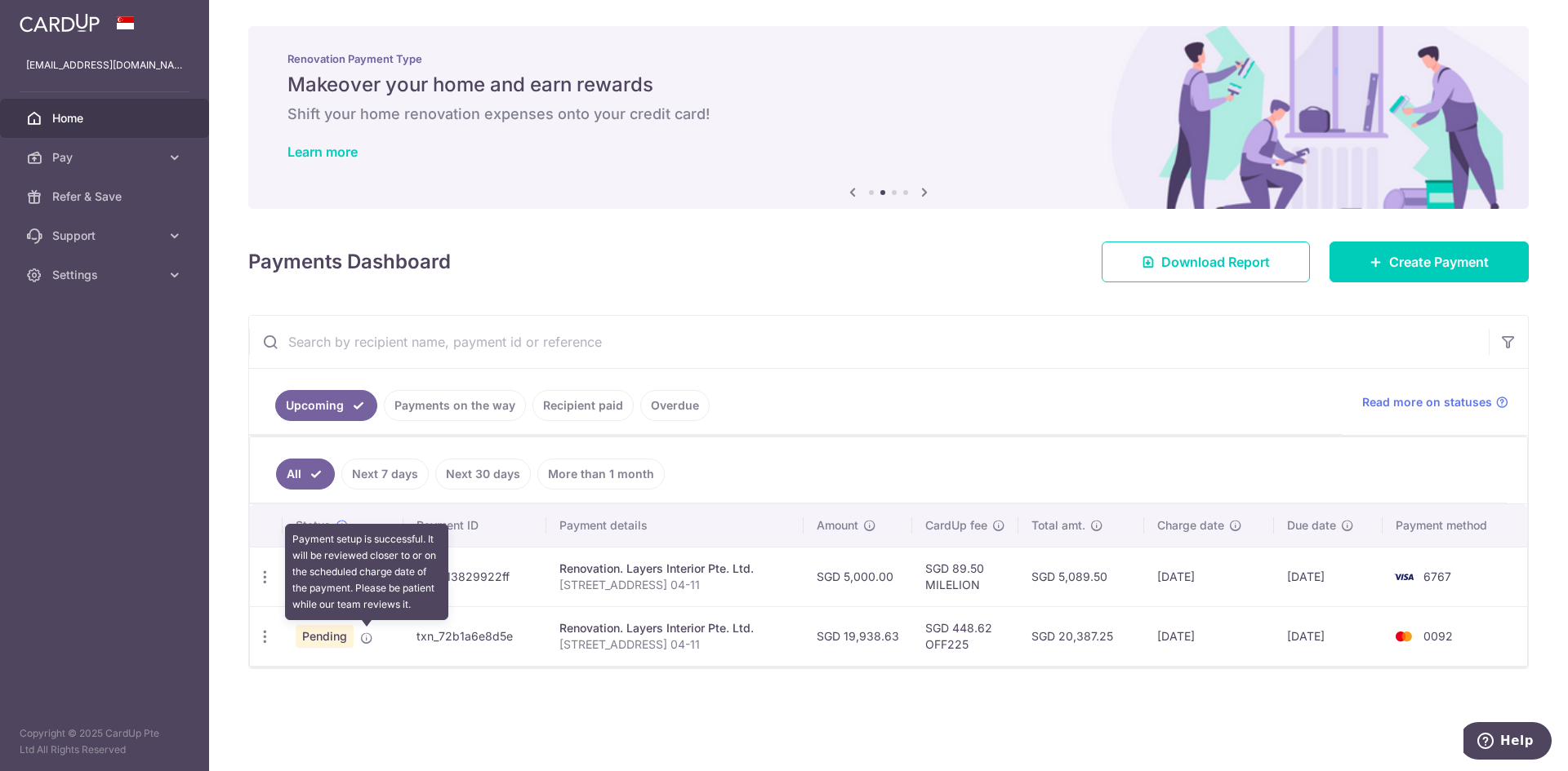
click at [371, 635] on icon at bounding box center [367, 639] width 13 height 13
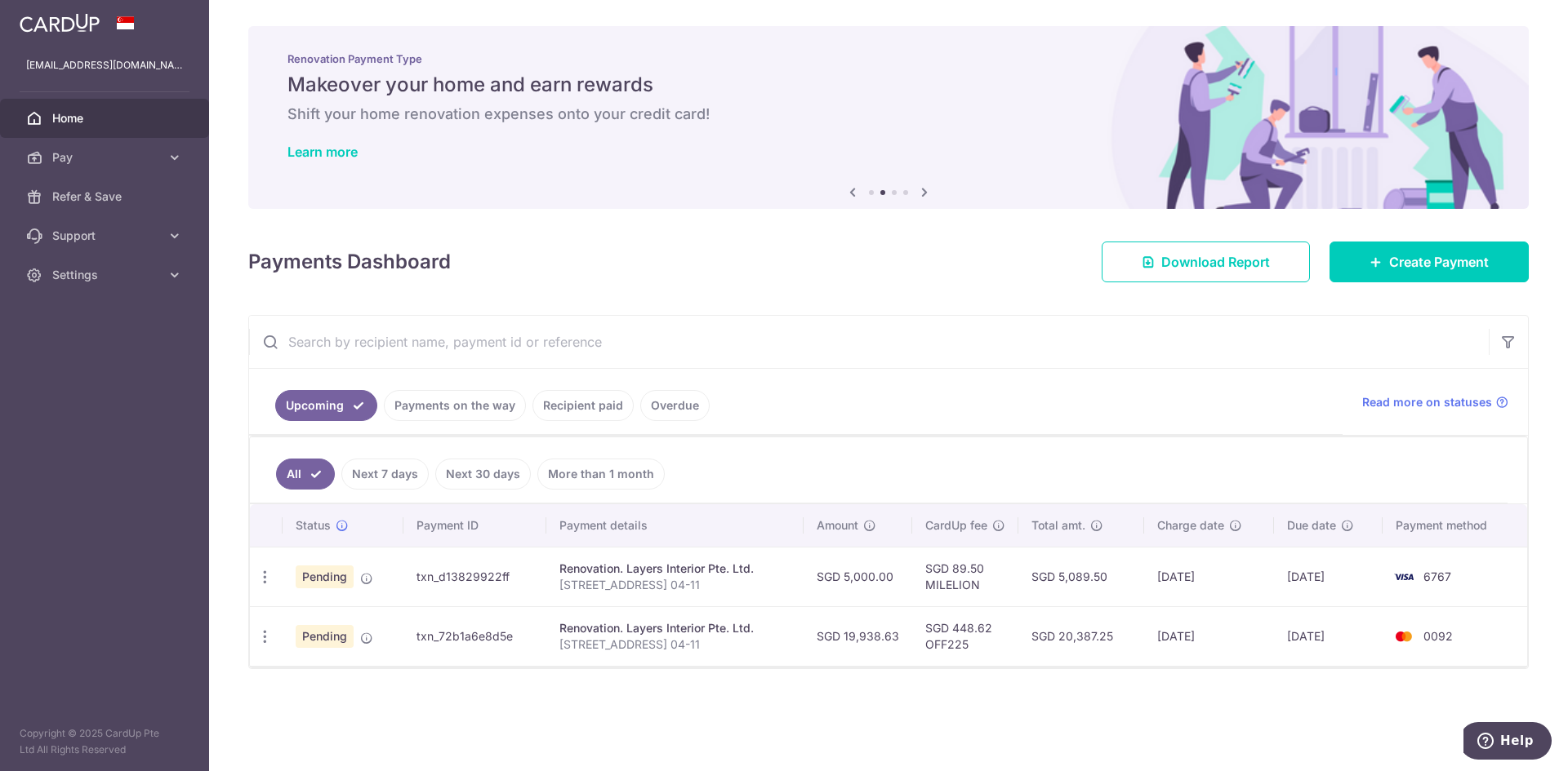
drag, startPoint x: 320, startPoint y: 638, endPoint x: 282, endPoint y: 639, distance: 38.0
click at [319, 638] on span "Pending" at bounding box center [325, 637] width 58 height 23
click at [274, 639] on div "Update payment Cancel payment" at bounding box center [265, 637] width 30 height 30
click at [266, 636] on icon "button" at bounding box center [265, 637] width 17 height 17
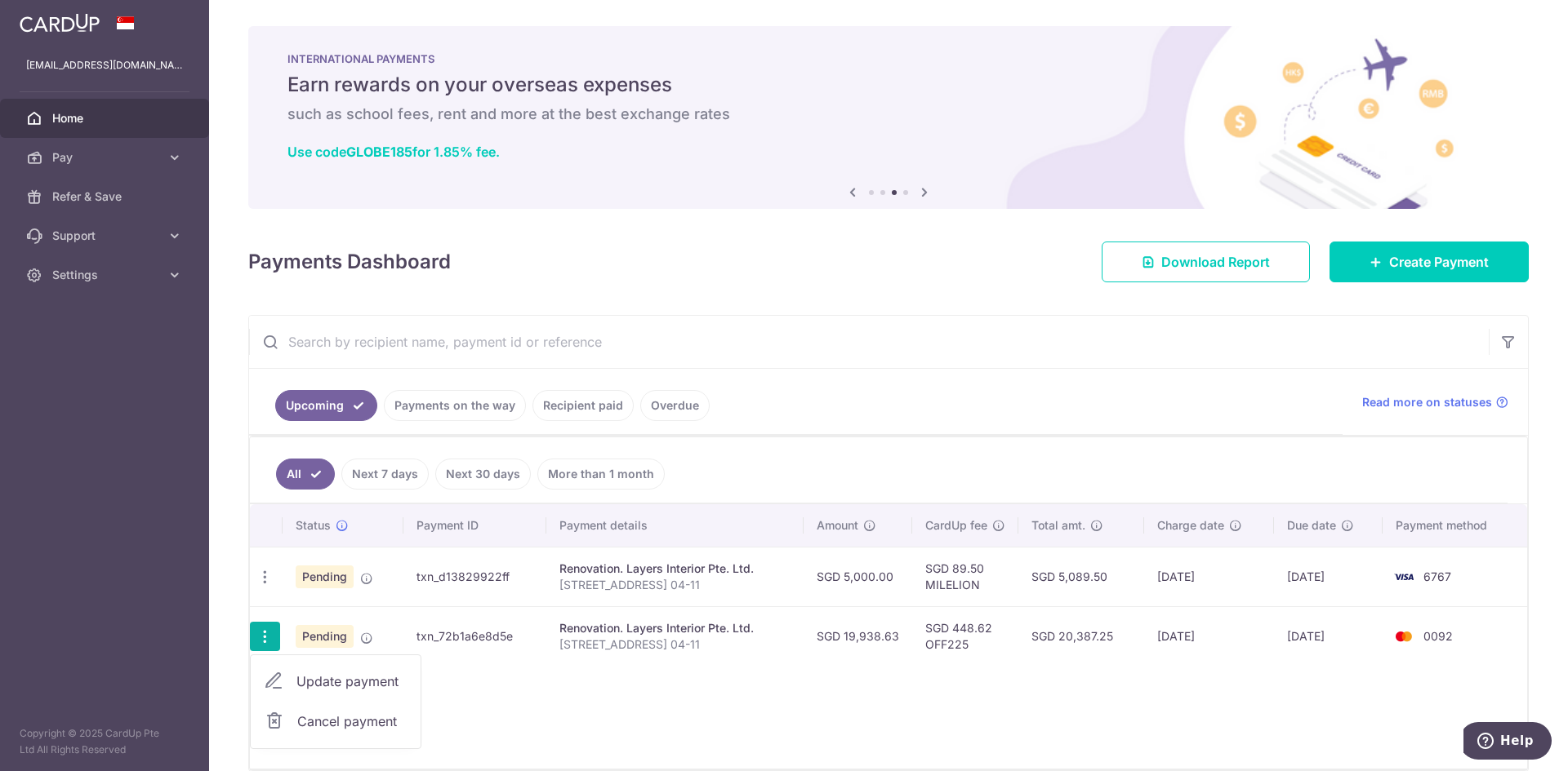
click at [590, 683] on div "Status Payment ID Payment details Amount CardUp fee Total amt. Charge date Due …" at bounding box center [888, 637] width 1277 height 265
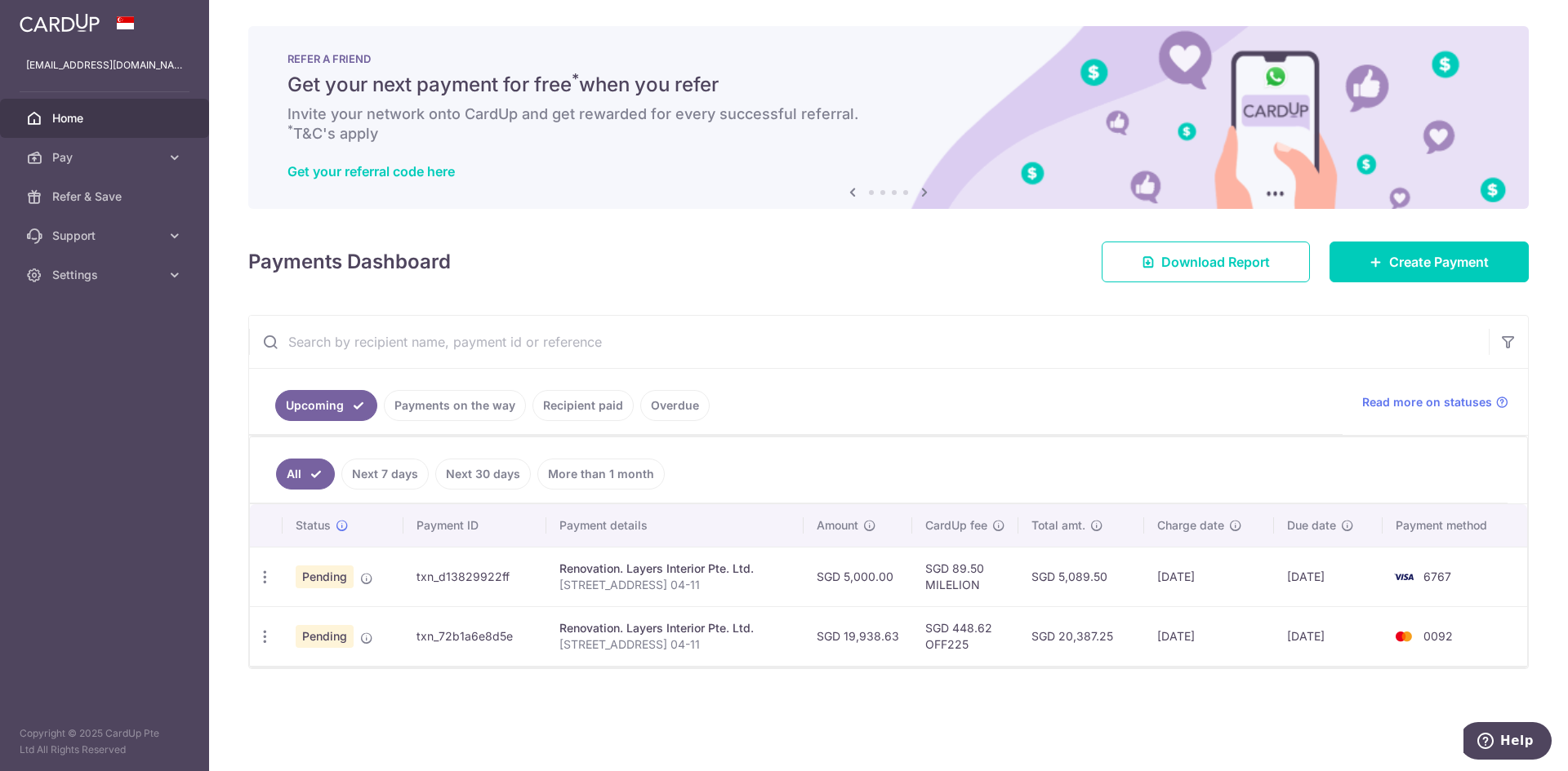
click at [1124, 701] on div "× Pause Schedule Pause all future payments in this series Pause just this one p…" at bounding box center [889, 386] width 1359 height 771
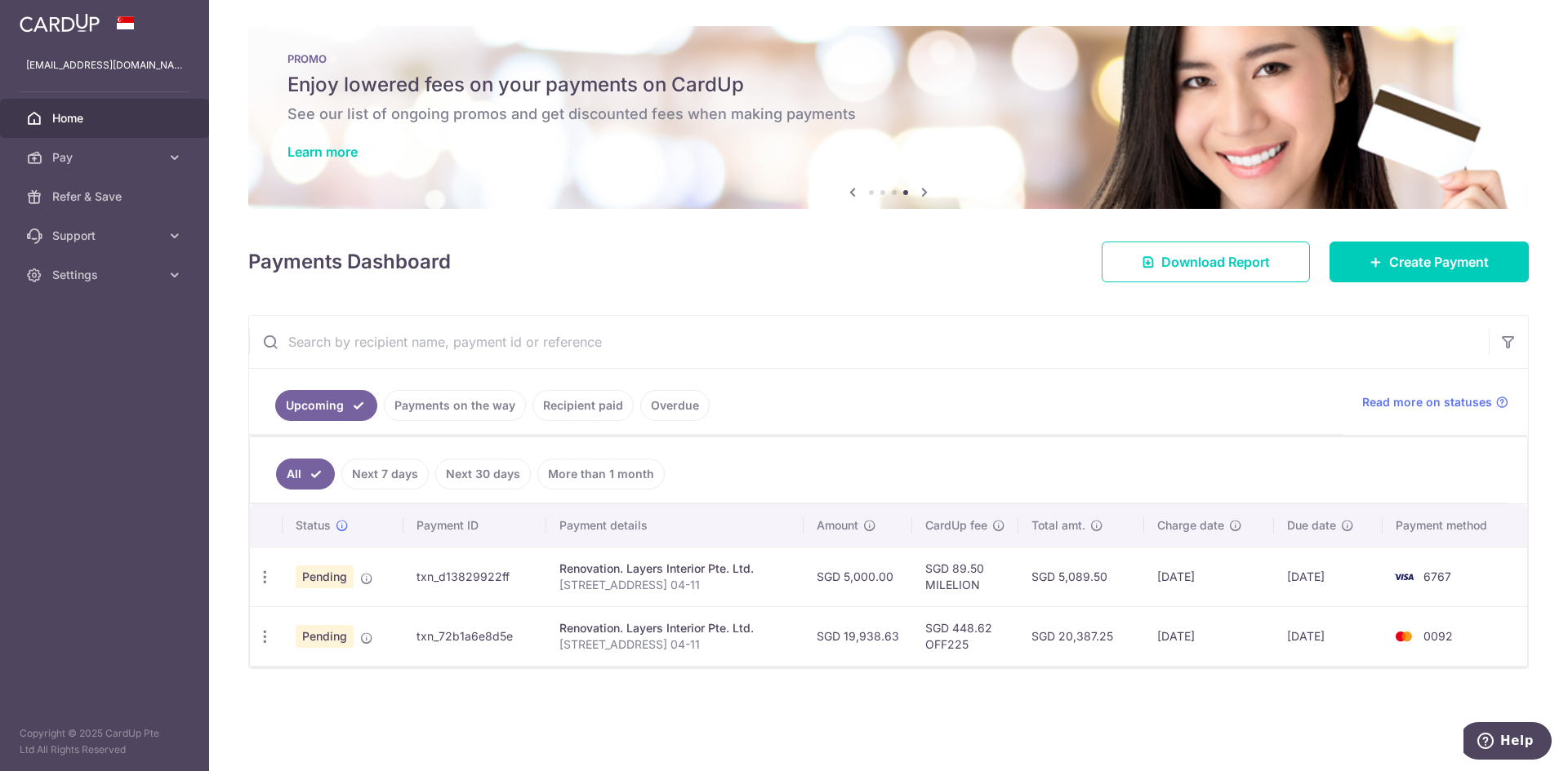
click at [1028, 442] on ul "All Next 7 days Next 30 days More than 1 month" at bounding box center [878, 470] width 1257 height 66
